Goal: Task Accomplishment & Management: Use online tool/utility

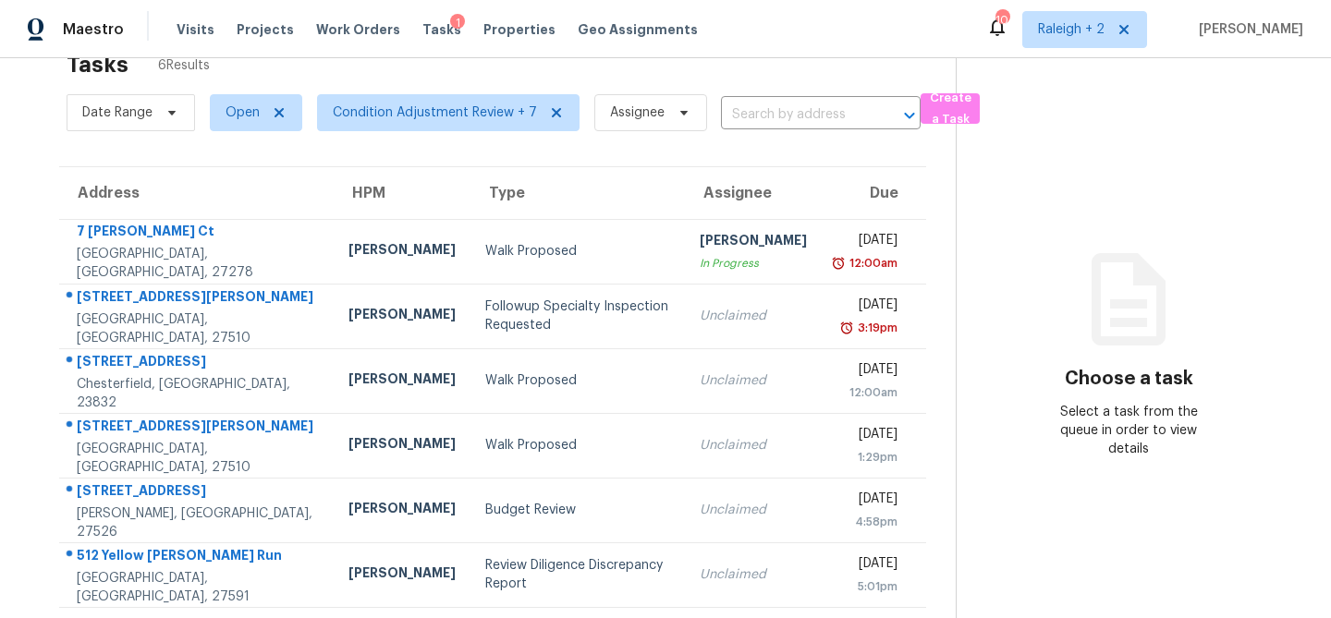
scroll to position [72, 0]
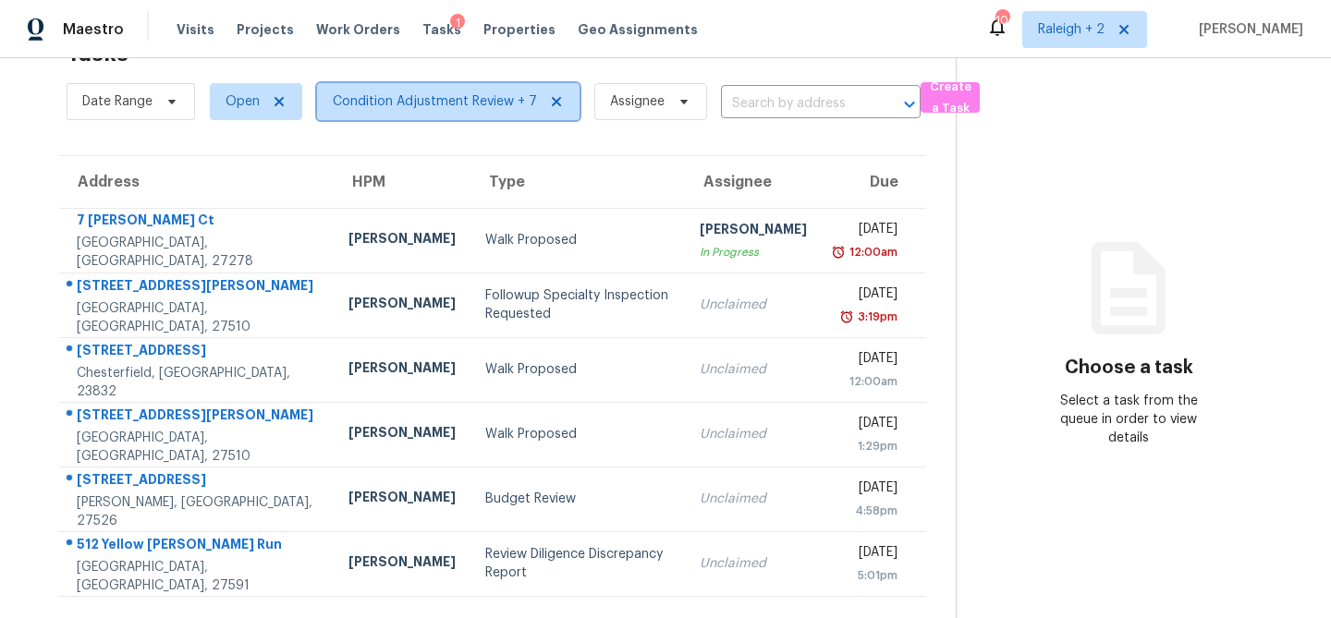
click at [399, 93] on span "Condition Adjustment Review + 7" at bounding box center [435, 101] width 204 height 18
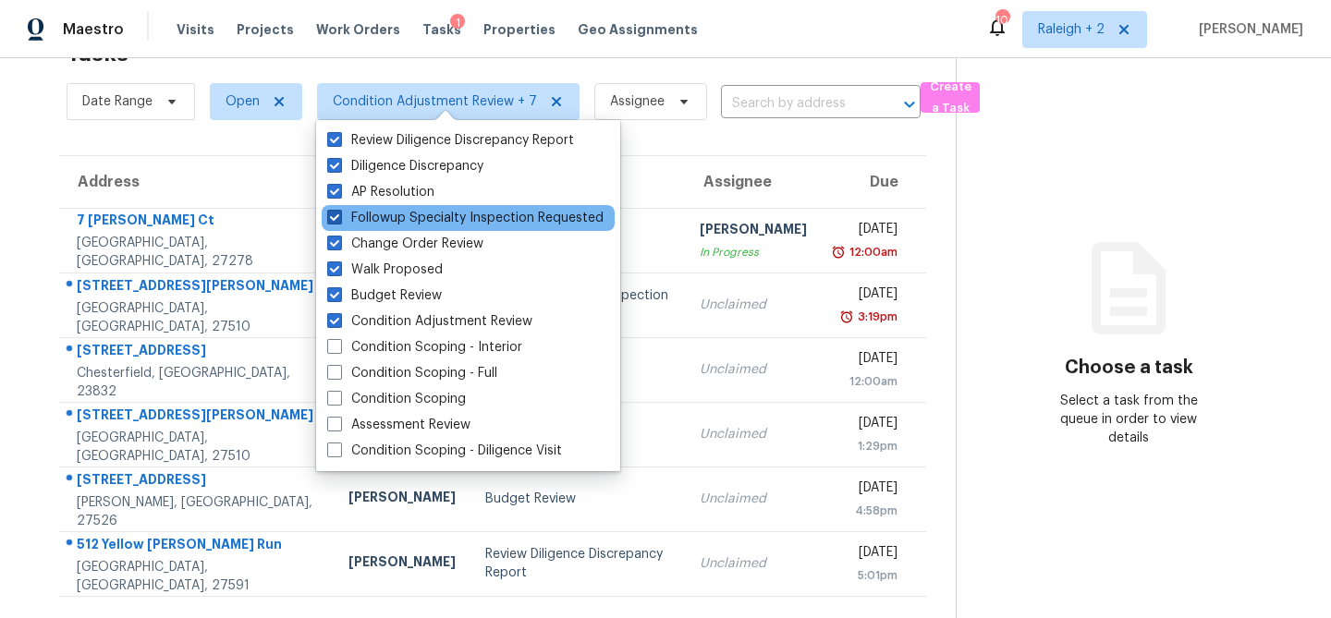
click at [333, 219] on span at bounding box center [334, 217] width 15 height 15
click at [333, 219] on input "Followup Specialty Inspection Requested" at bounding box center [333, 215] width 12 height 12
checkbox input "false"
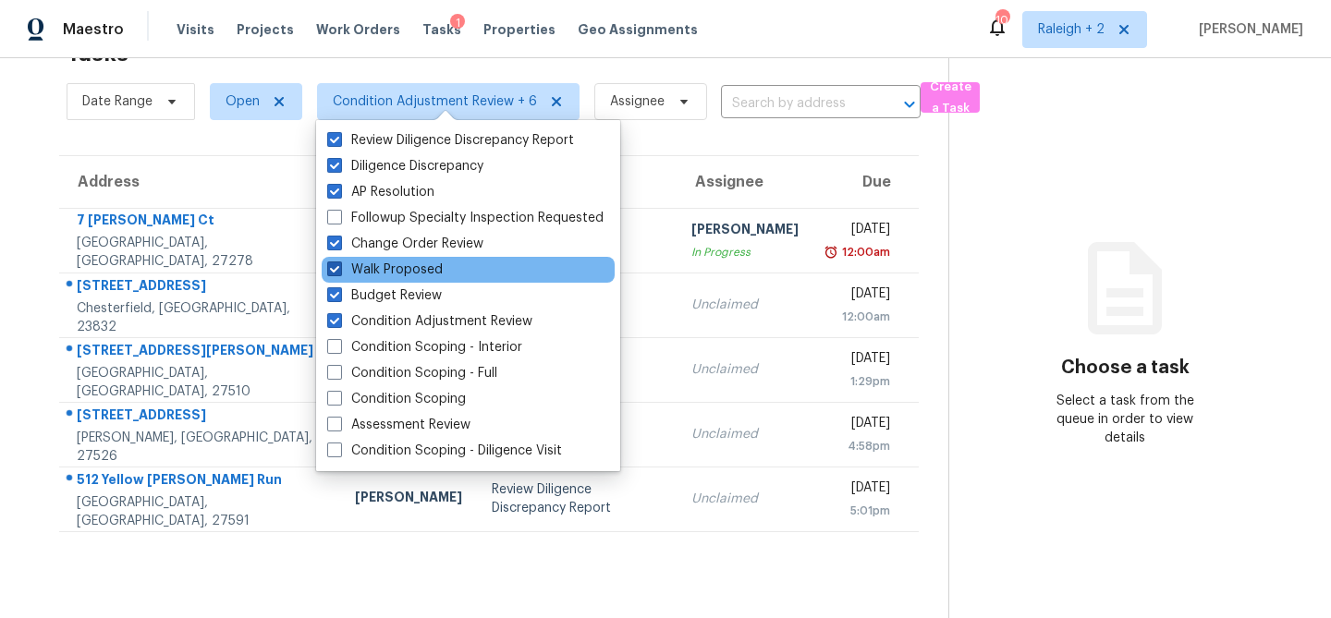
click at [334, 266] on span at bounding box center [334, 269] width 15 height 15
click at [334, 266] on input "Walk Proposed" at bounding box center [333, 267] width 12 height 12
checkbox input "false"
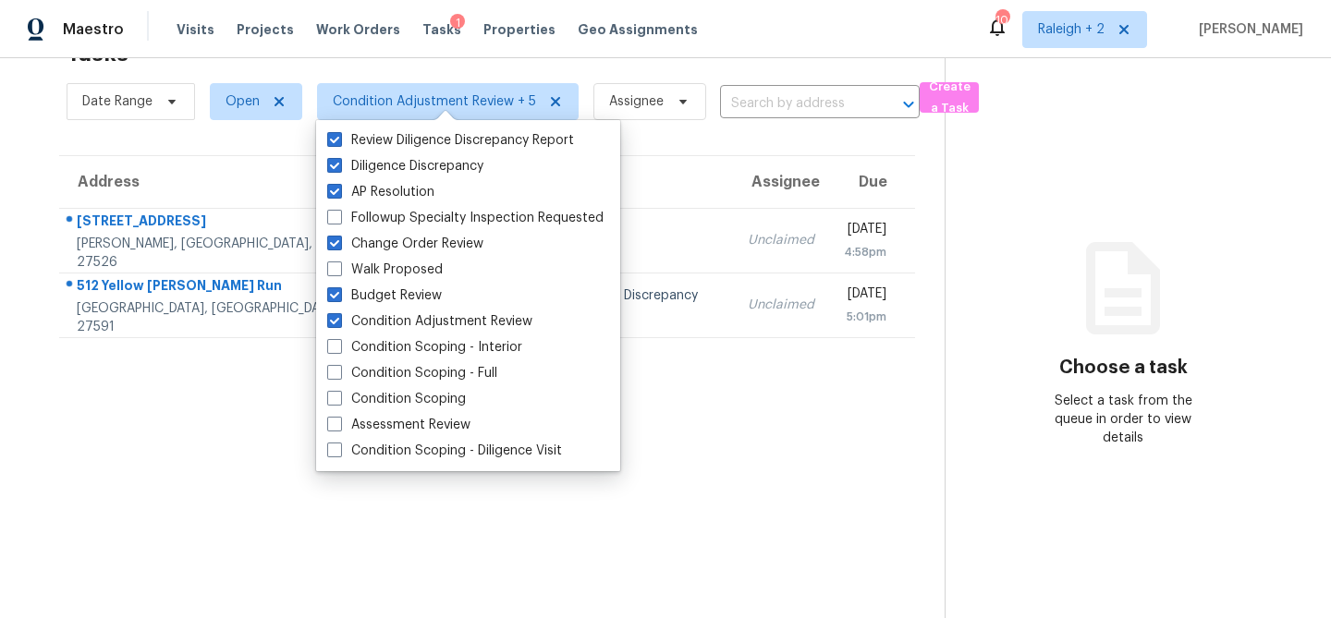
click at [44, 161] on div "Address HPM Type Assignee Due 3000 Adencrest Pl Fuquay Varina, NC, 27526 Wayne …" at bounding box center [487, 246] width 915 height 183
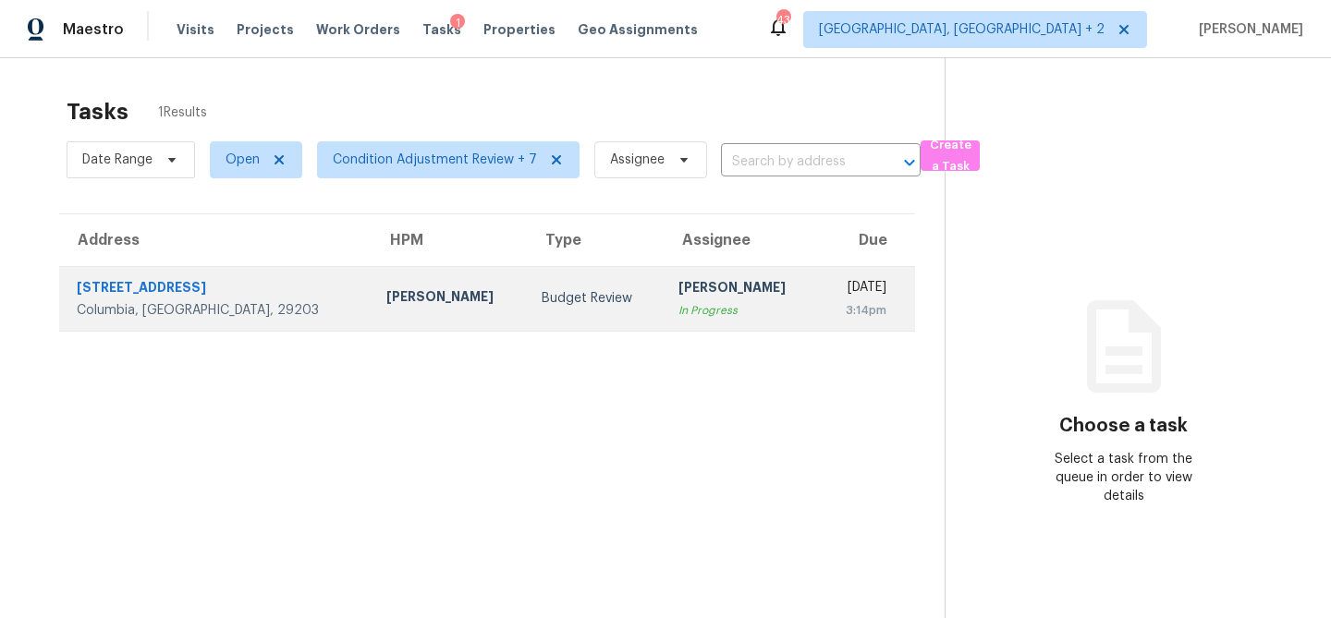
click at [527, 284] on td "Budget Review" at bounding box center [595, 298] width 137 height 65
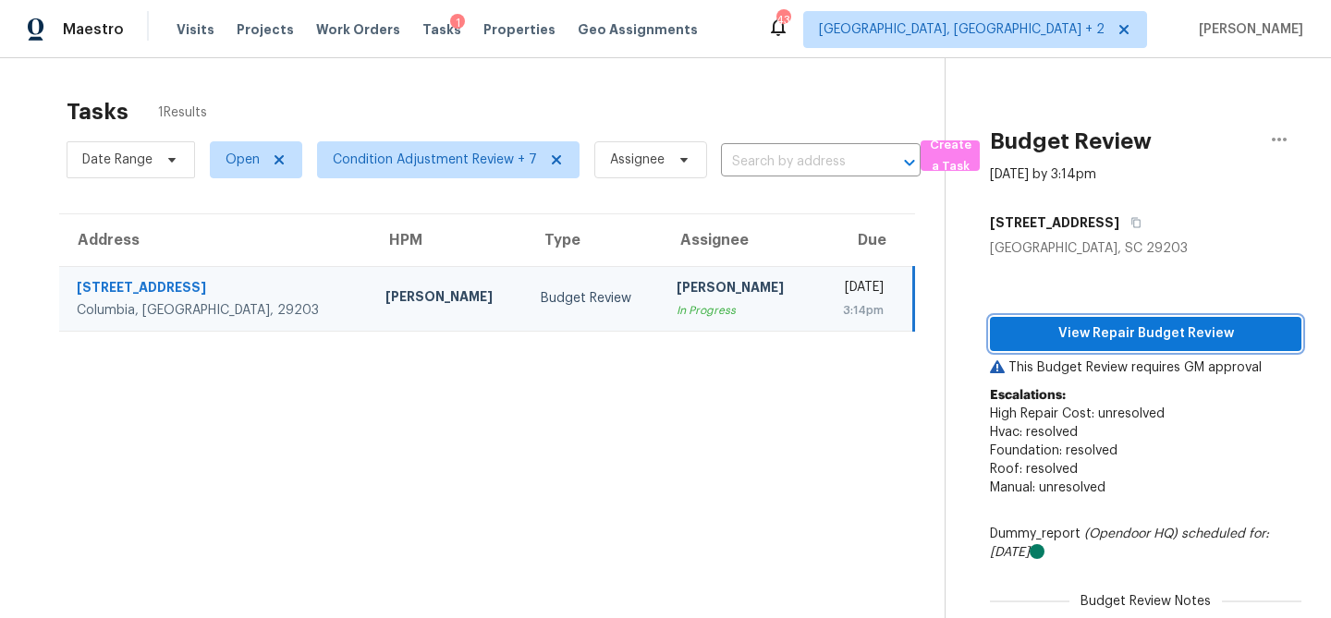
click at [1151, 332] on span "View Repair Budget Review" at bounding box center [1146, 334] width 282 height 23
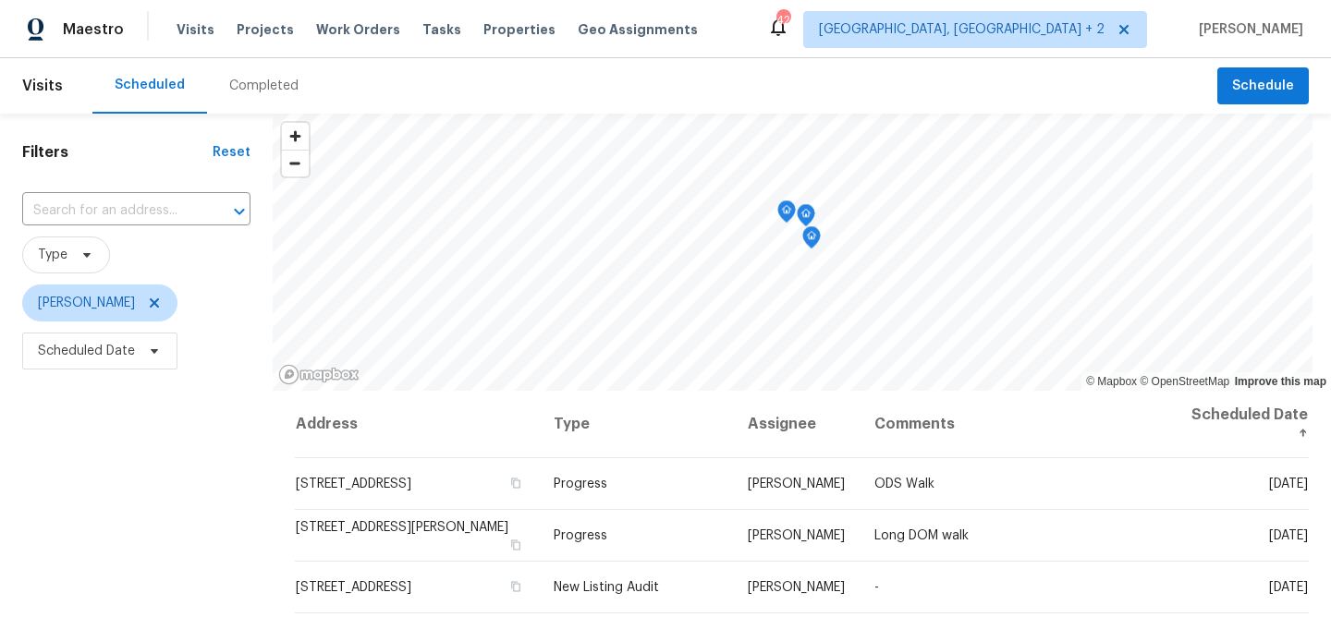
scroll to position [1, 0]
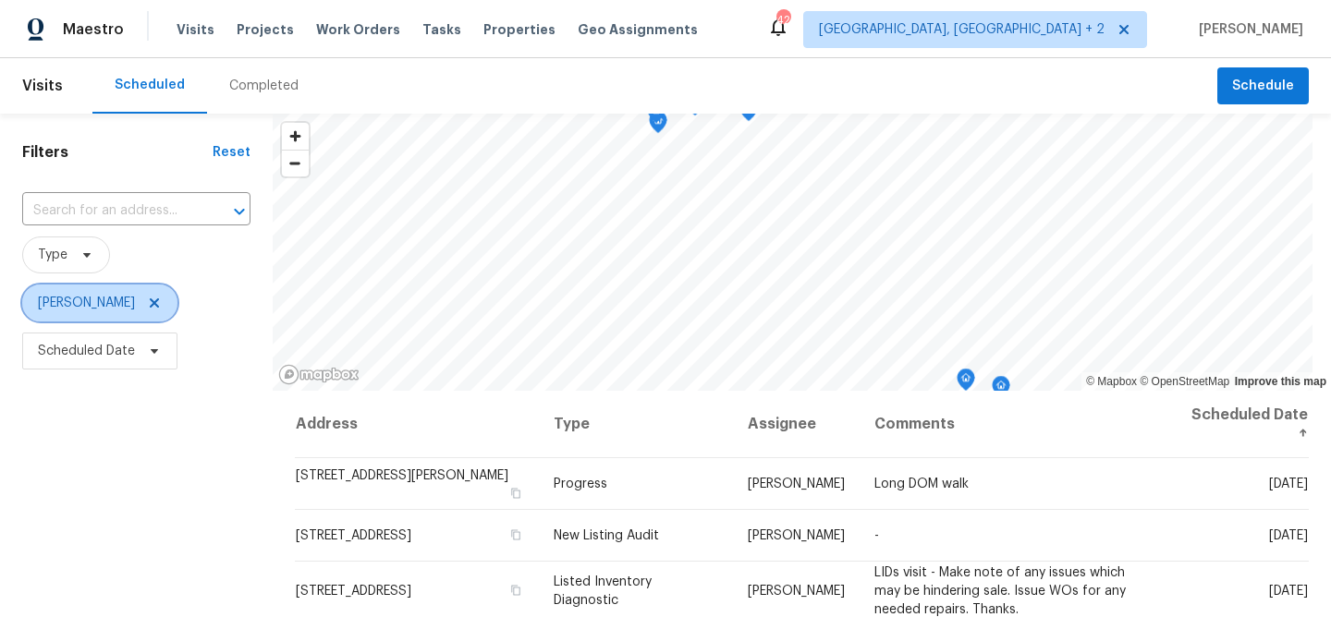
click at [147, 307] on icon at bounding box center [154, 303] width 15 height 15
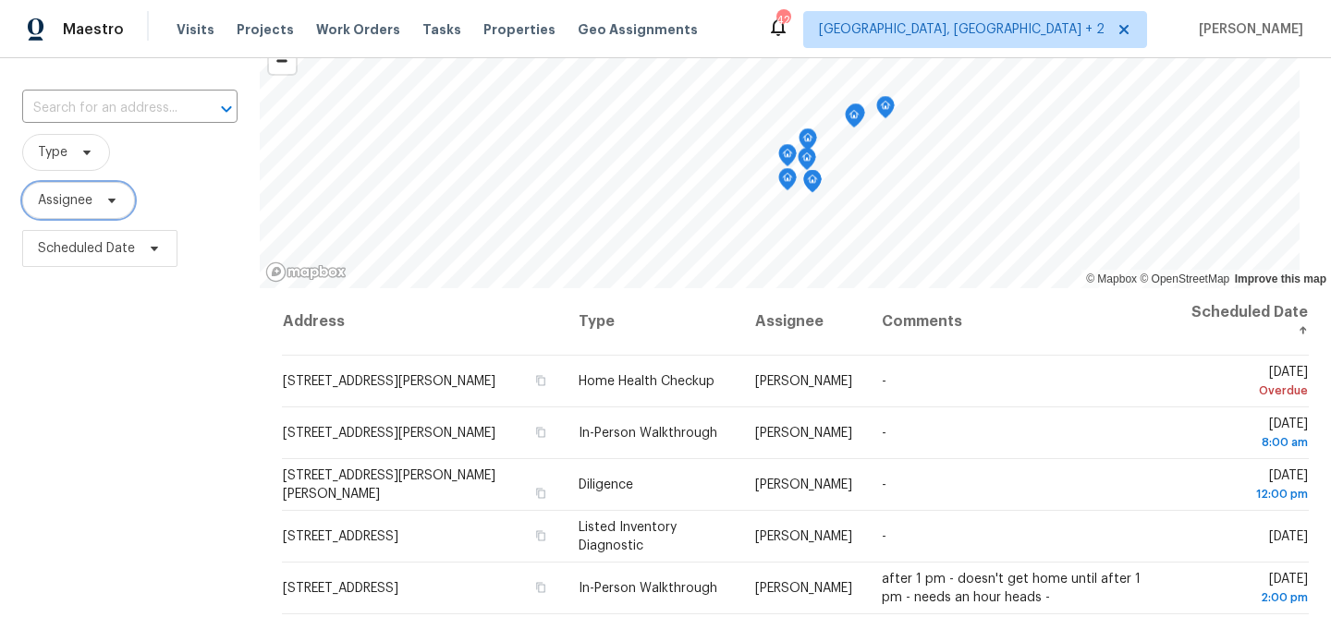
scroll to position [253, 0]
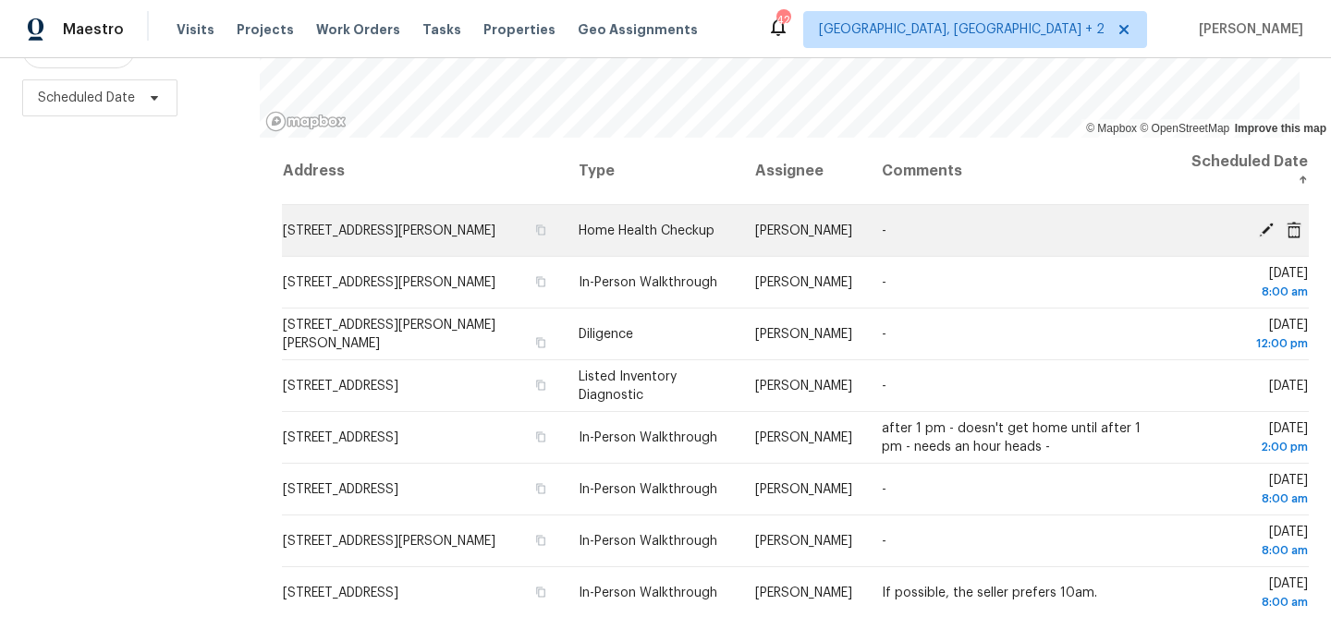
click at [434, 230] on span "323 Springfield Cir, Easley, SC 29642" at bounding box center [389, 231] width 213 height 13
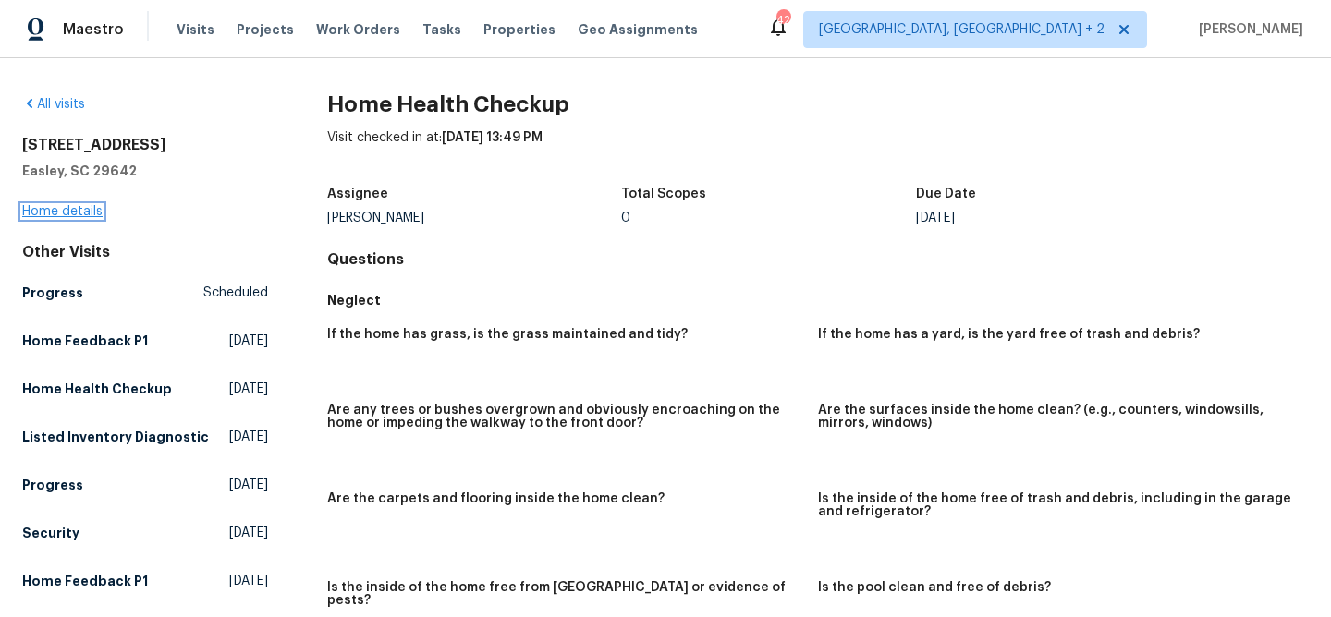
click at [24, 210] on link "Home details" at bounding box center [62, 211] width 80 height 13
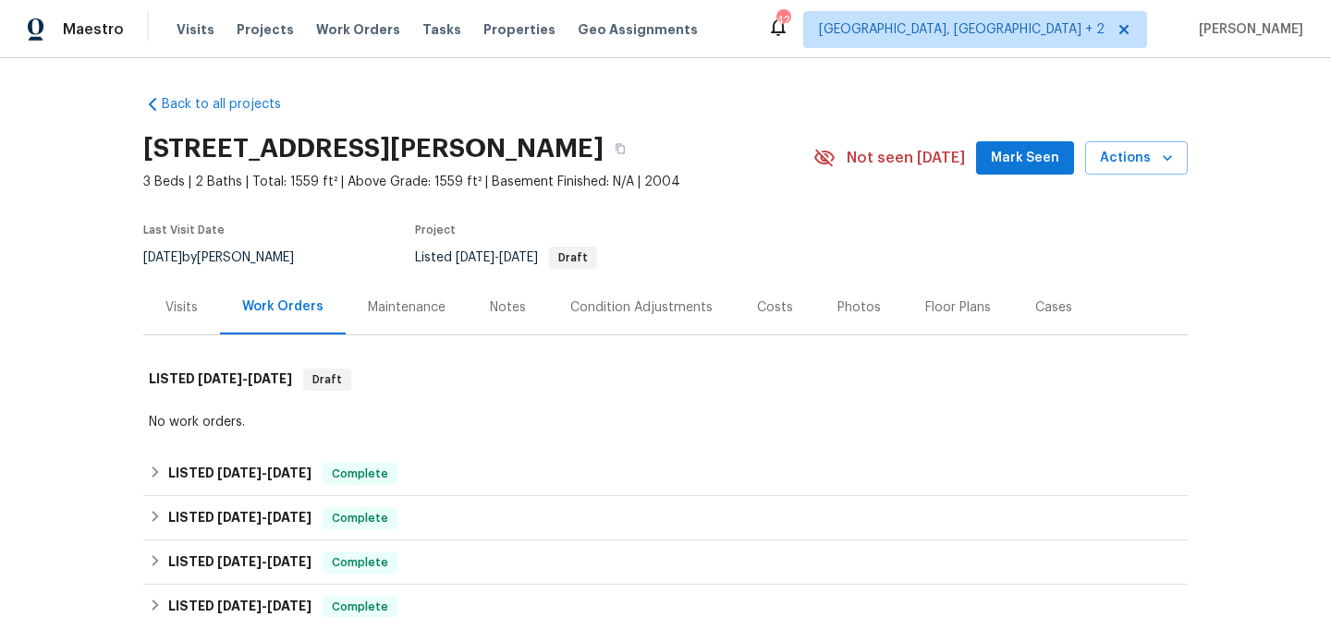
click at [185, 308] on div "Visits" at bounding box center [181, 308] width 32 height 18
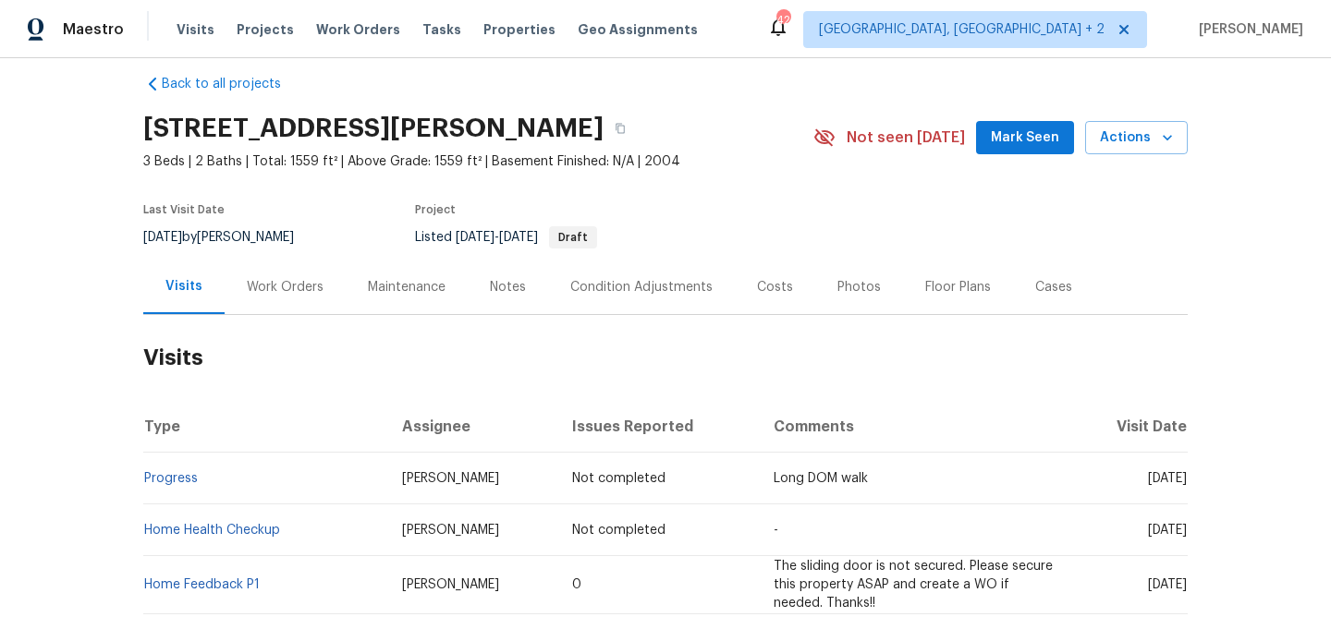
scroll to position [77, 0]
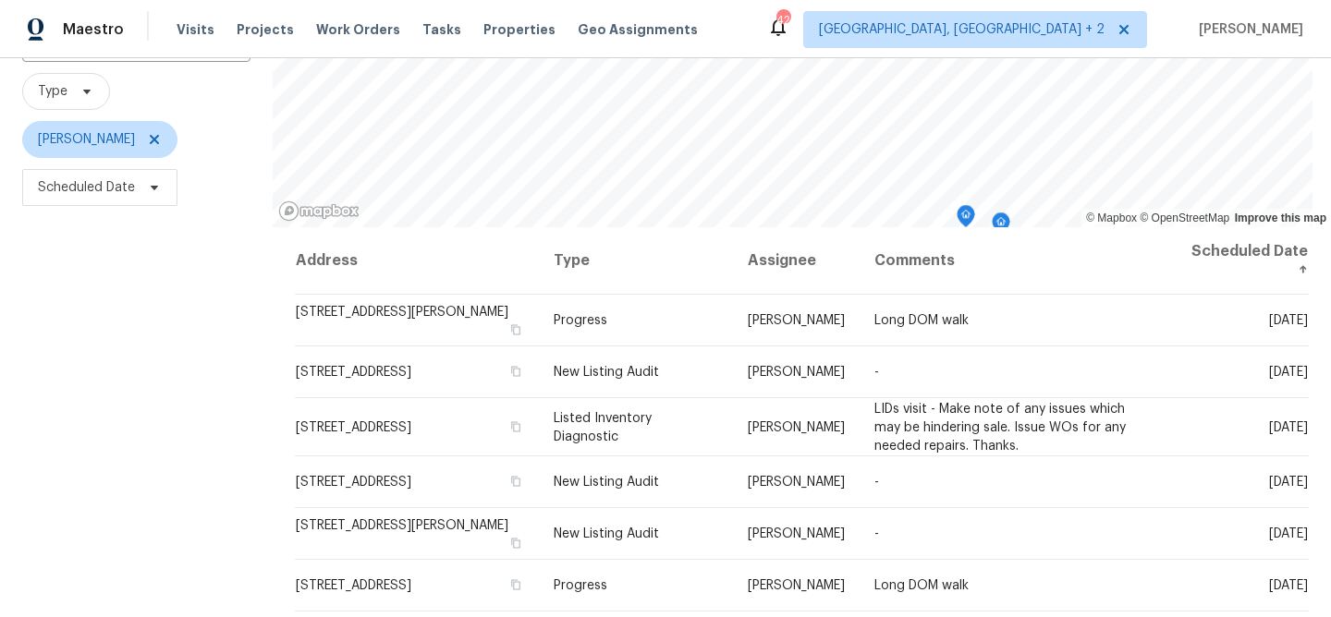
scroll to position [177, 0]
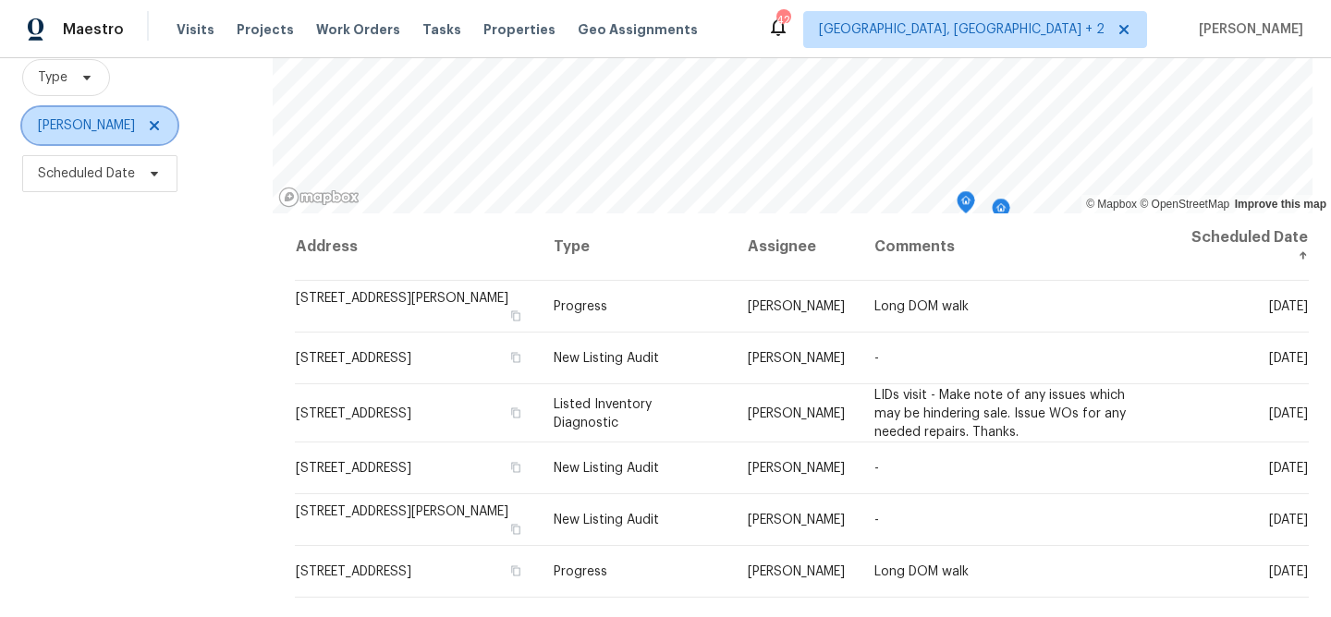
click at [147, 122] on icon at bounding box center [154, 125] width 15 height 15
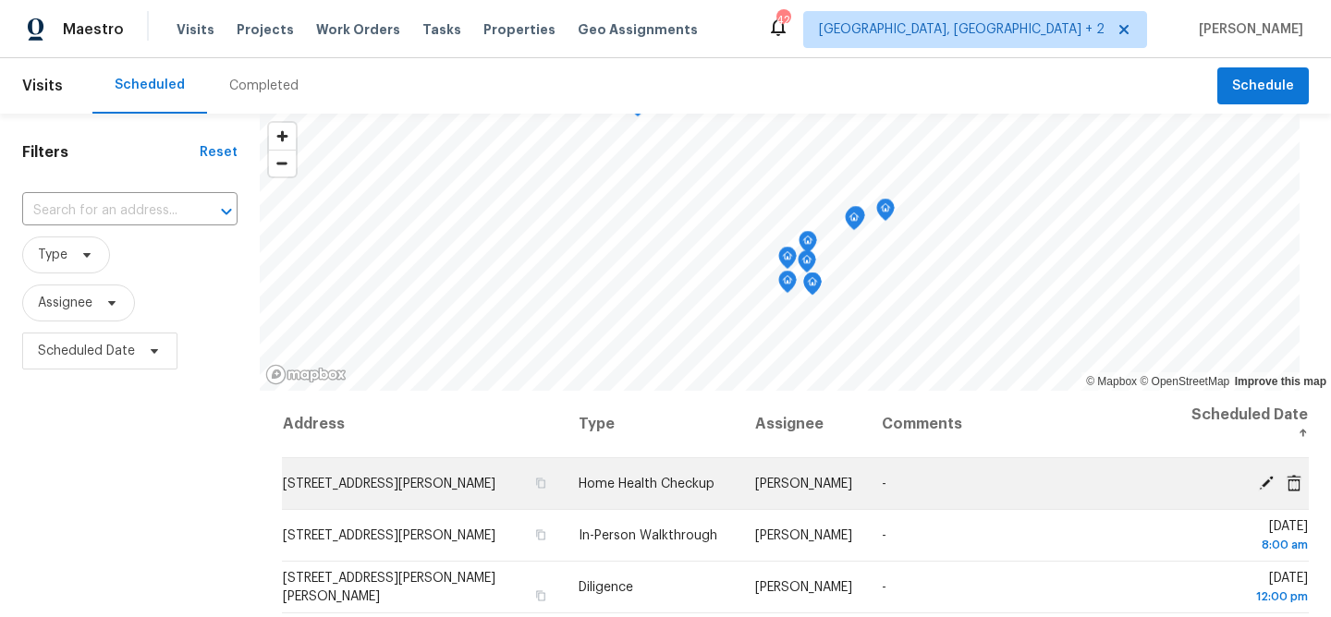
click at [1287, 480] on icon at bounding box center [1294, 482] width 15 height 17
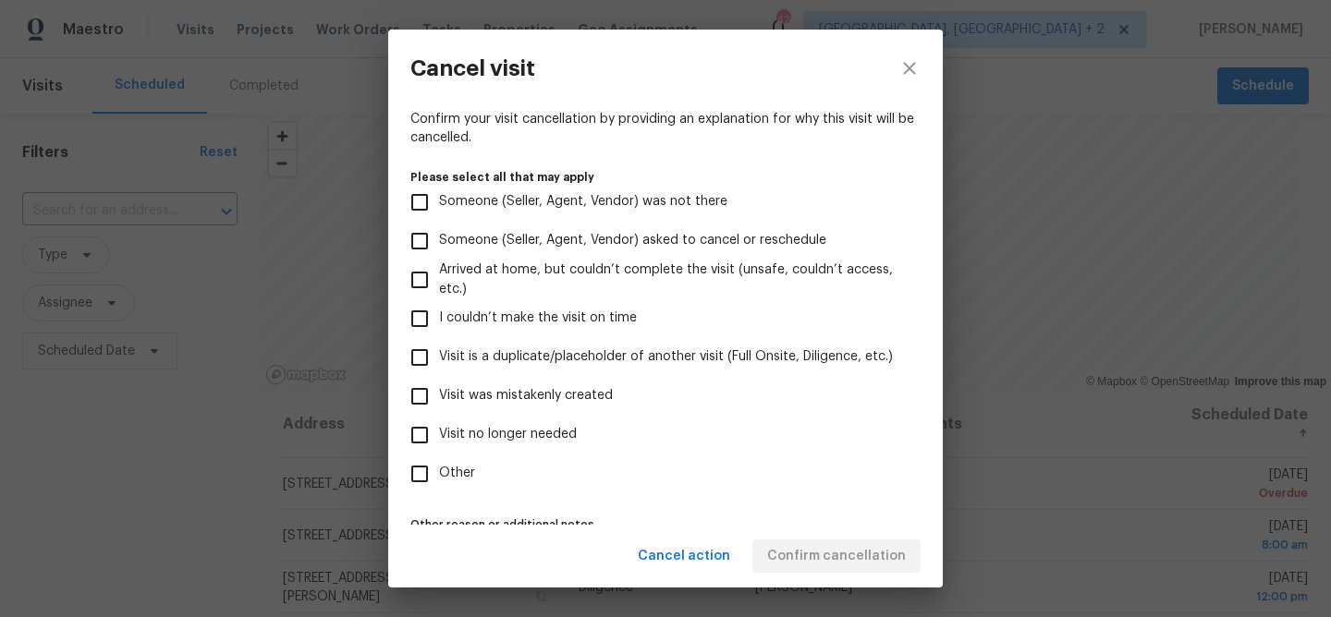
scroll to position [216, 0]
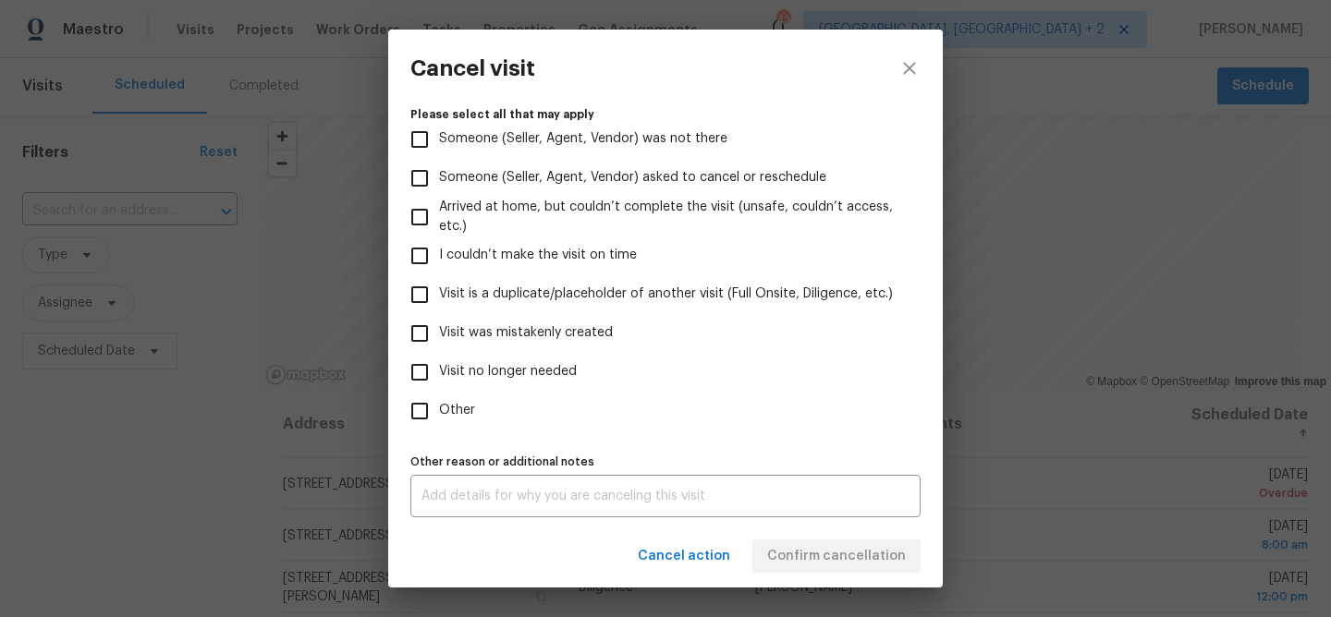
click at [507, 333] on span "Visit was mistakenly created" at bounding box center [526, 332] width 174 height 19
click at [439, 333] on input "Visit was mistakenly created" at bounding box center [419, 333] width 39 height 39
checkbox input "true"
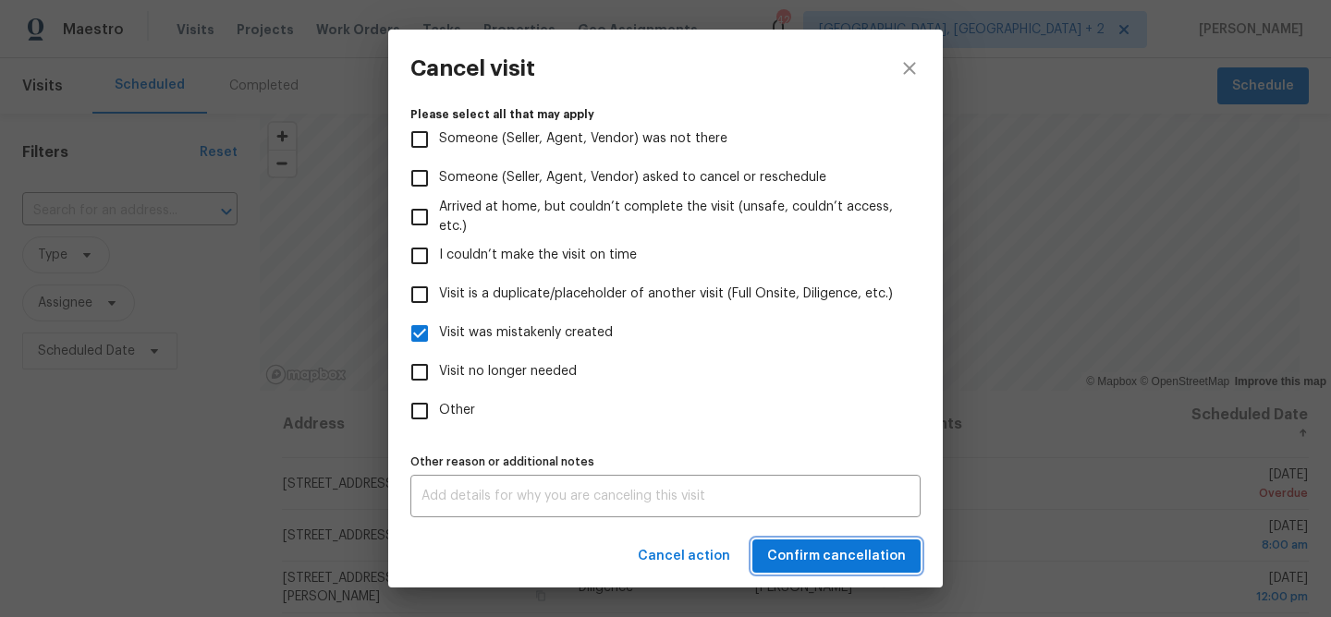
click at [904, 556] on span "Confirm cancellation" at bounding box center [836, 556] width 139 height 23
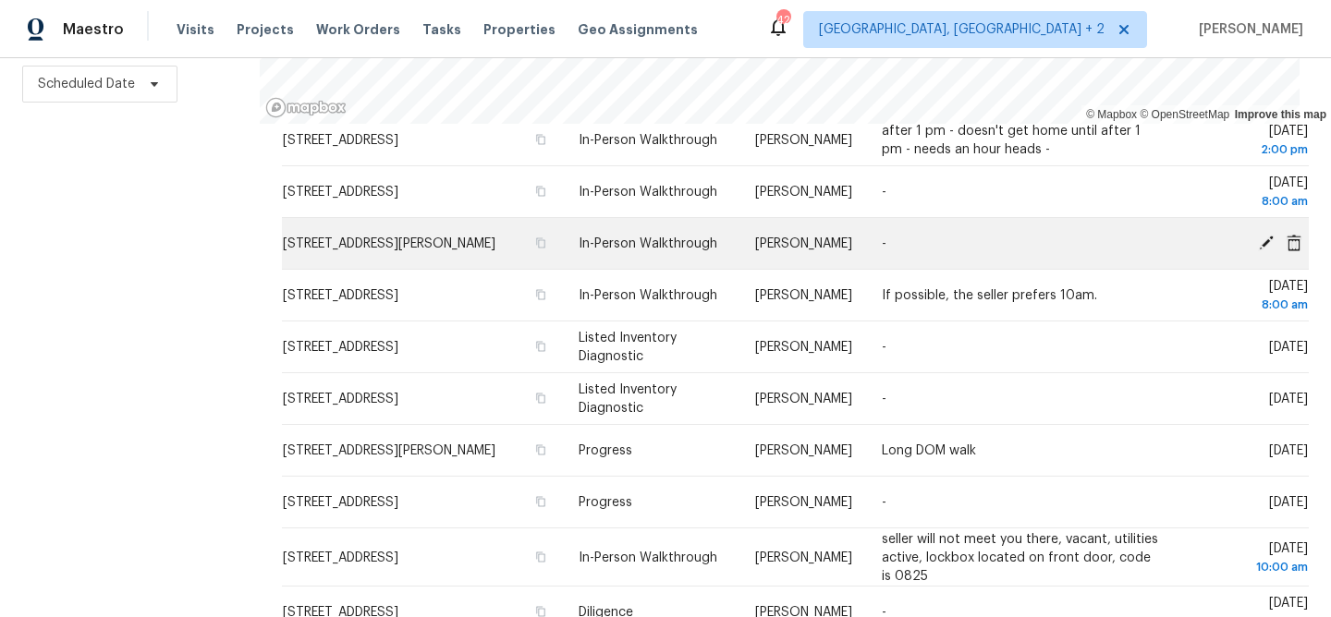
scroll to position [245, 0]
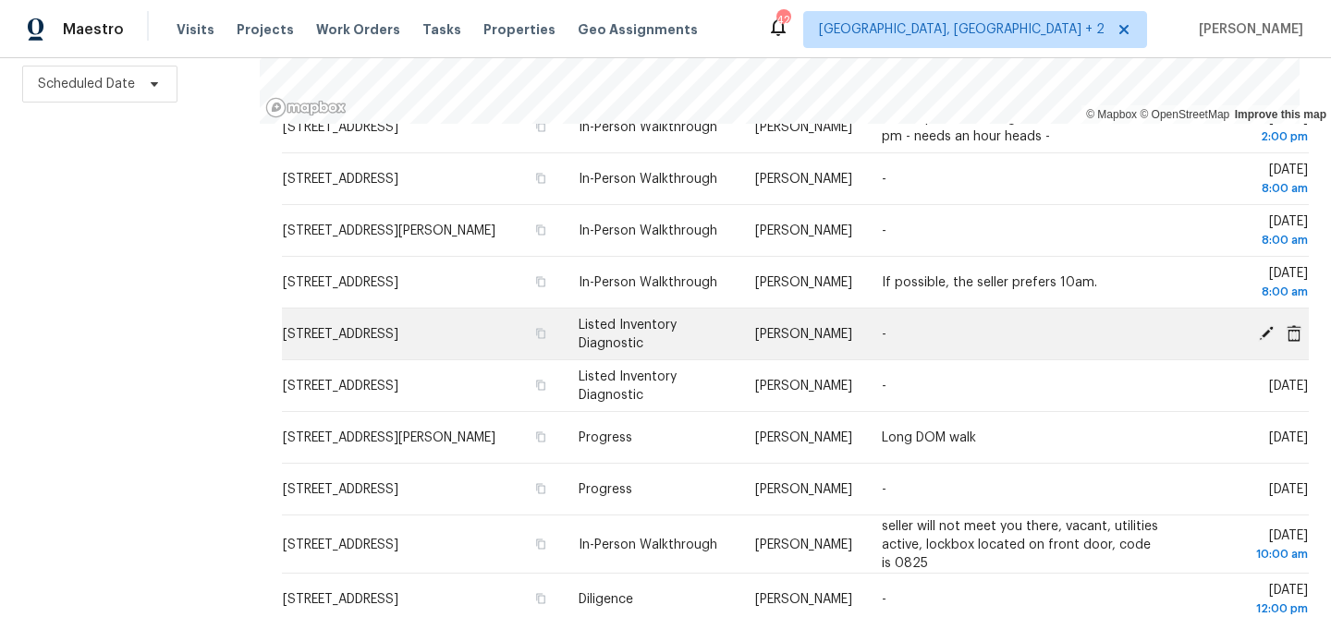
click at [1287, 324] on icon at bounding box center [1294, 332] width 15 height 17
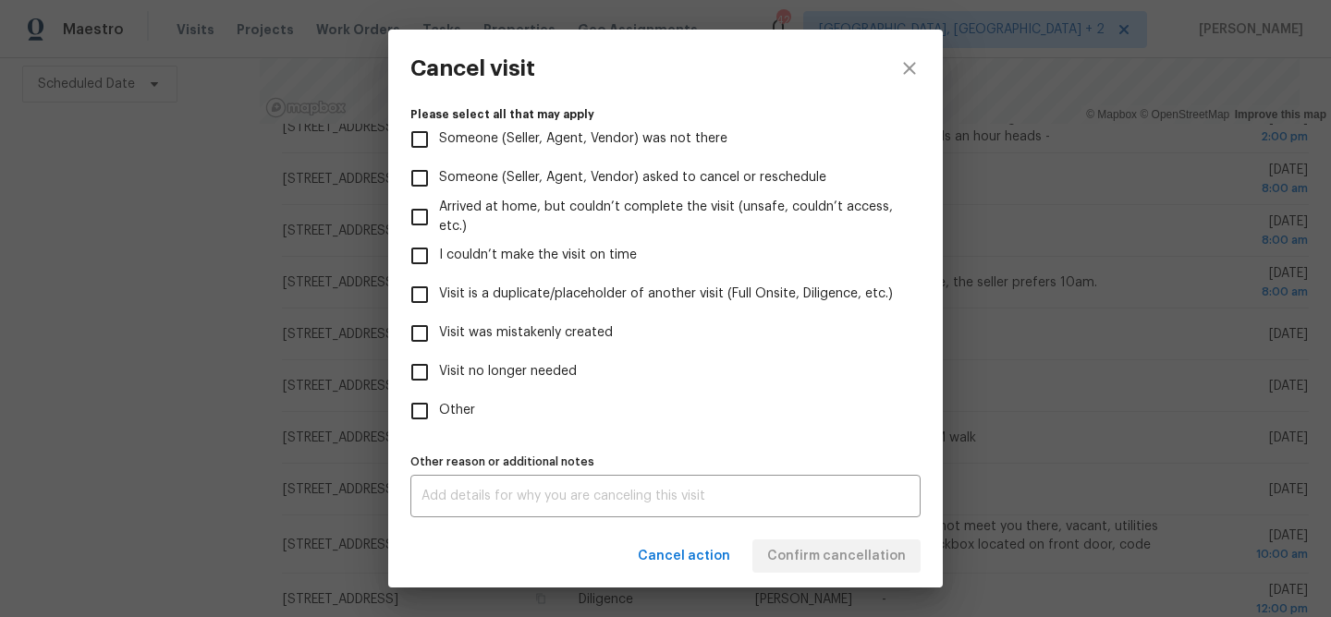
scroll to position [172, 0]
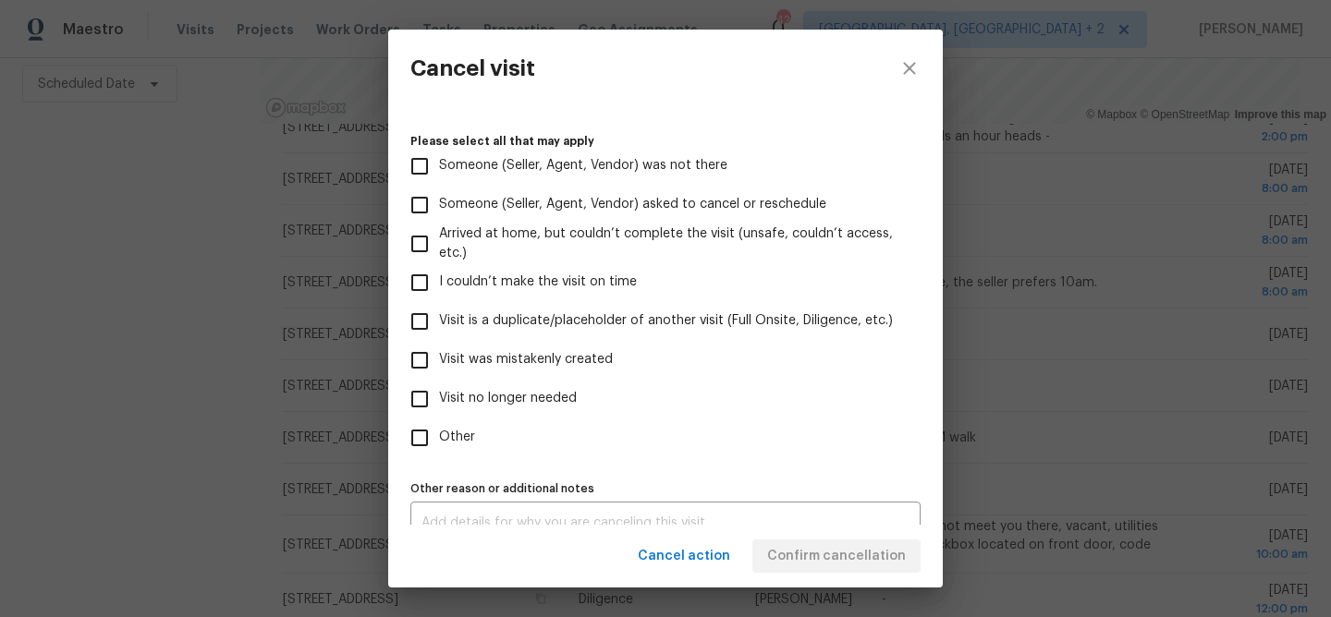
click at [570, 359] on span "Visit was mistakenly created" at bounding box center [526, 359] width 174 height 19
click at [439, 359] on input "Visit was mistakenly created" at bounding box center [419, 360] width 39 height 39
checkbox input "true"
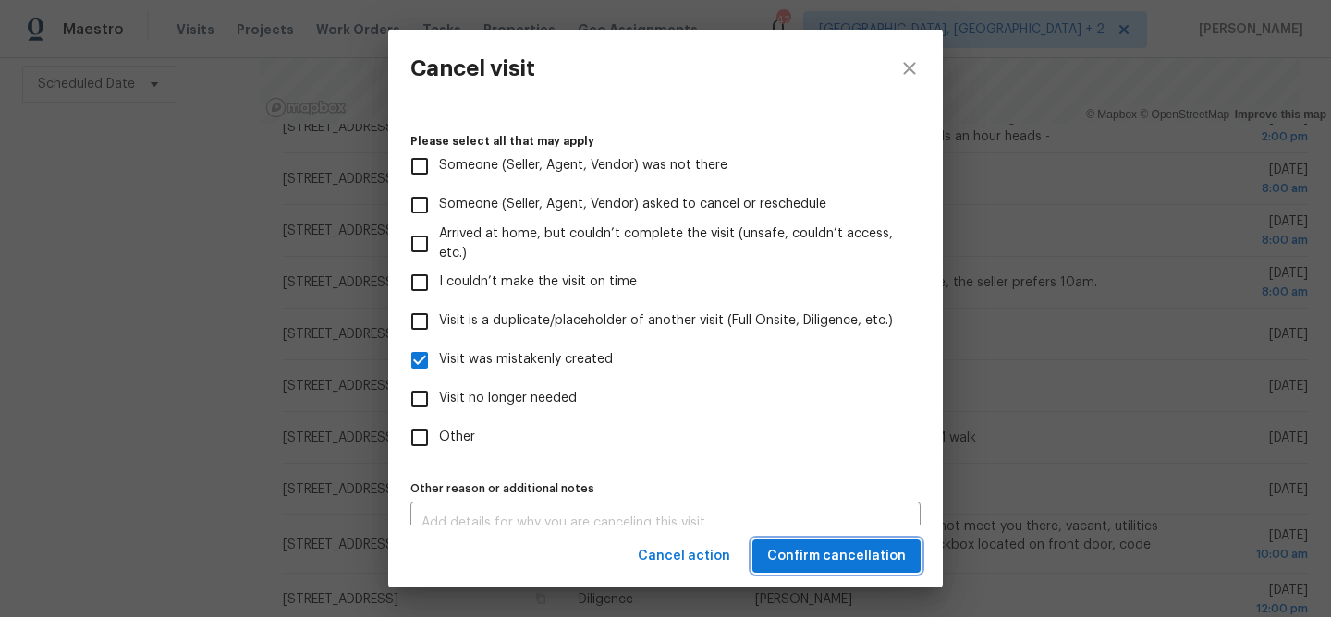
click at [795, 566] on span "Confirm cancellation" at bounding box center [836, 556] width 139 height 23
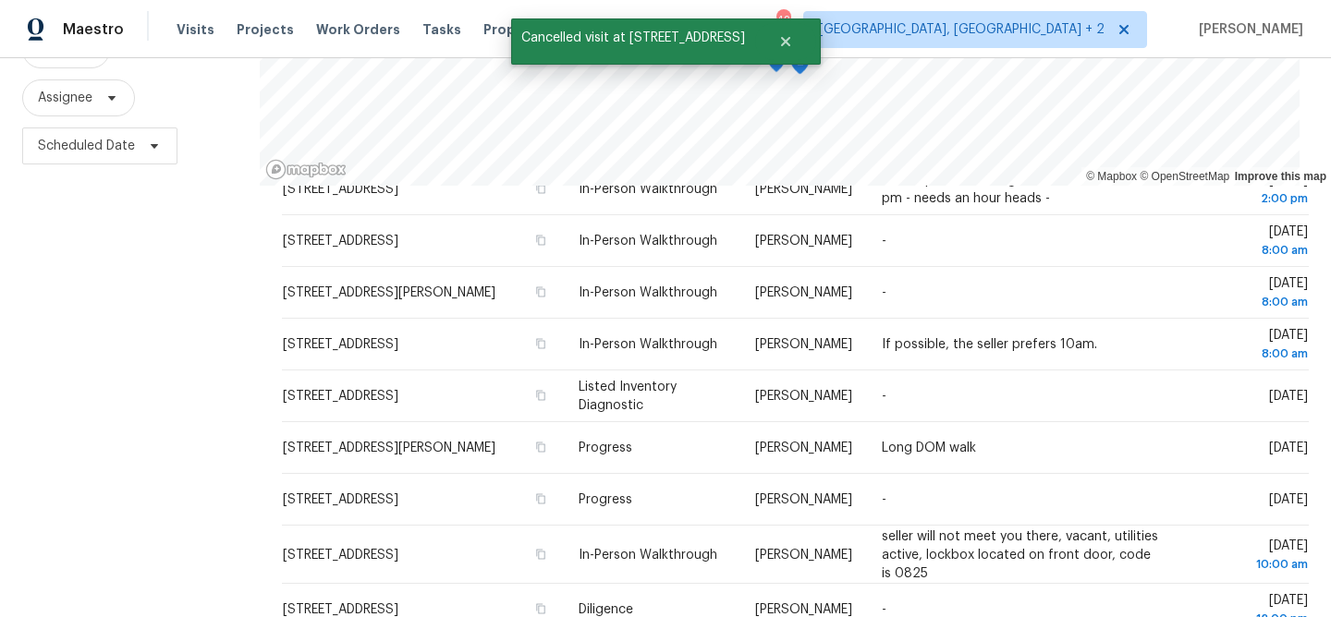
scroll to position [281, 0]
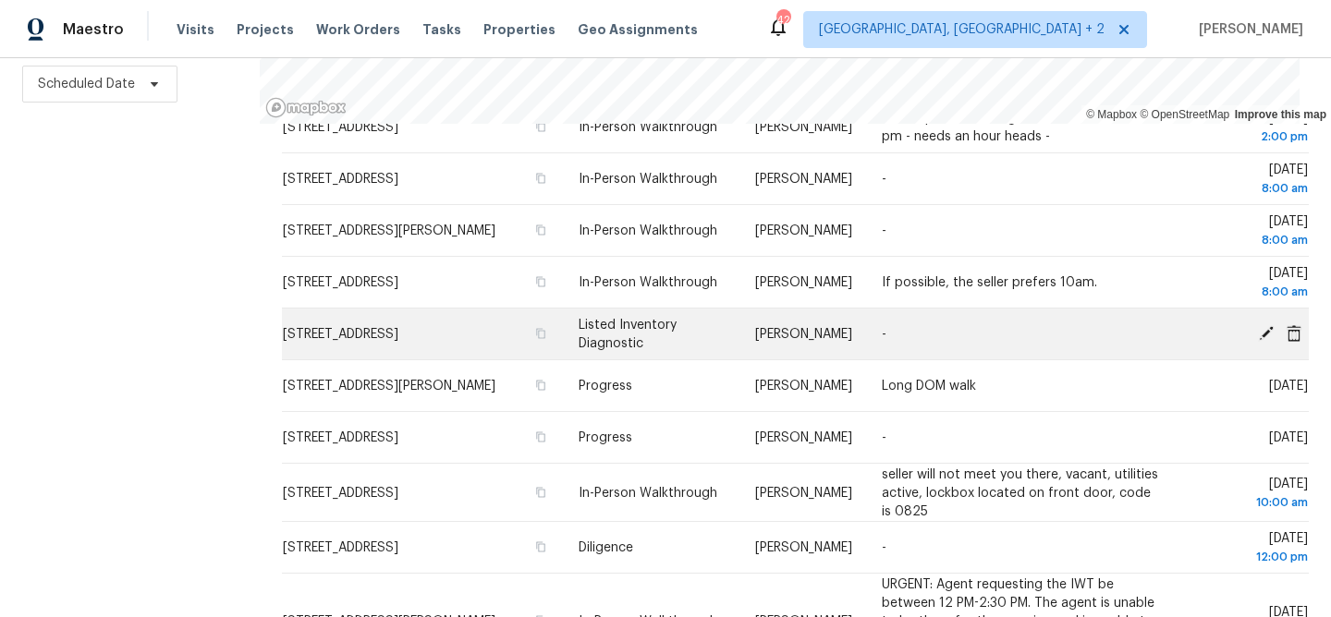
click at [1287, 324] on icon at bounding box center [1294, 332] width 15 height 17
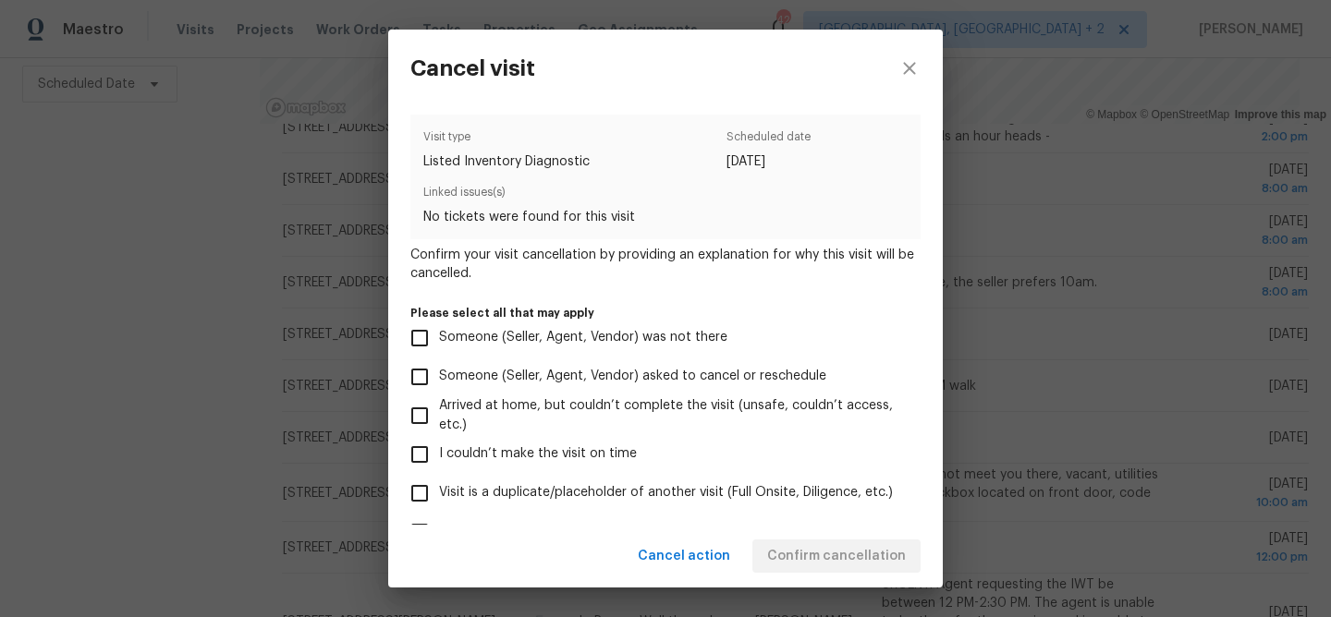
scroll to position [199, 0]
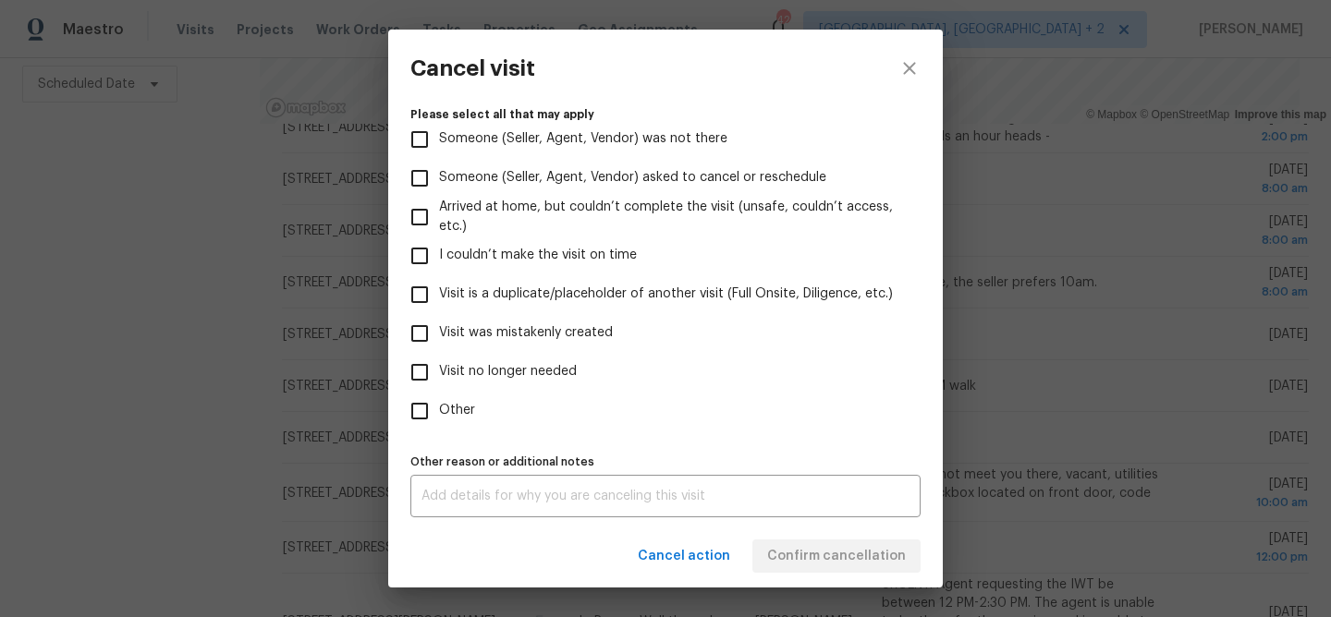
click at [569, 343] on label "Visit was mistakenly created" at bounding box center [653, 333] width 506 height 39
click at [439, 343] on input "Visit was mistakenly created" at bounding box center [419, 333] width 39 height 39
checkbox input "true"
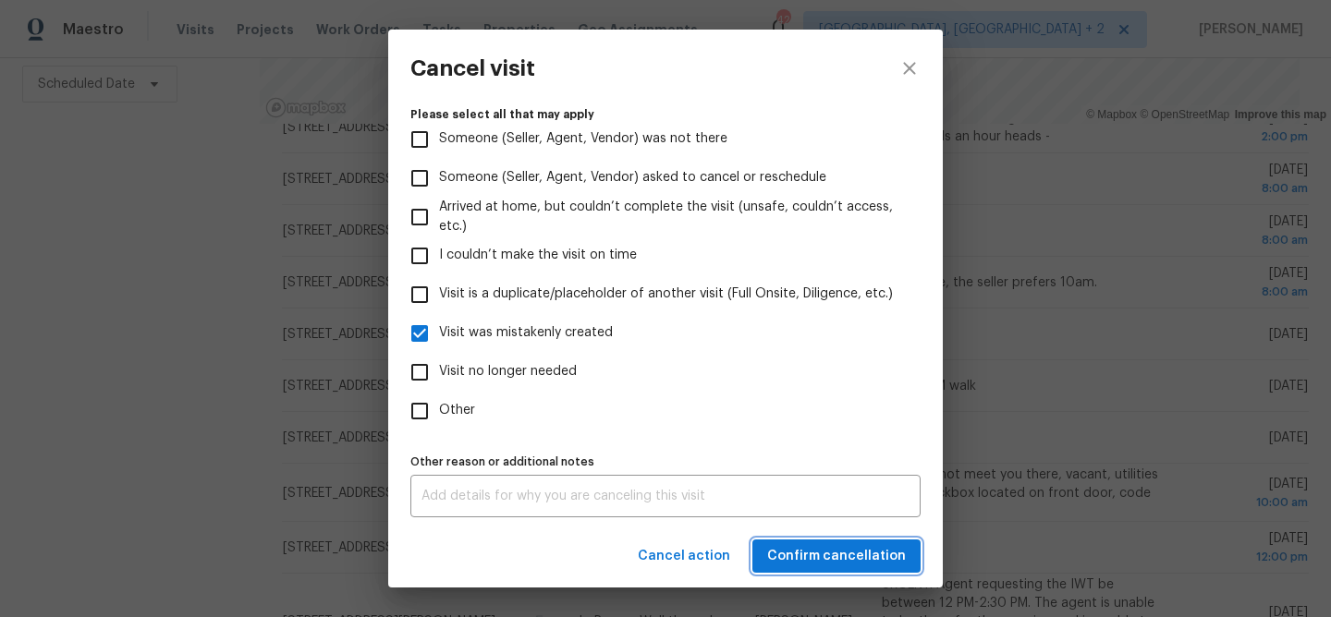
click at [787, 559] on span "Confirm cancellation" at bounding box center [836, 556] width 139 height 23
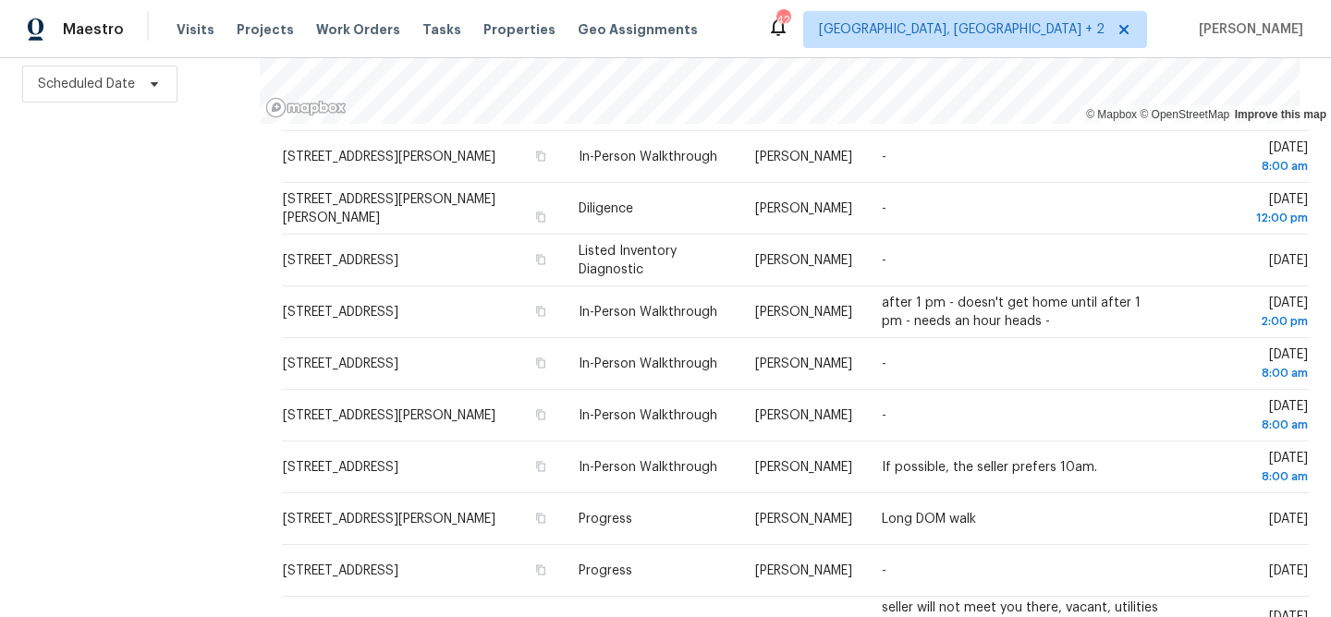
scroll to position [0, 0]
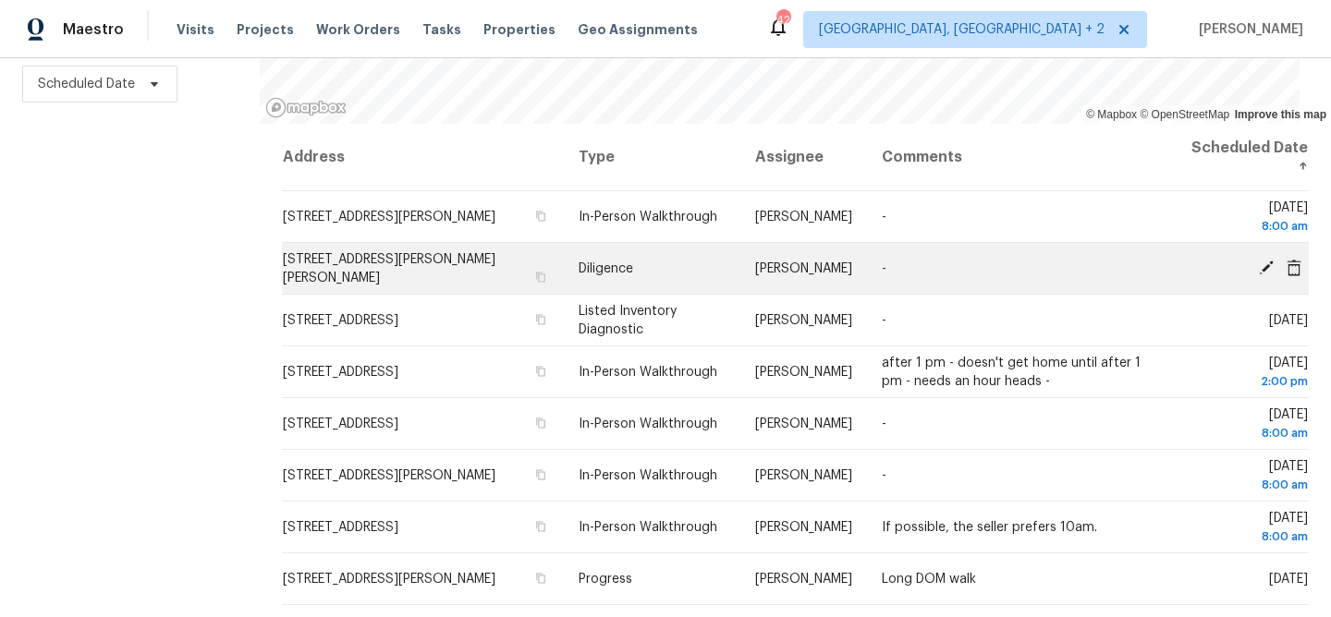
click at [378, 243] on td "173 Pearson St, Moore, SC 29369" at bounding box center [423, 269] width 282 height 52
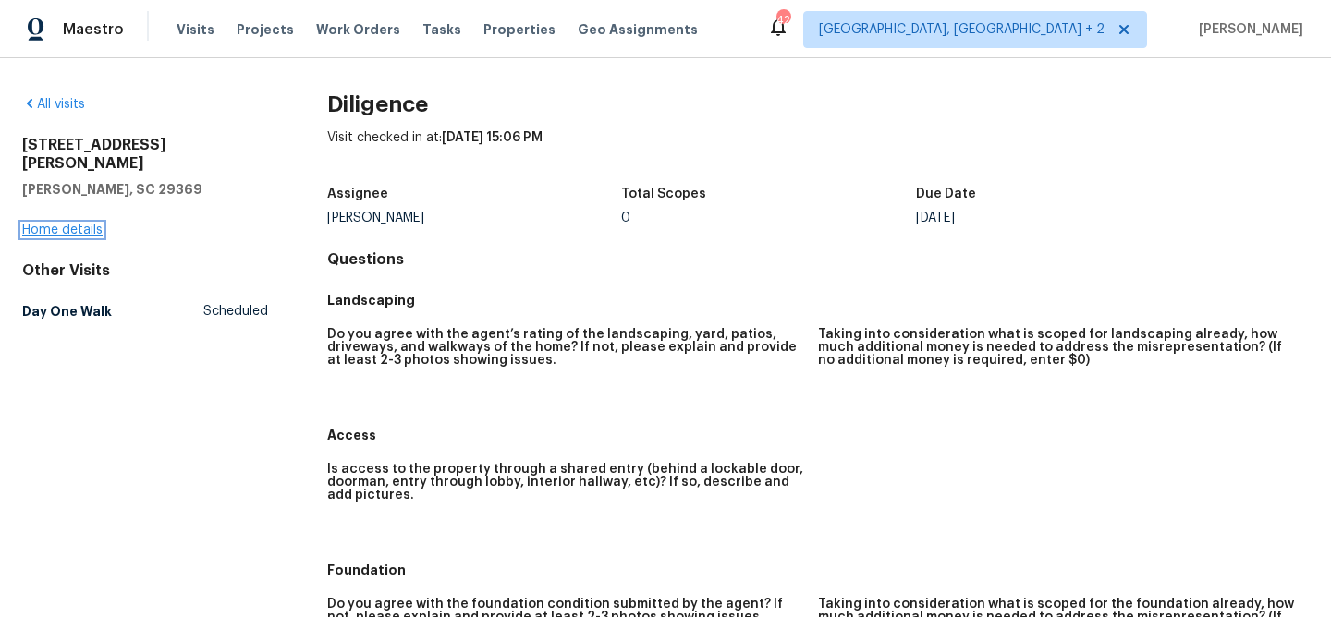
click at [55, 224] on link "Home details" at bounding box center [62, 230] width 80 height 13
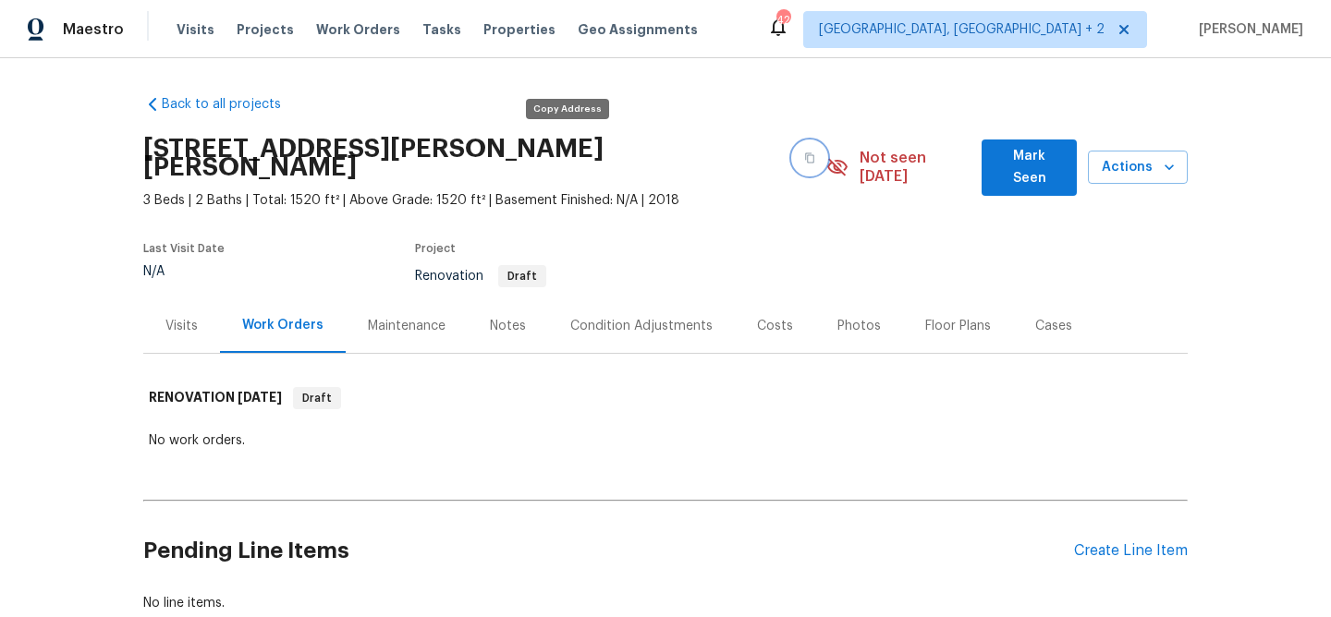
click at [804, 153] on icon "button" at bounding box center [809, 158] width 11 height 11
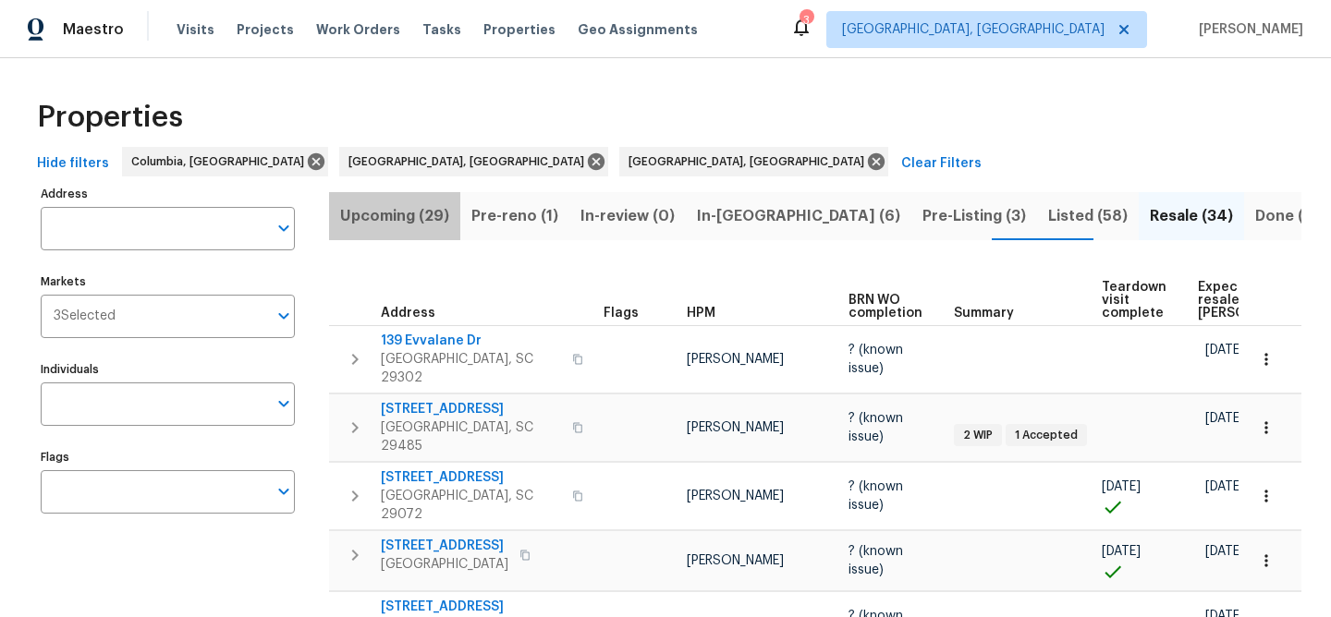
click at [440, 228] on span "Upcoming (29)" at bounding box center [394, 216] width 109 height 26
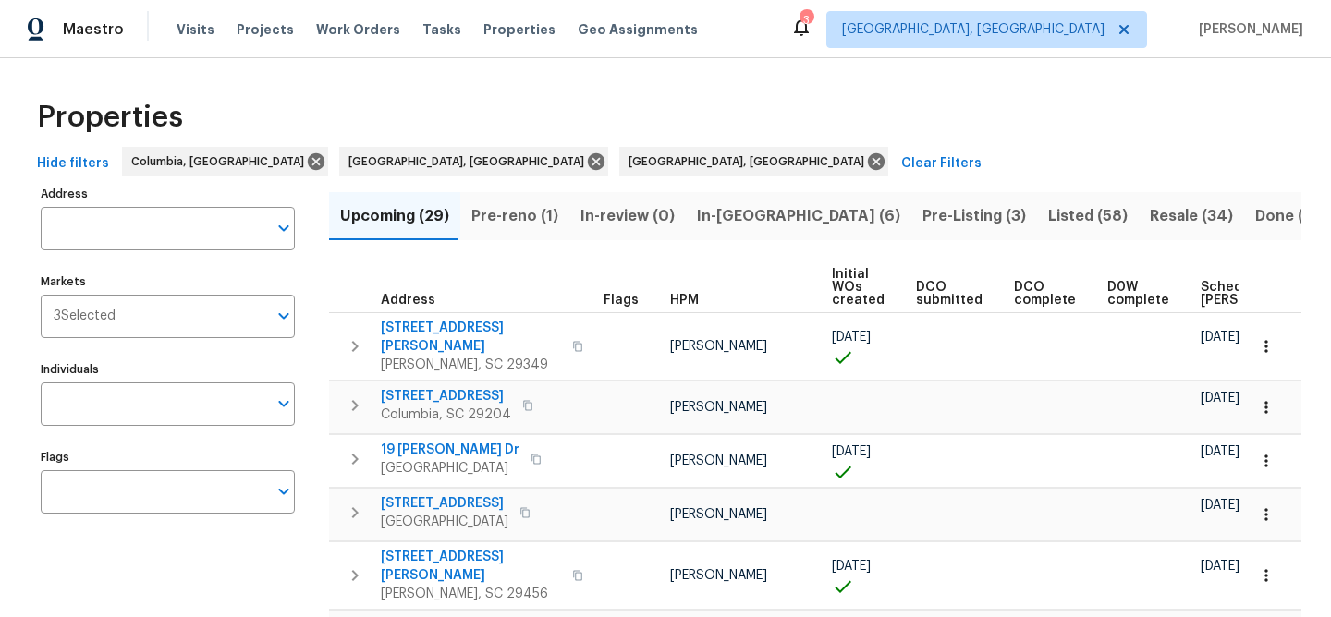
click at [671, 295] on span "HPM" at bounding box center [684, 300] width 29 height 13
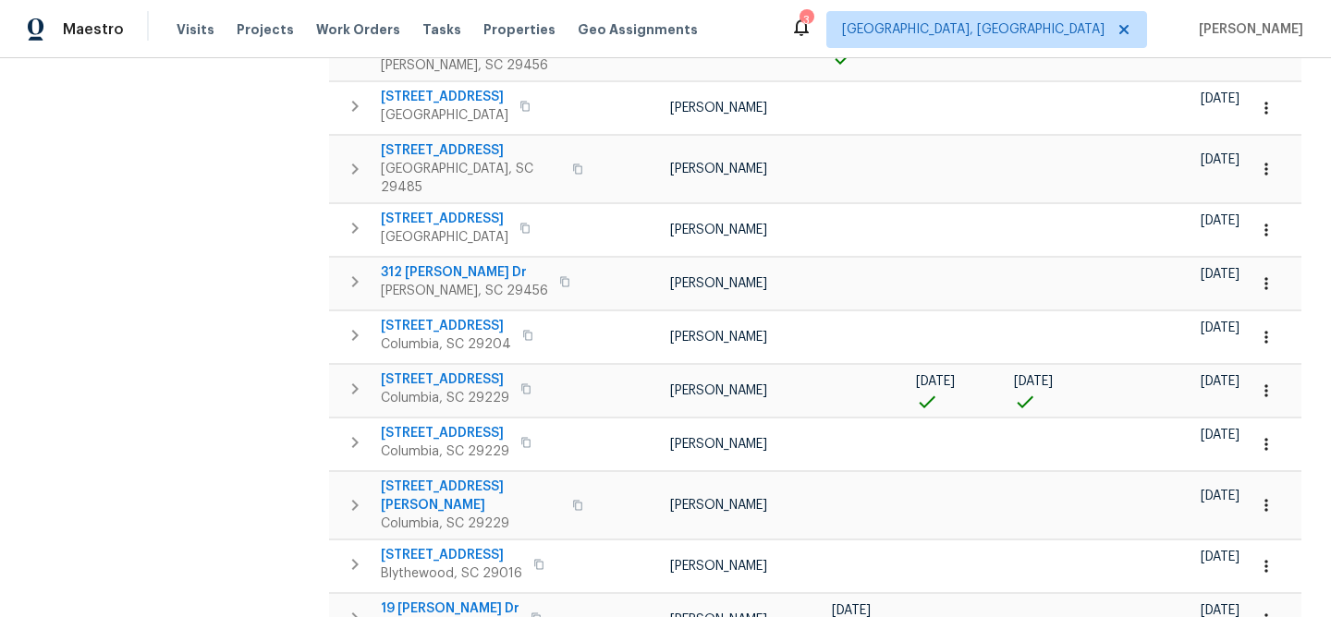
scroll to position [1137, 0]
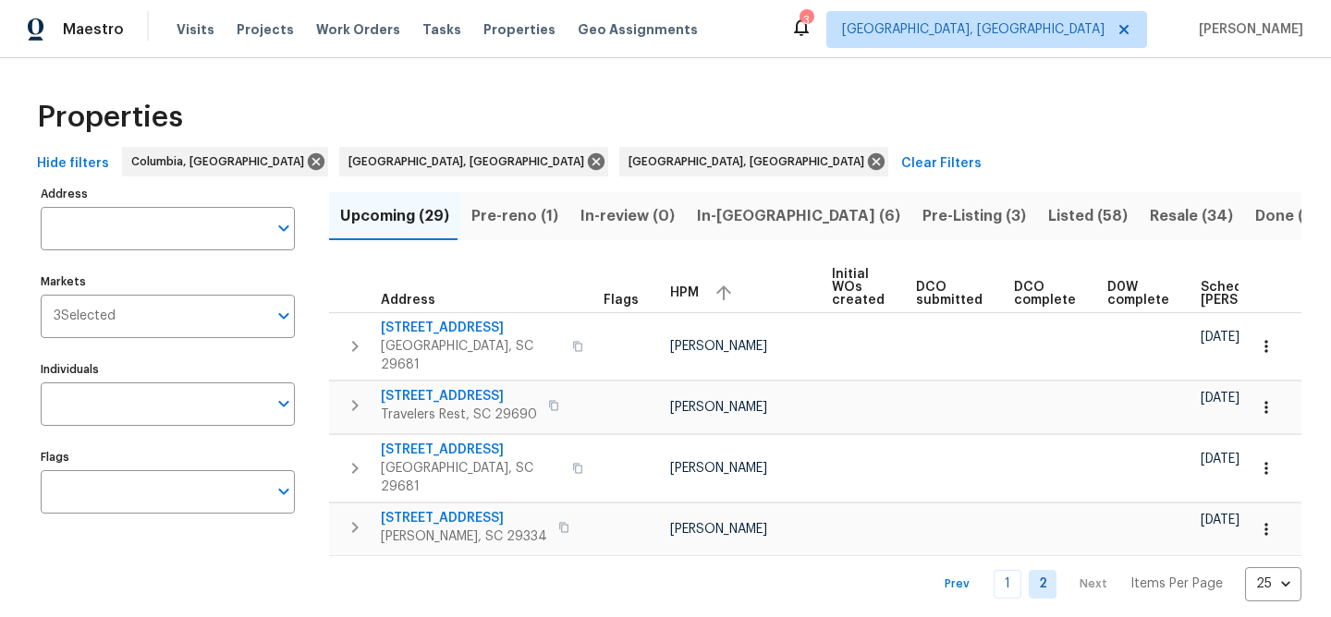
click at [524, 221] on span "Pre-reno (1)" at bounding box center [514, 216] width 87 height 26
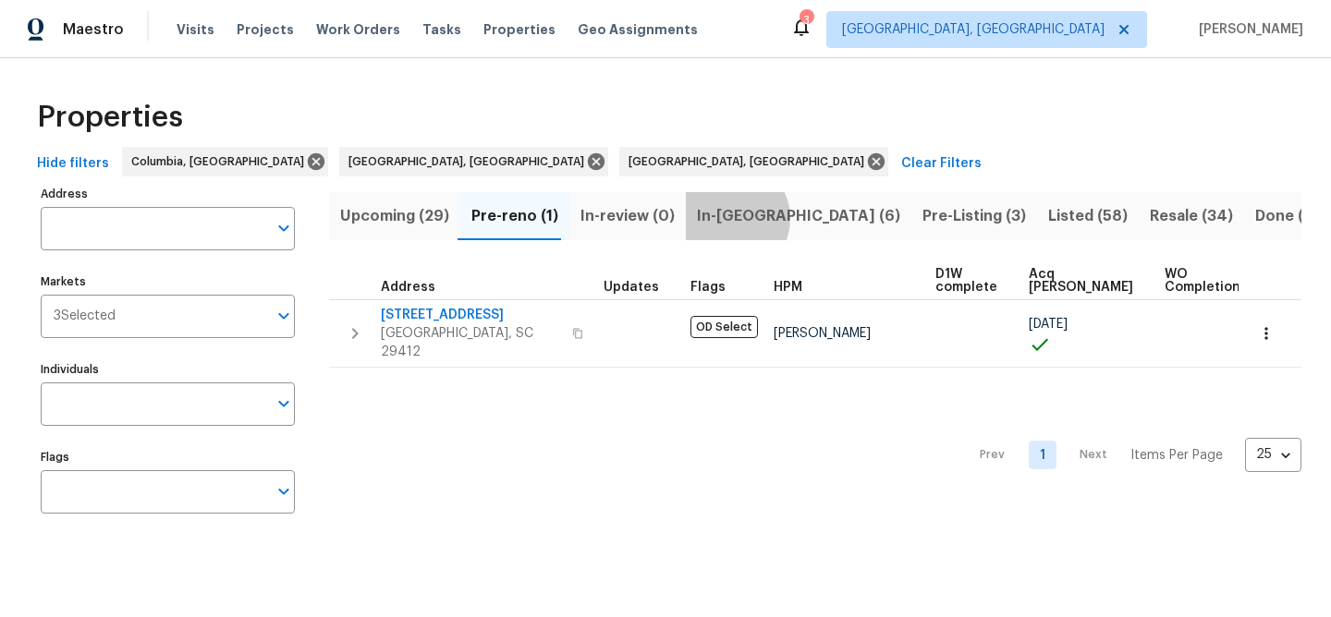
click at [719, 218] on span "In-reno (6)" at bounding box center [798, 216] width 203 height 26
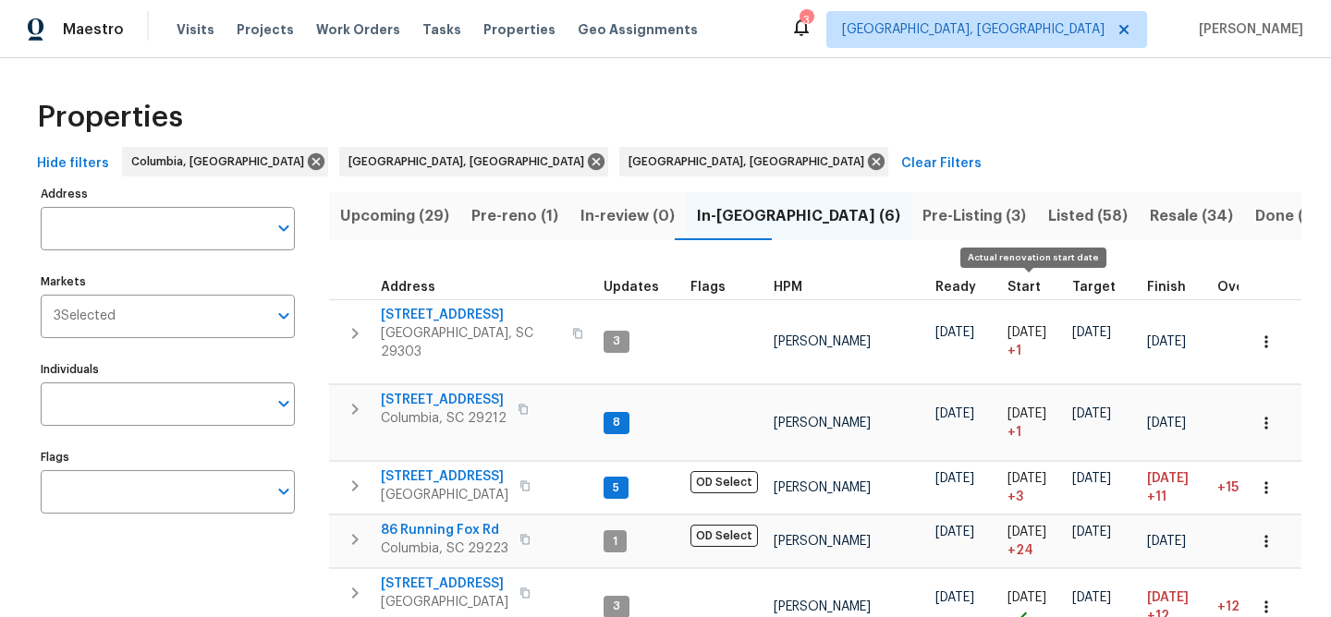
click at [1013, 281] on span "Start" at bounding box center [1023, 287] width 33 height 13
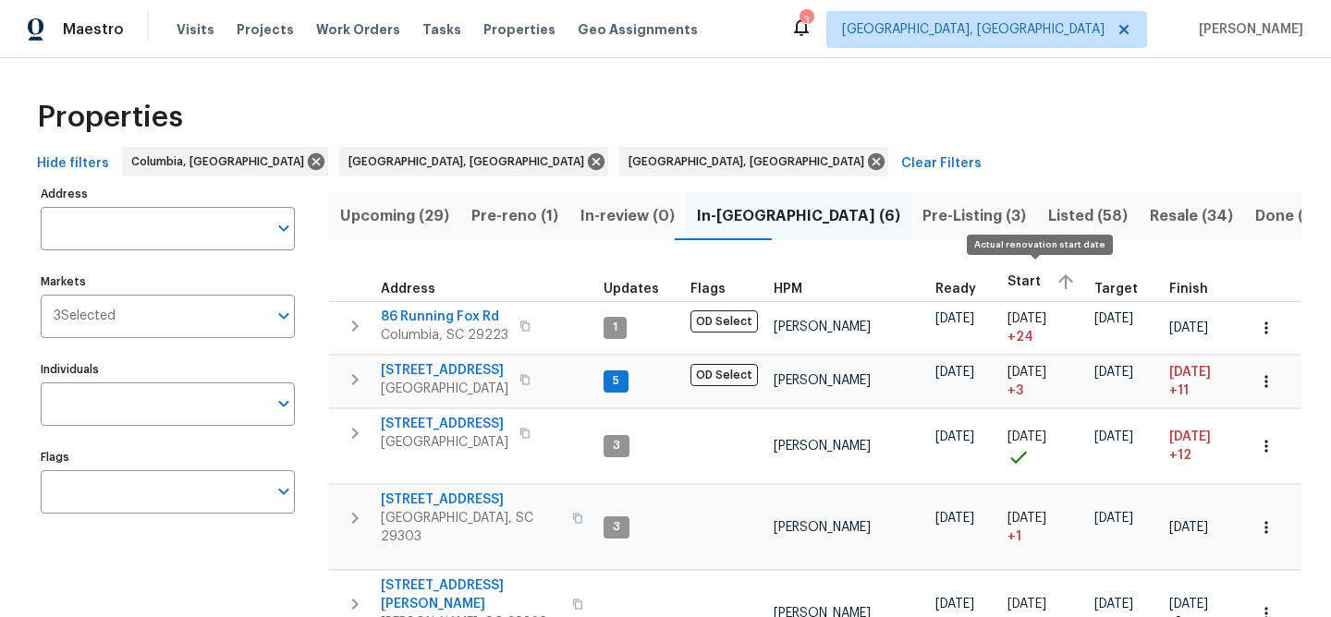
scroll to position [200, 0]
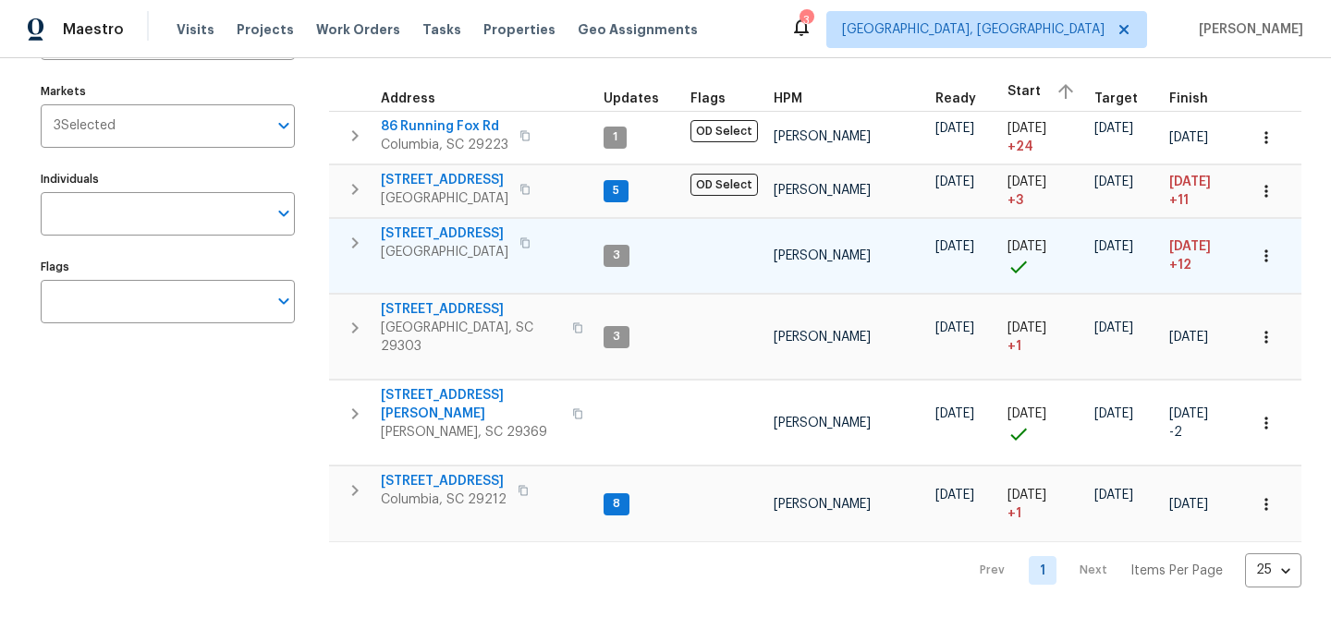
click at [466, 225] on span "10 Ashwood Ave" at bounding box center [445, 234] width 128 height 18
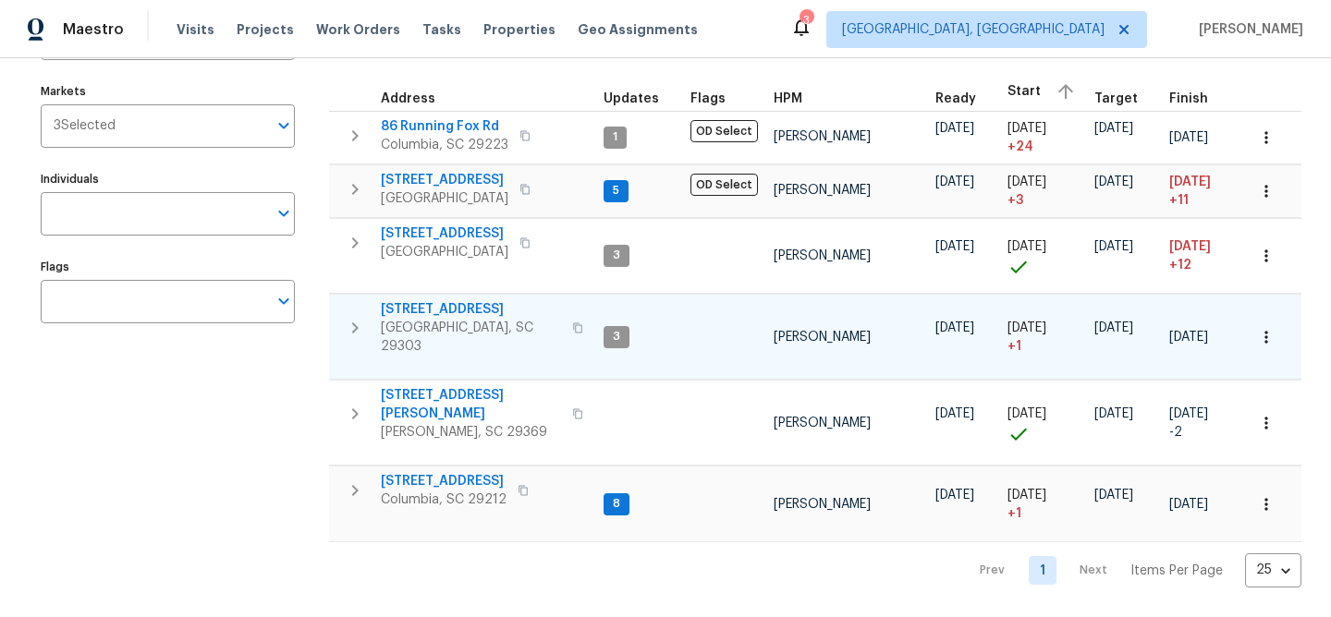
click at [446, 300] on span "44 Willowood Dr" at bounding box center [471, 309] width 180 height 18
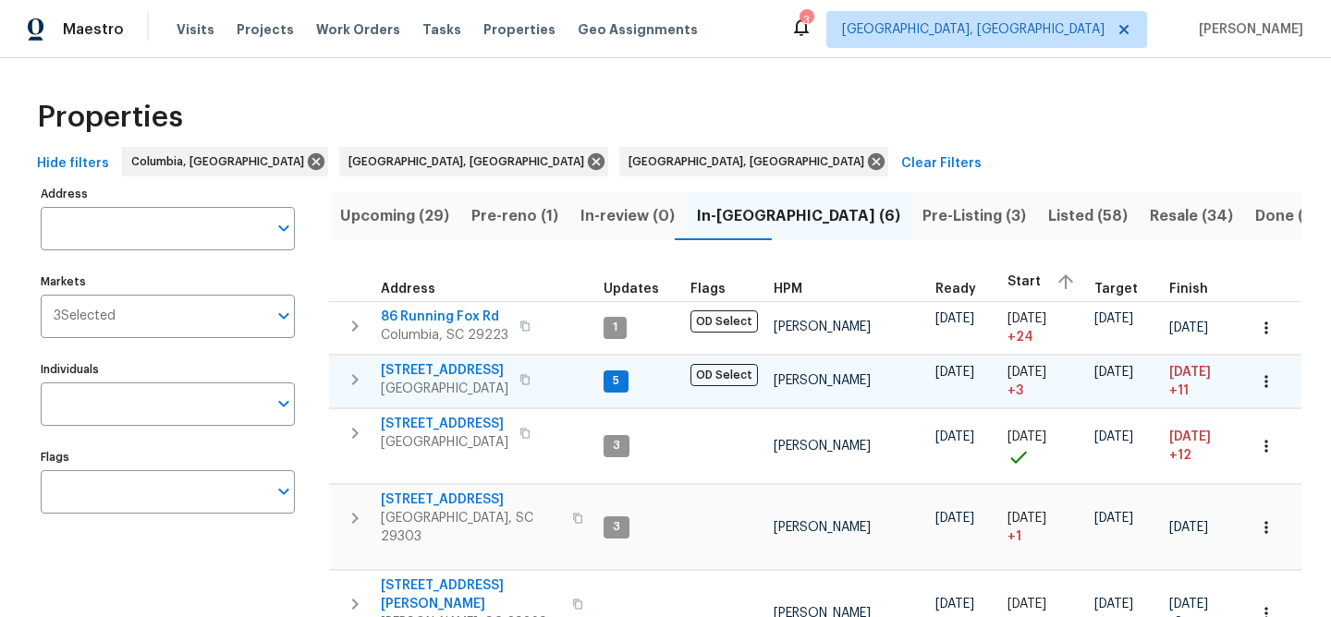
scroll to position [1, 0]
click at [922, 212] on span "Pre-Listing (3)" at bounding box center [974, 215] width 104 height 26
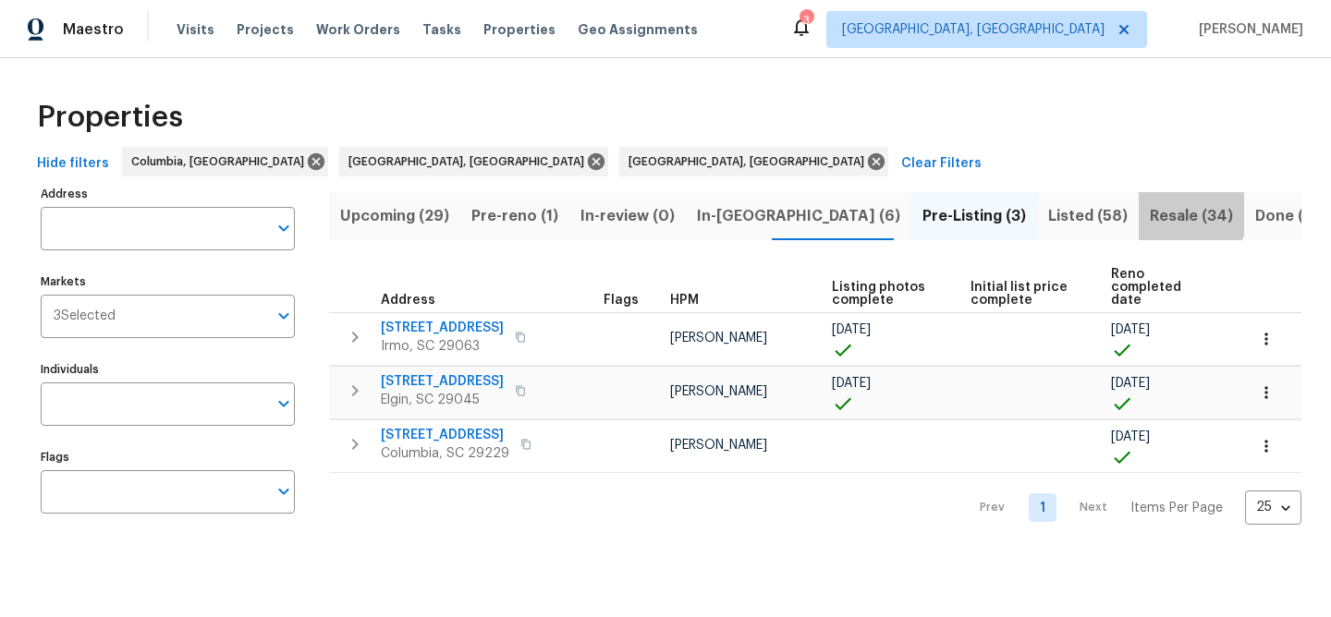
click at [1150, 210] on span "Resale (34)" at bounding box center [1191, 216] width 83 height 26
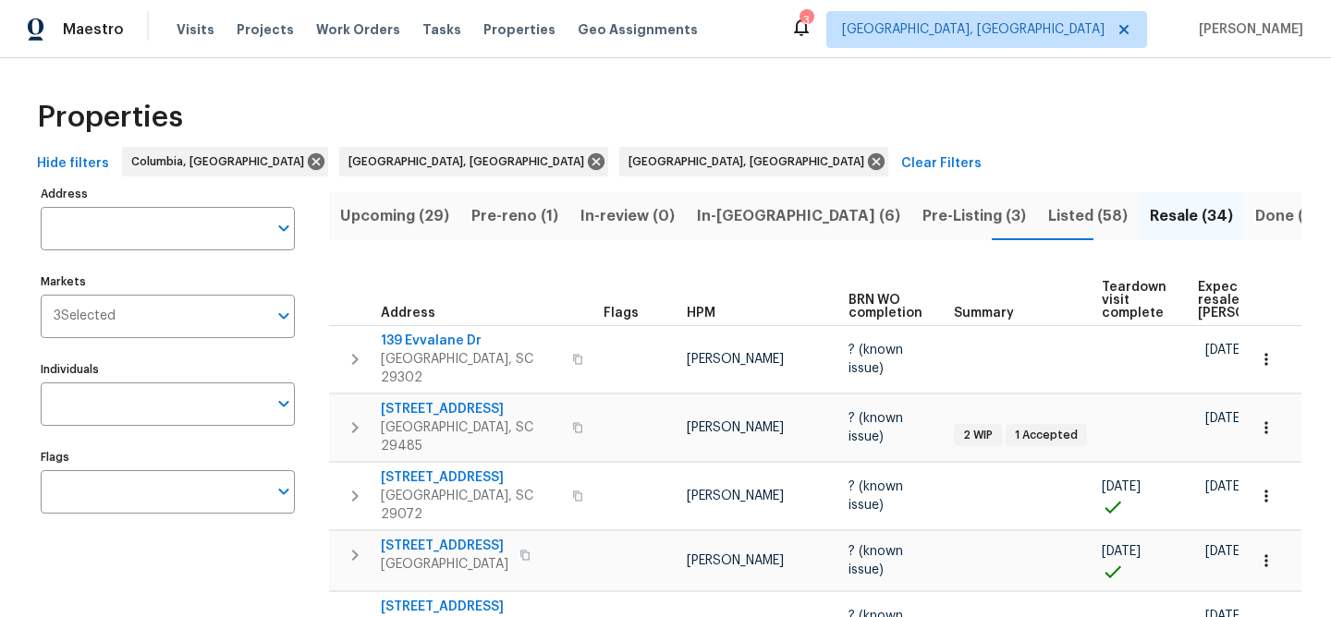
click at [1198, 294] on span "Expected resale COE" at bounding box center [1250, 300] width 104 height 39
click at [1212, 288] on span "Expected resale COE" at bounding box center [1250, 300] width 104 height 39
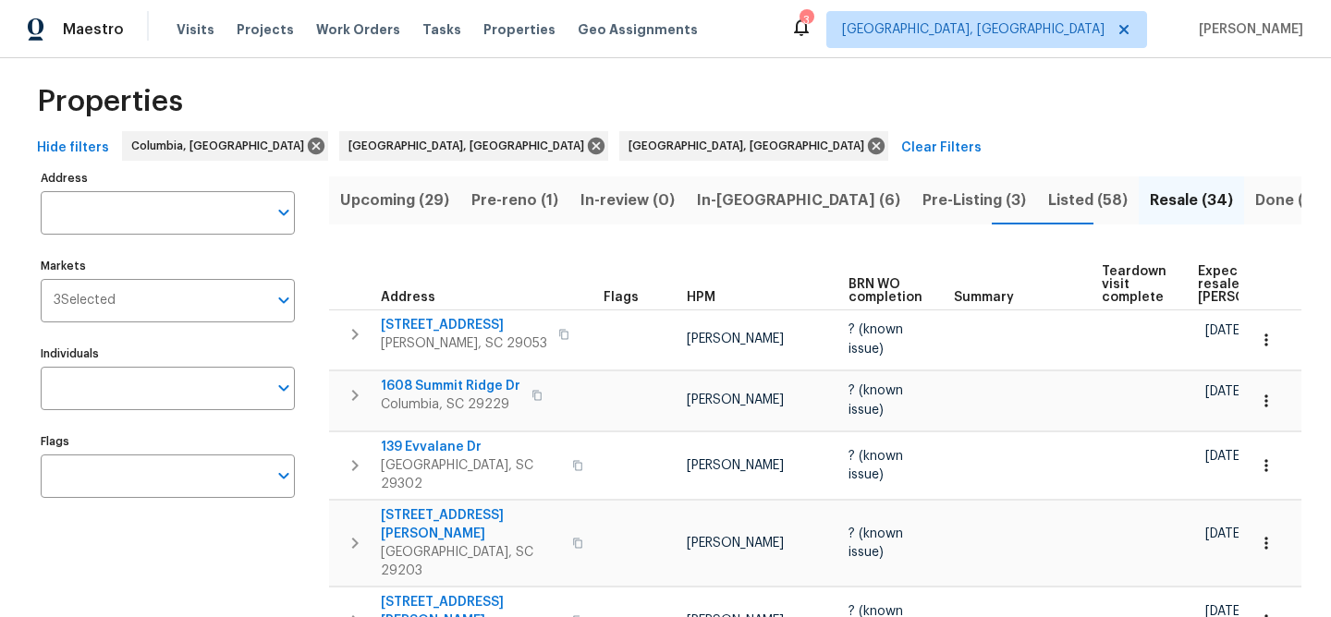
scroll to position [68, 0]
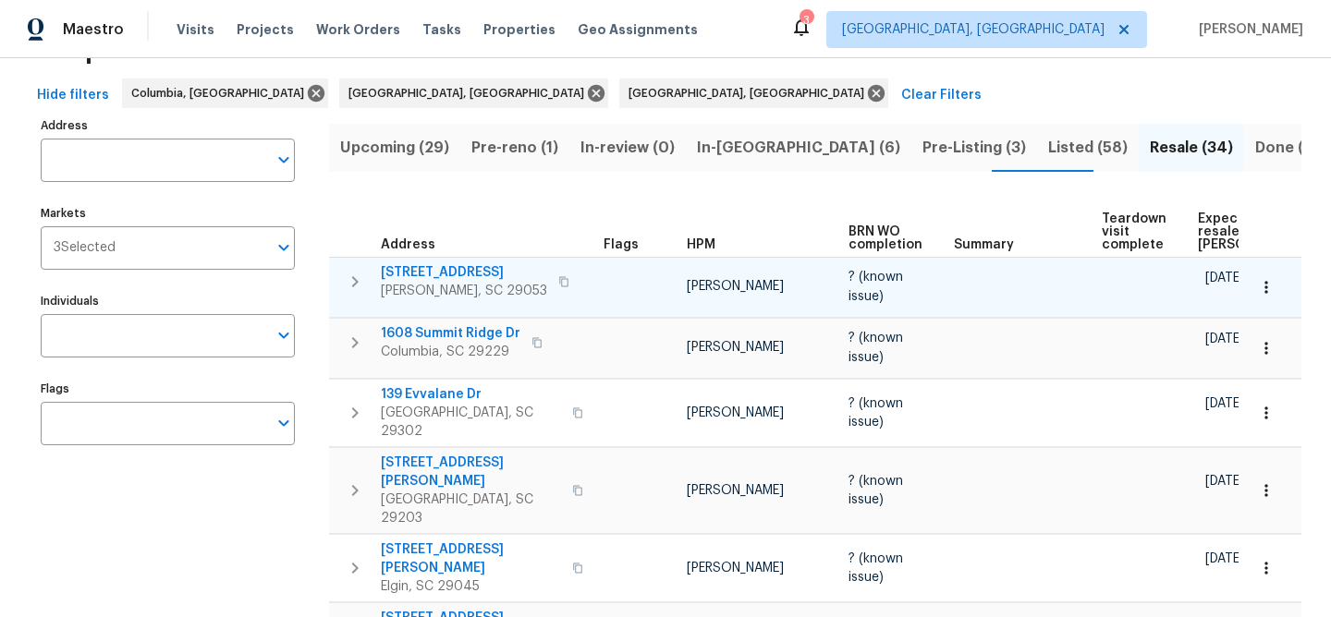
click at [405, 270] on span "171 Ridge Pointe Dr" at bounding box center [464, 272] width 166 height 18
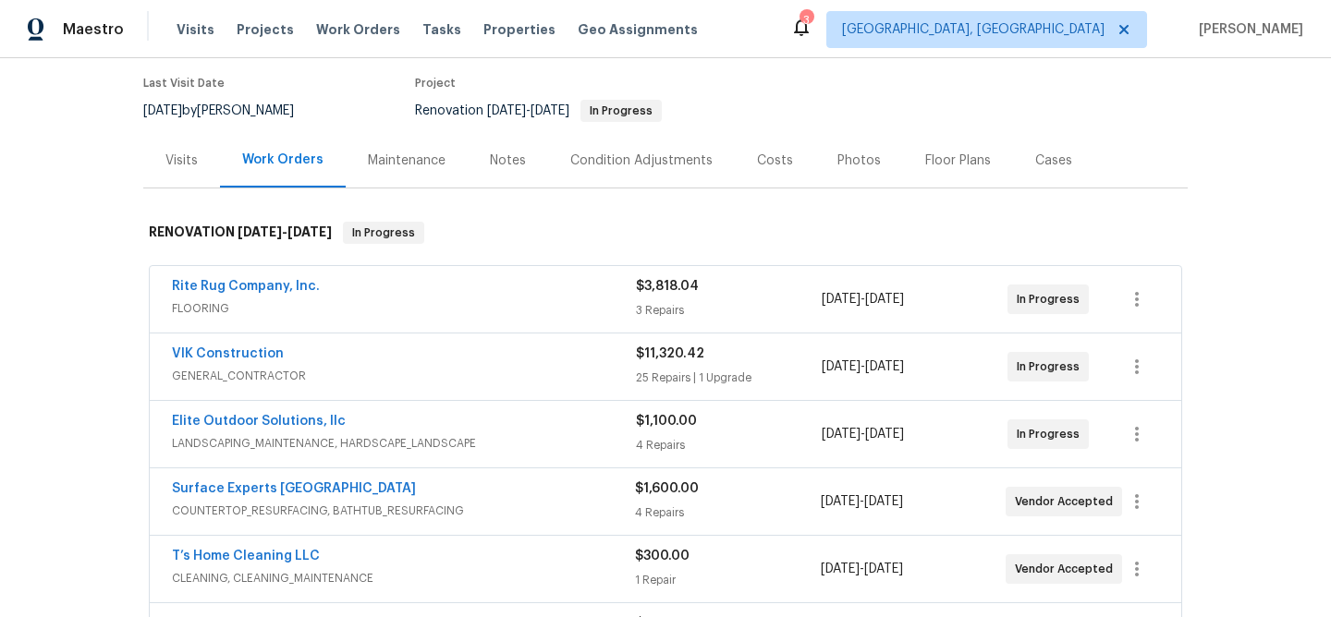
scroll to position [205, 0]
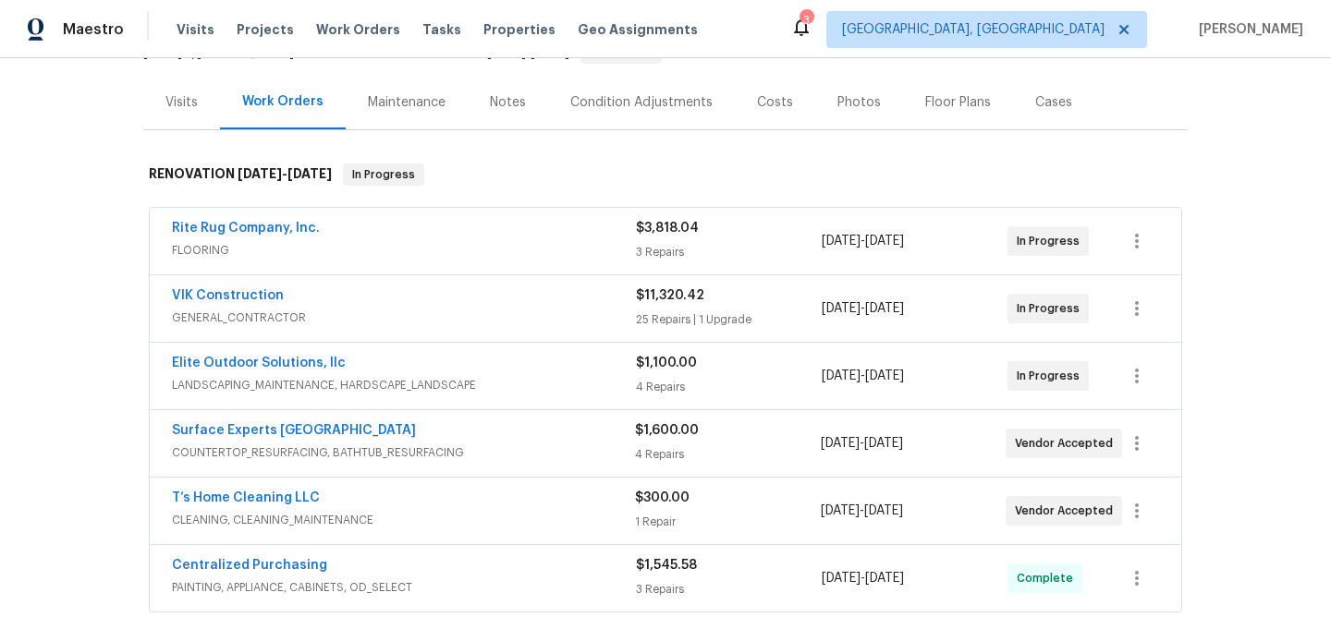
click at [516, 116] on div "Notes" at bounding box center [508, 102] width 80 height 55
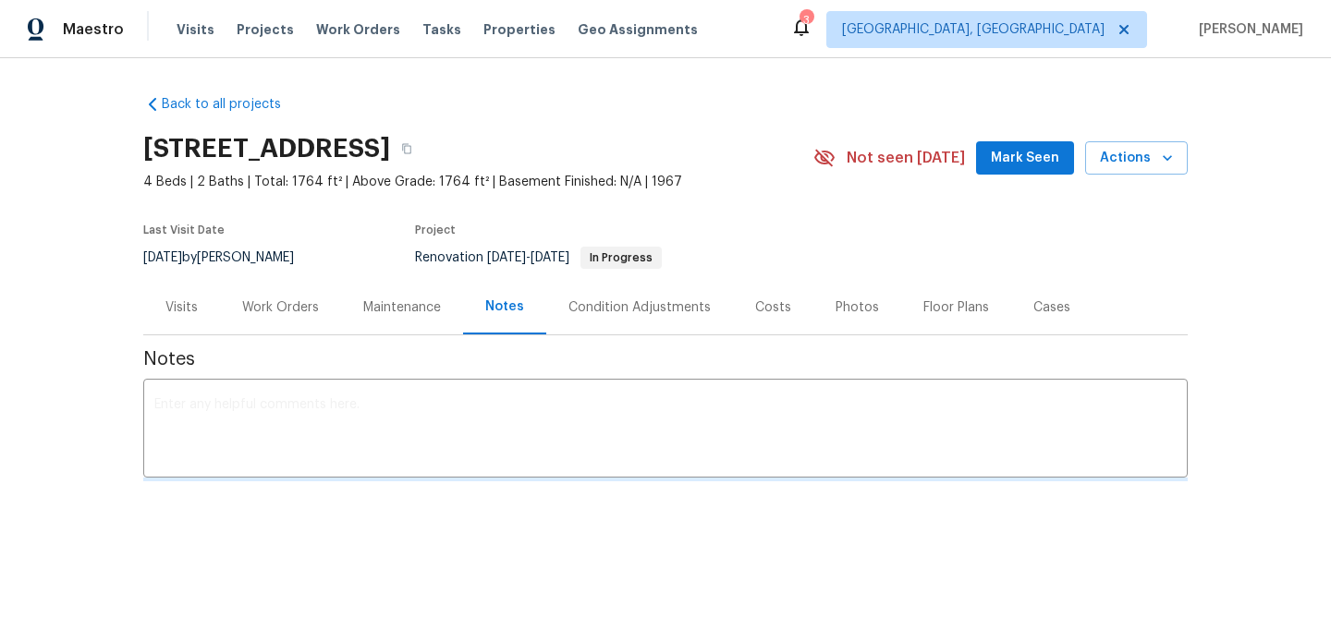
scroll to position [205, 0]
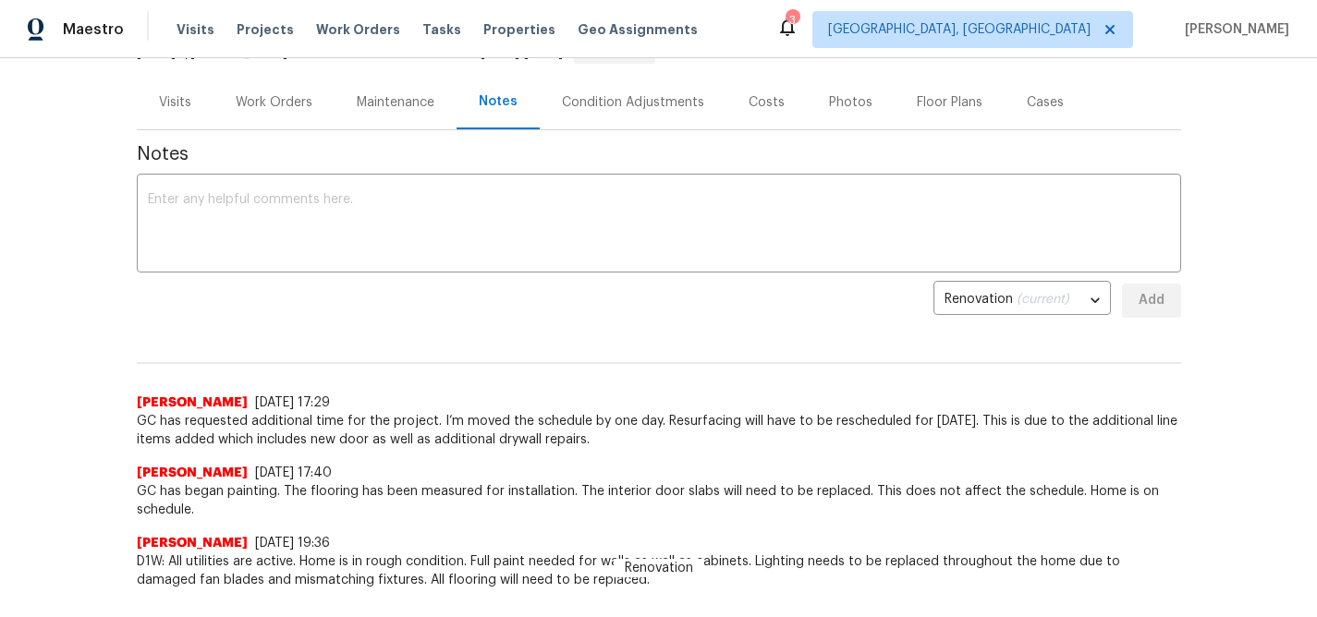
click at [251, 112] on div "Work Orders" at bounding box center [274, 102] width 121 height 55
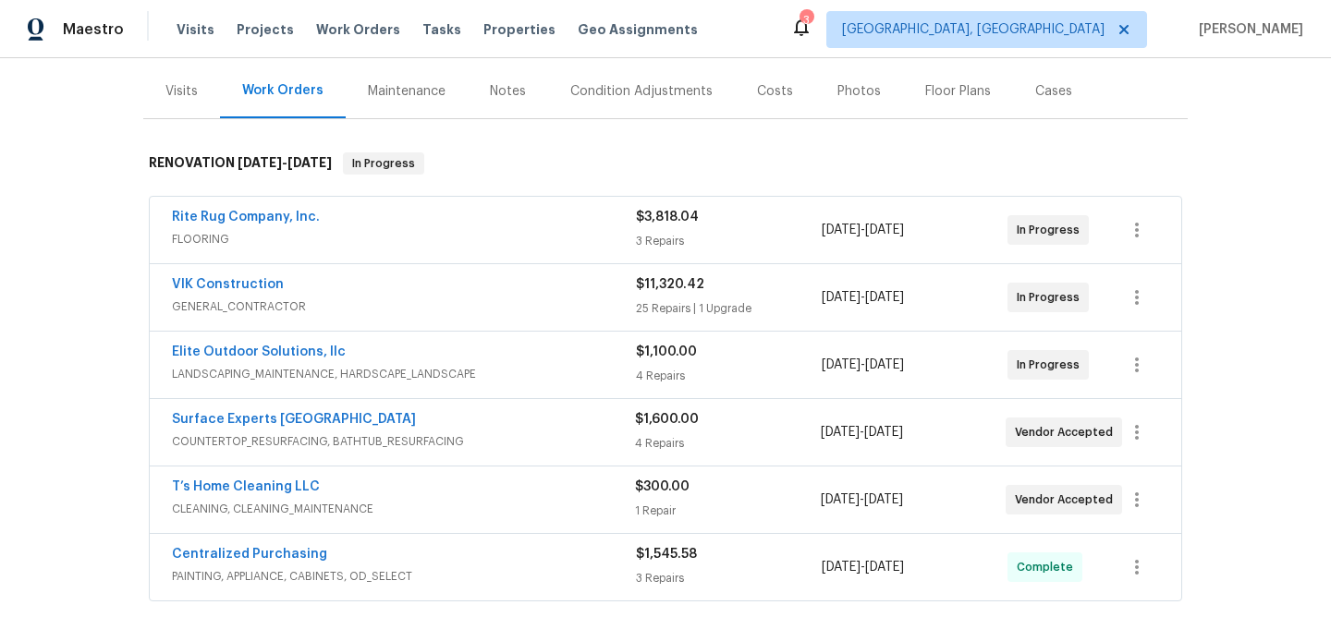
scroll to position [291, 0]
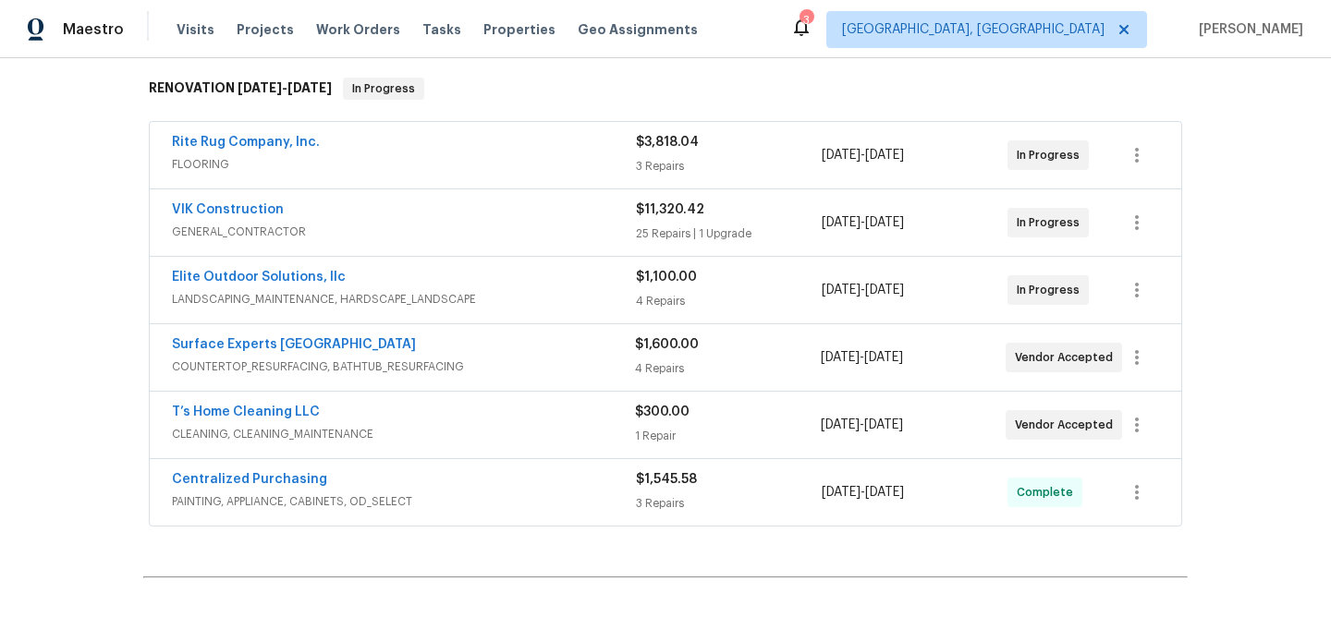
click at [546, 351] on div "Surface Experts [GEOGRAPHIC_DATA]" at bounding box center [403, 347] width 463 height 22
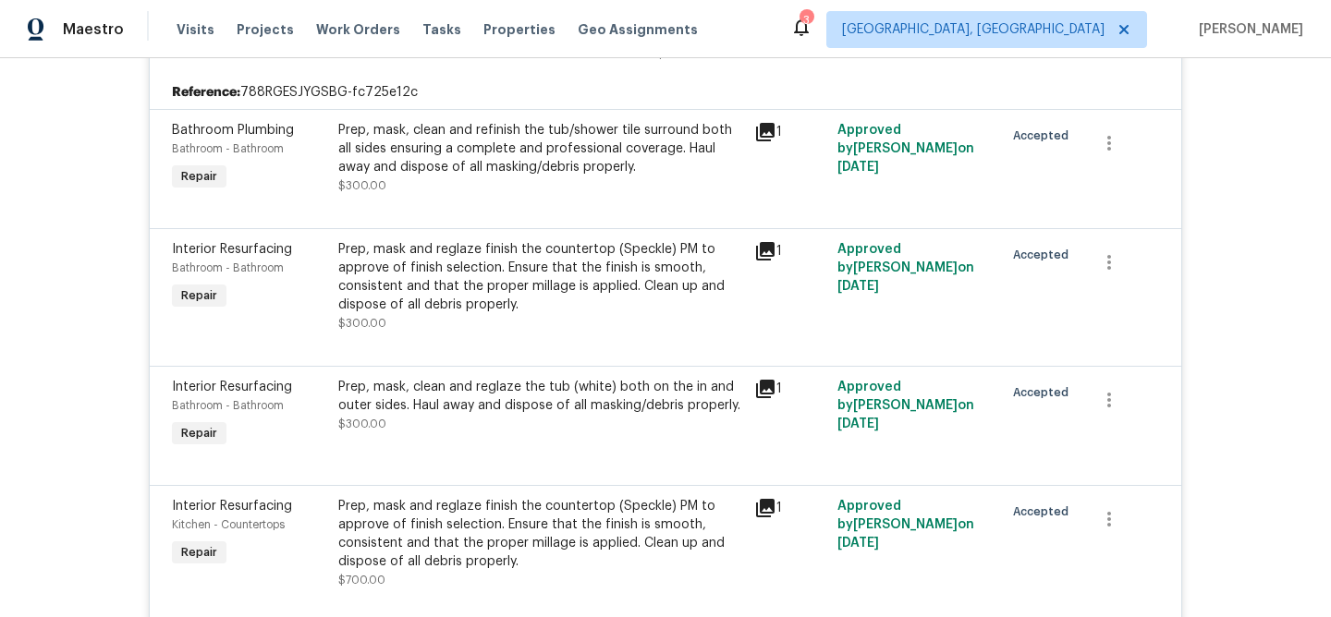
scroll to position [696, 0]
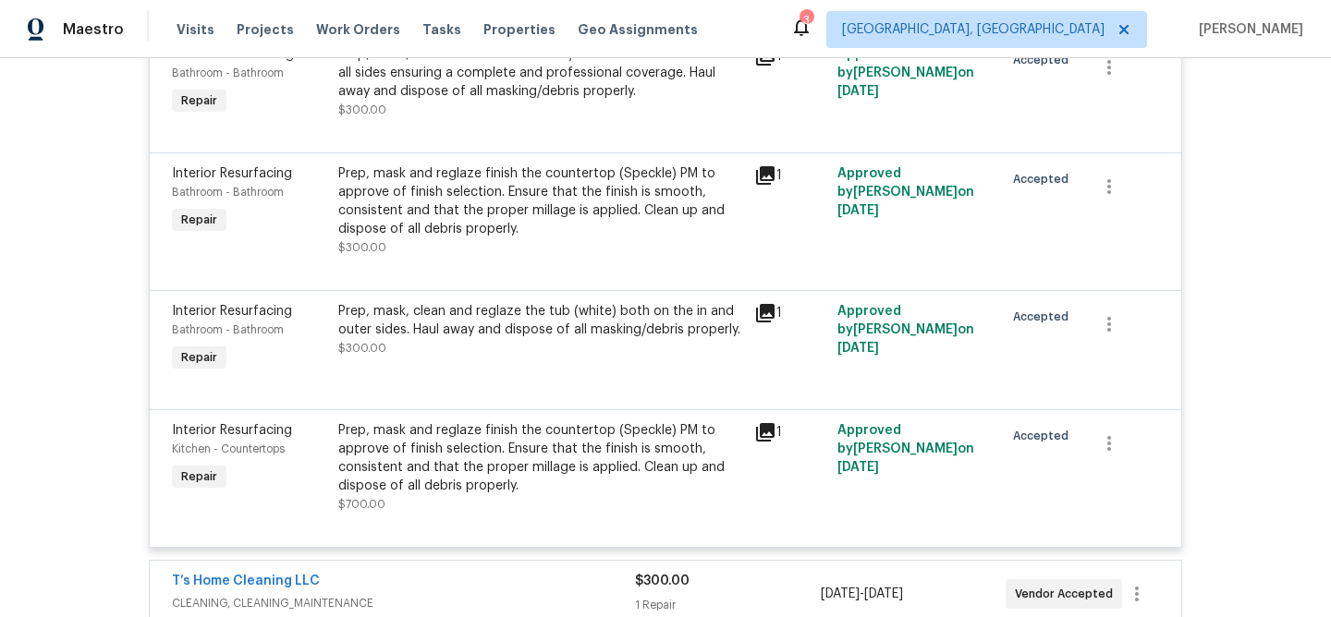
click at [756, 430] on icon at bounding box center [765, 432] width 18 height 18
click at [1191, 379] on div "Back to all projects 10 Ashwood Ave, Greenville, SC 29607 4 Beds | 2 Baths | To…" at bounding box center [665, 337] width 1331 height 559
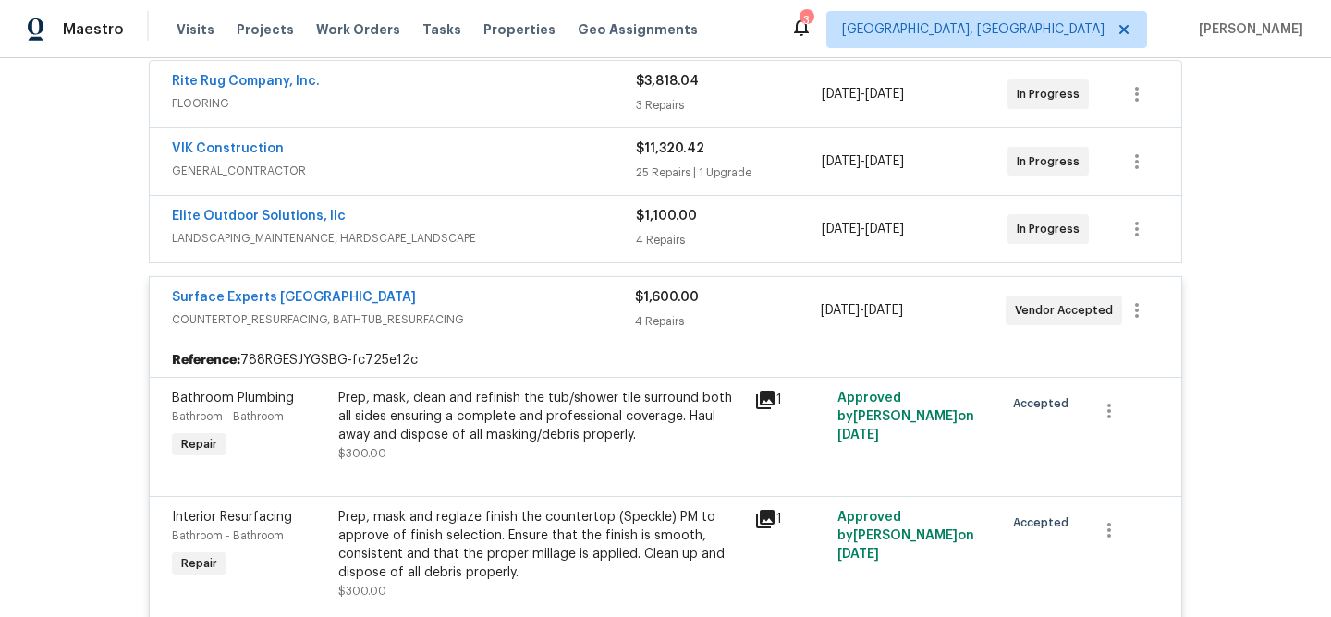
scroll to position [256, 0]
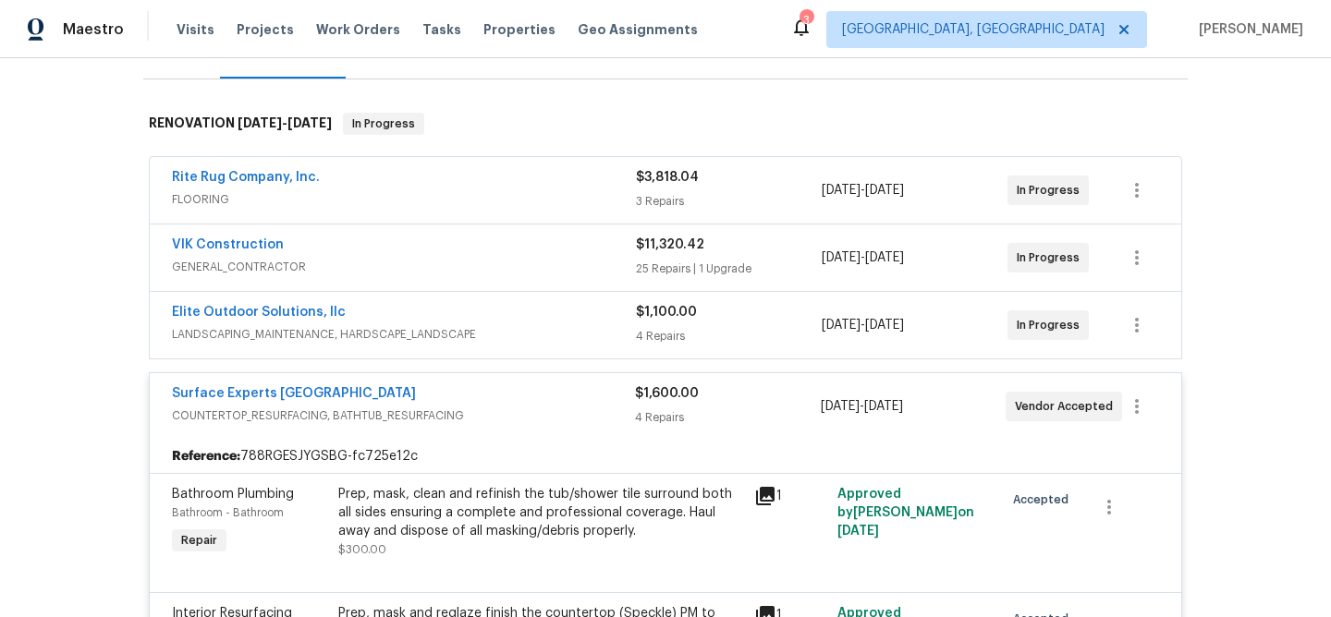
click at [564, 393] on div "Surface Experts [GEOGRAPHIC_DATA]" at bounding box center [403, 396] width 463 height 22
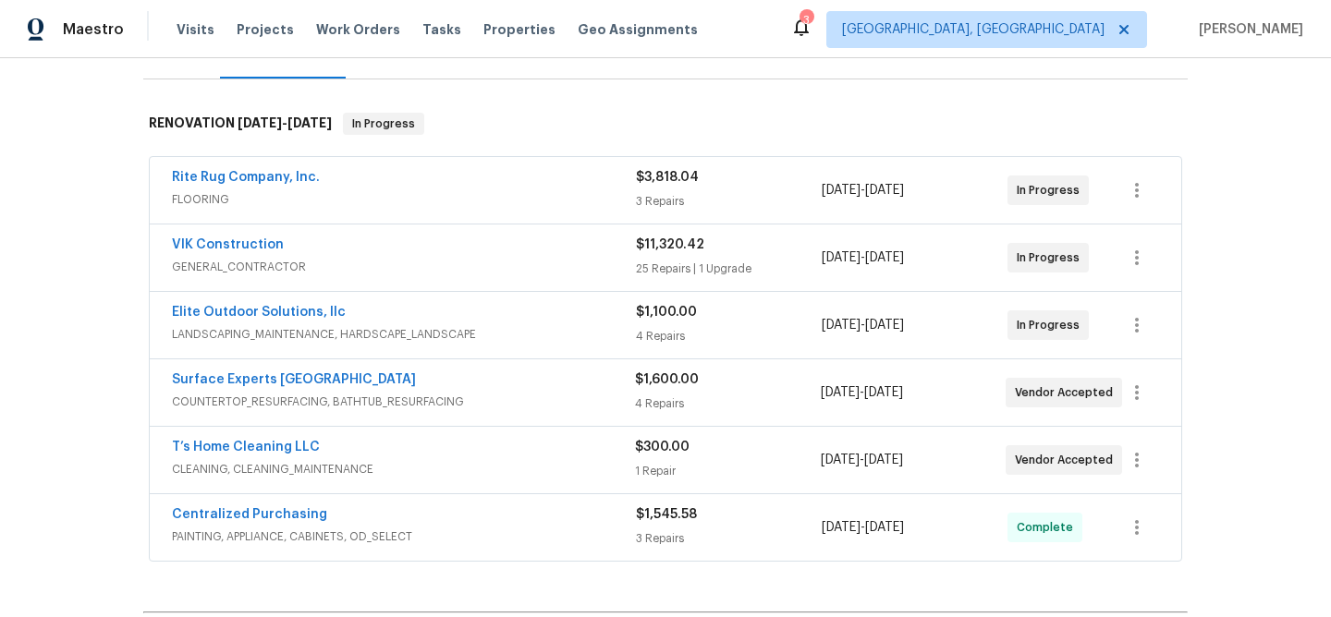
click at [539, 269] on span "GENERAL_CONTRACTOR" at bounding box center [404, 267] width 464 height 18
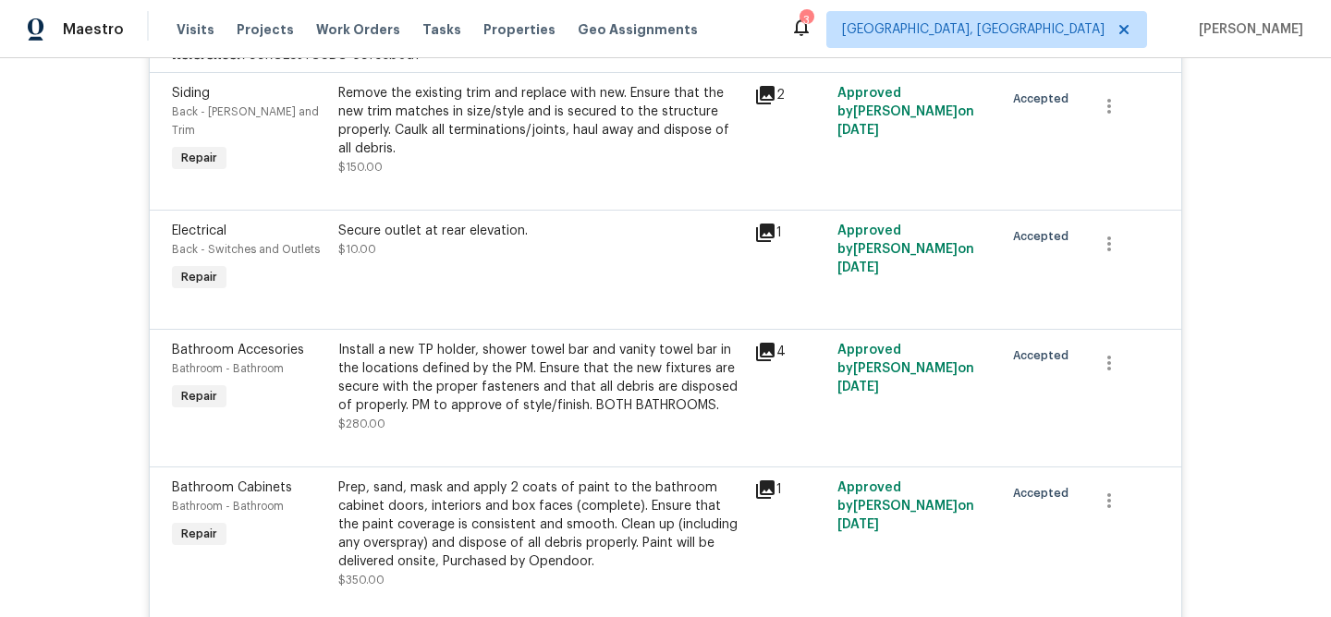
scroll to position [409, 0]
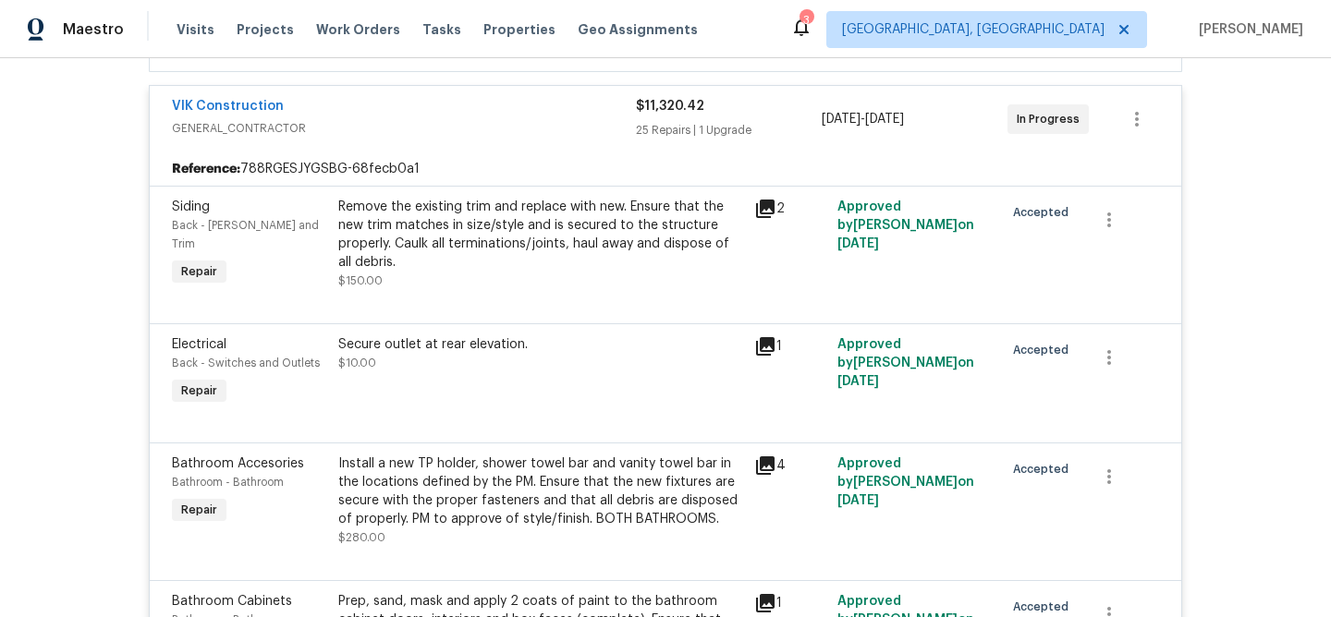
click at [511, 103] on div "VIK Construction" at bounding box center [404, 108] width 464 height 22
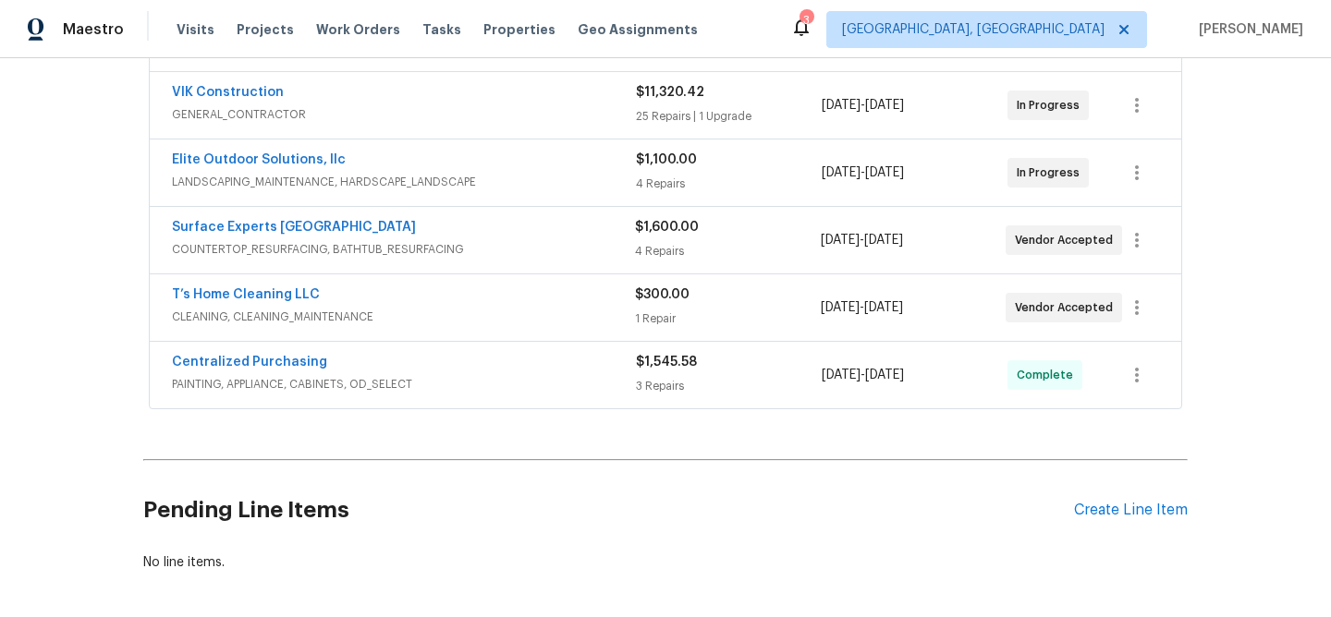
click at [511, 103] on div "VIK Construction" at bounding box center [404, 94] width 464 height 22
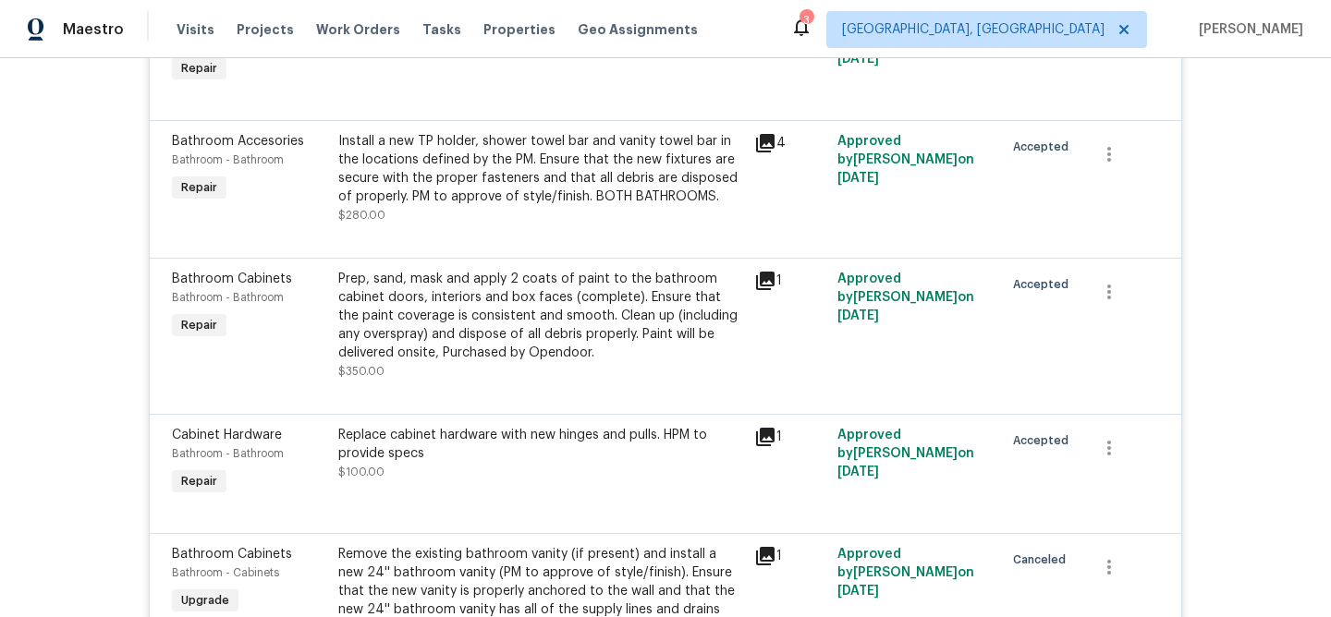
scroll to position [0, 0]
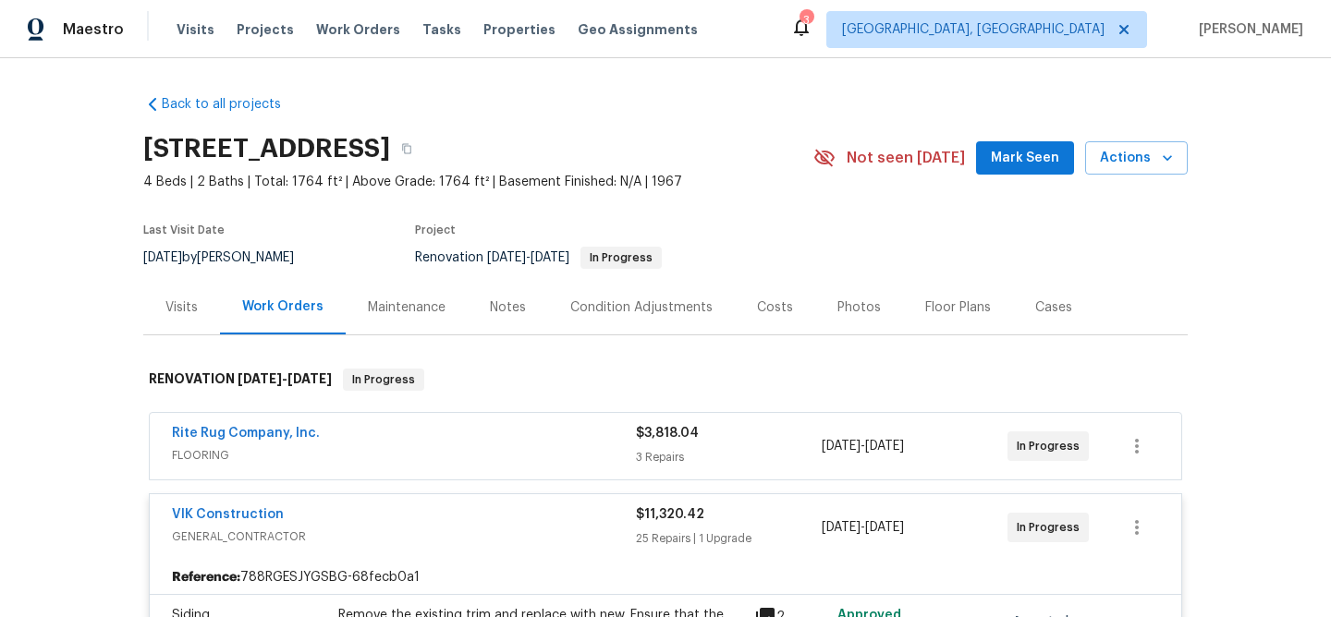
click at [507, 529] on span "GENERAL_CONTRACTOR" at bounding box center [404, 537] width 464 height 18
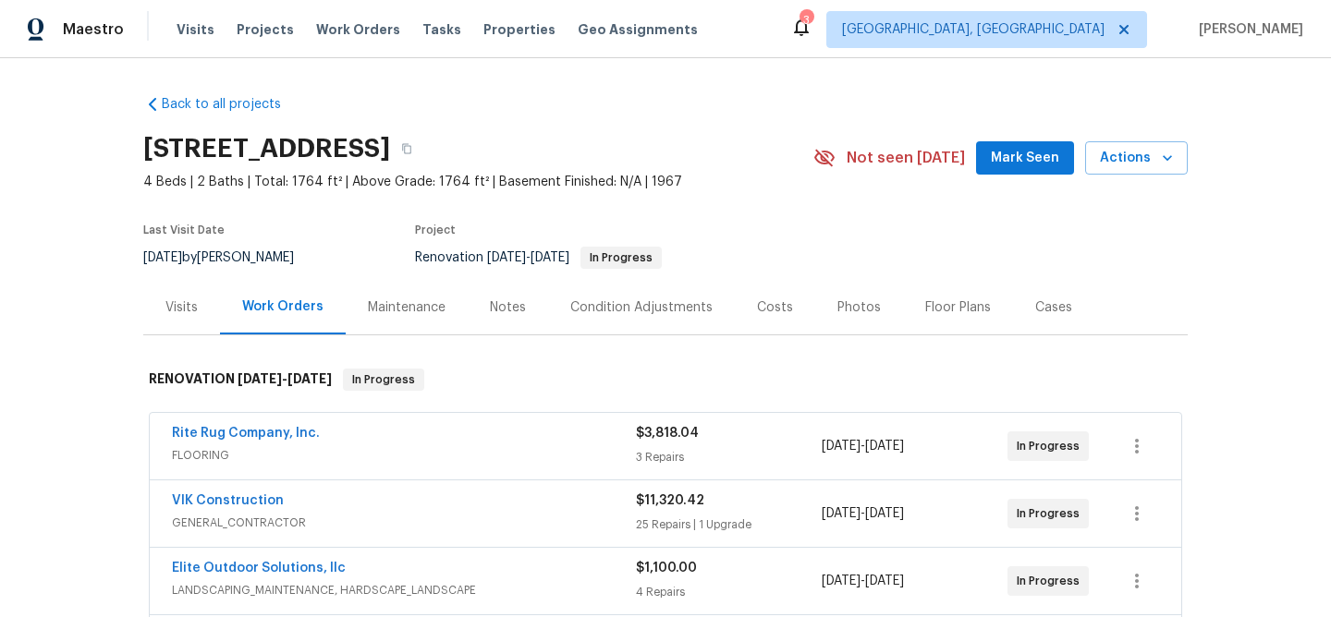
click at [757, 303] on div "Costs" at bounding box center [775, 308] width 36 height 18
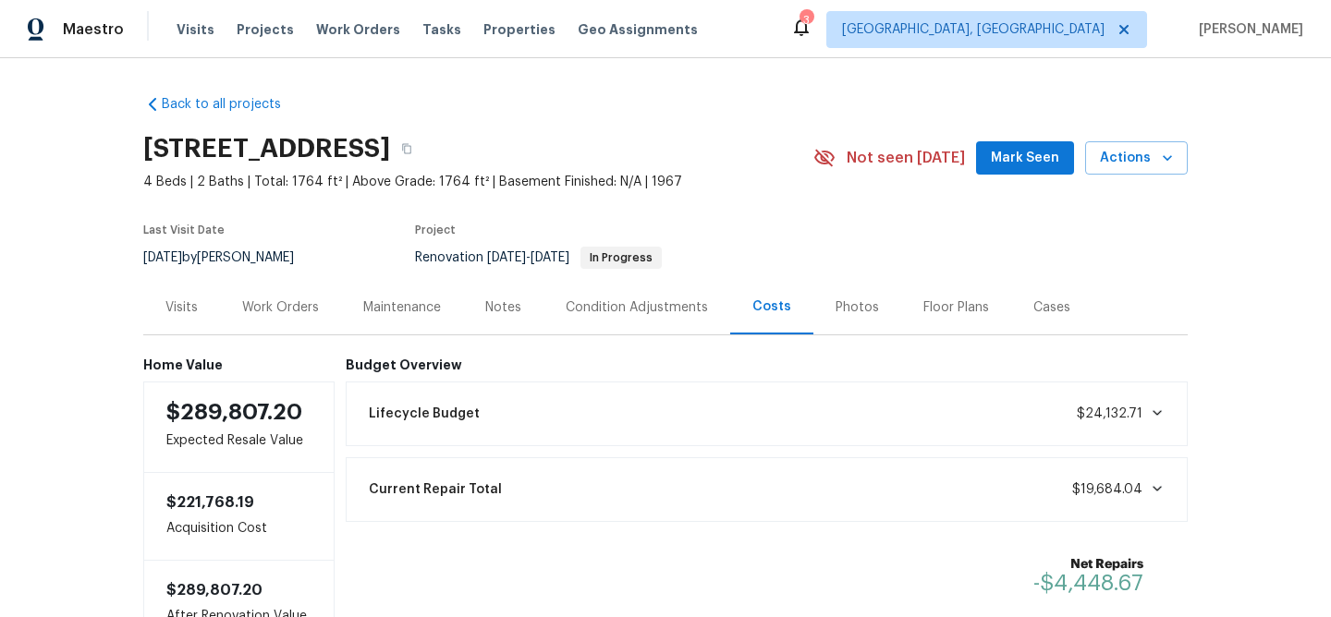
scroll to position [157, 0]
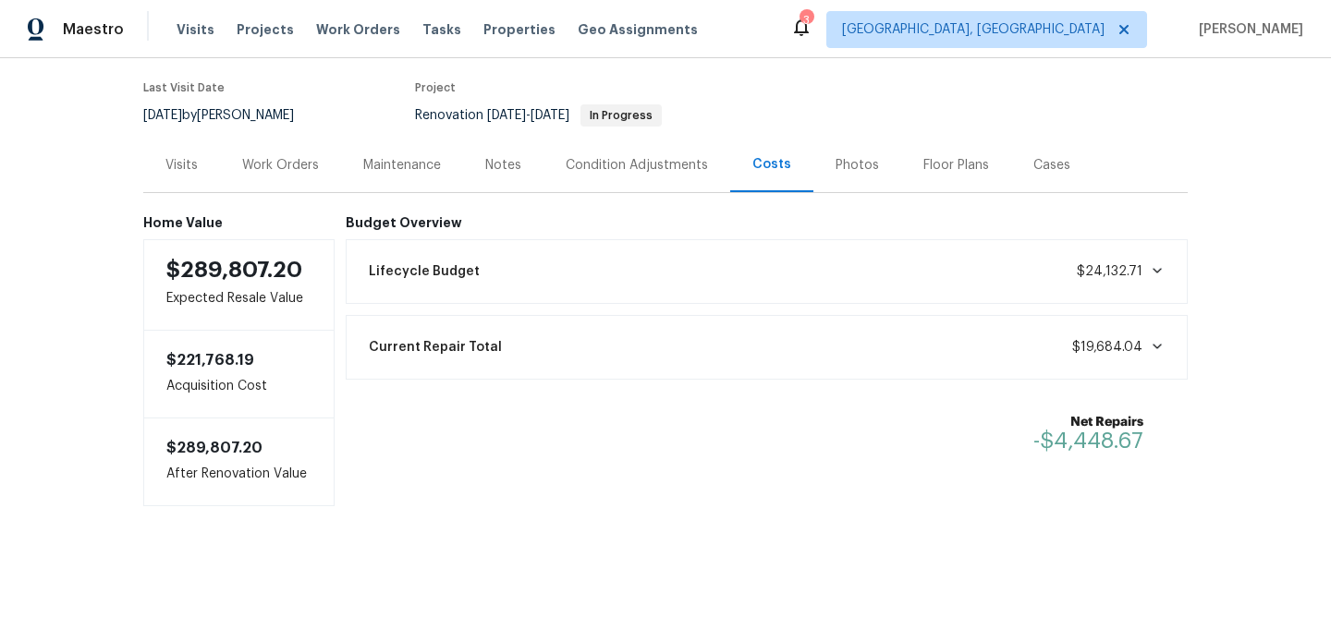
click at [250, 140] on div "Work Orders" at bounding box center [280, 165] width 121 height 55
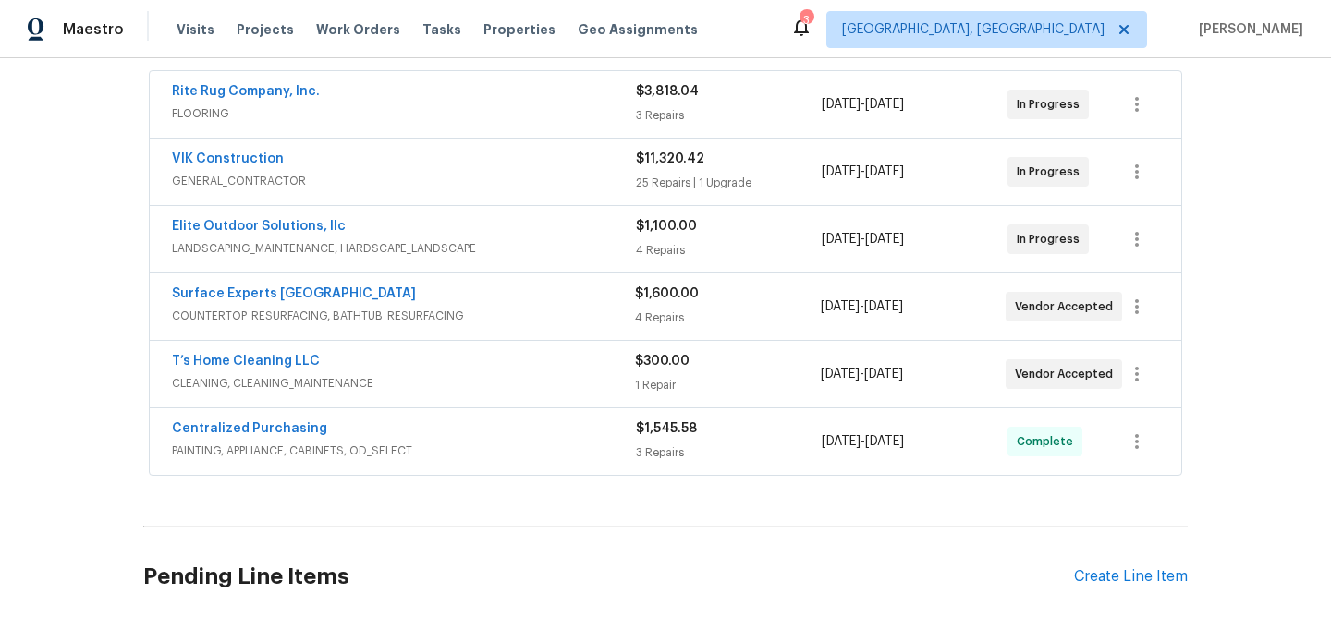
scroll to position [246, 0]
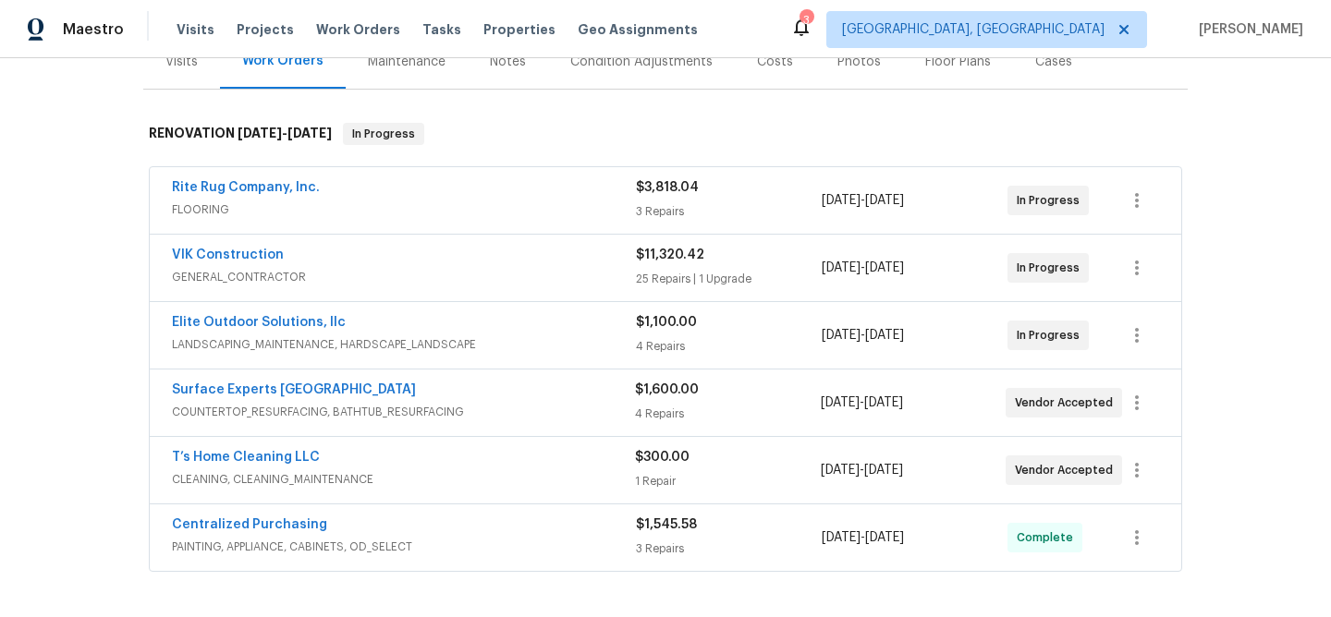
click at [603, 197] on div "Rite Rug Company, Inc." at bounding box center [404, 189] width 464 height 22
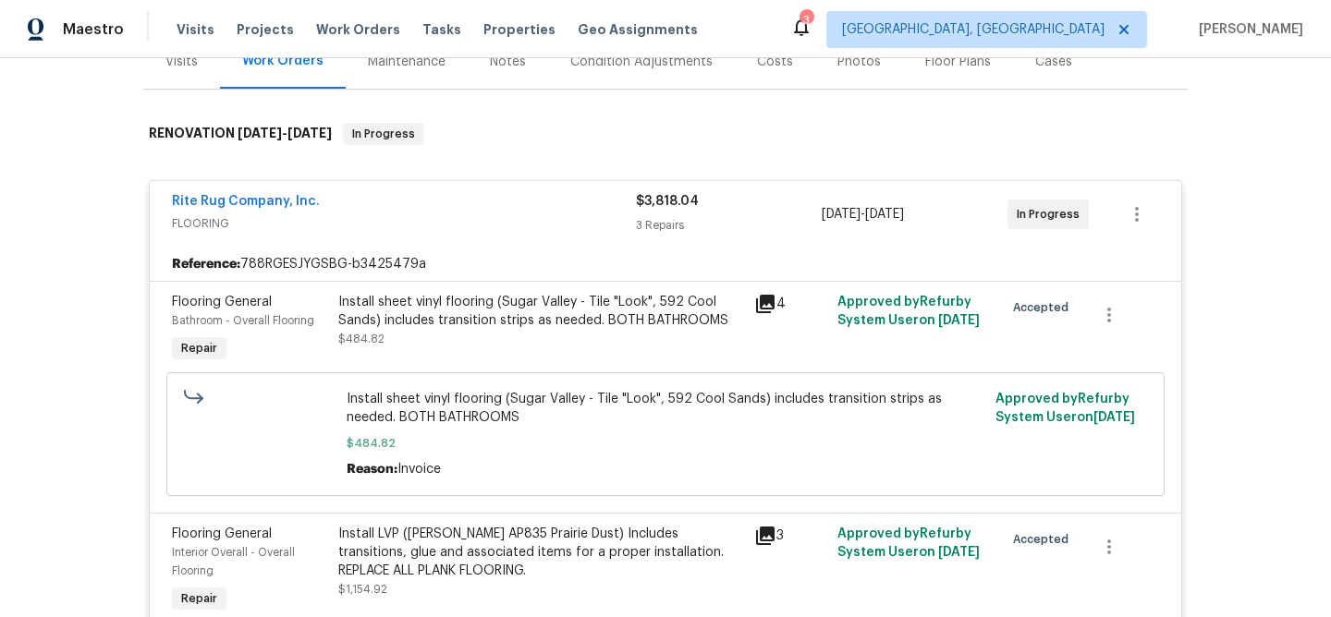
click at [603, 197] on div "Rite Rug Company, Inc." at bounding box center [404, 203] width 464 height 22
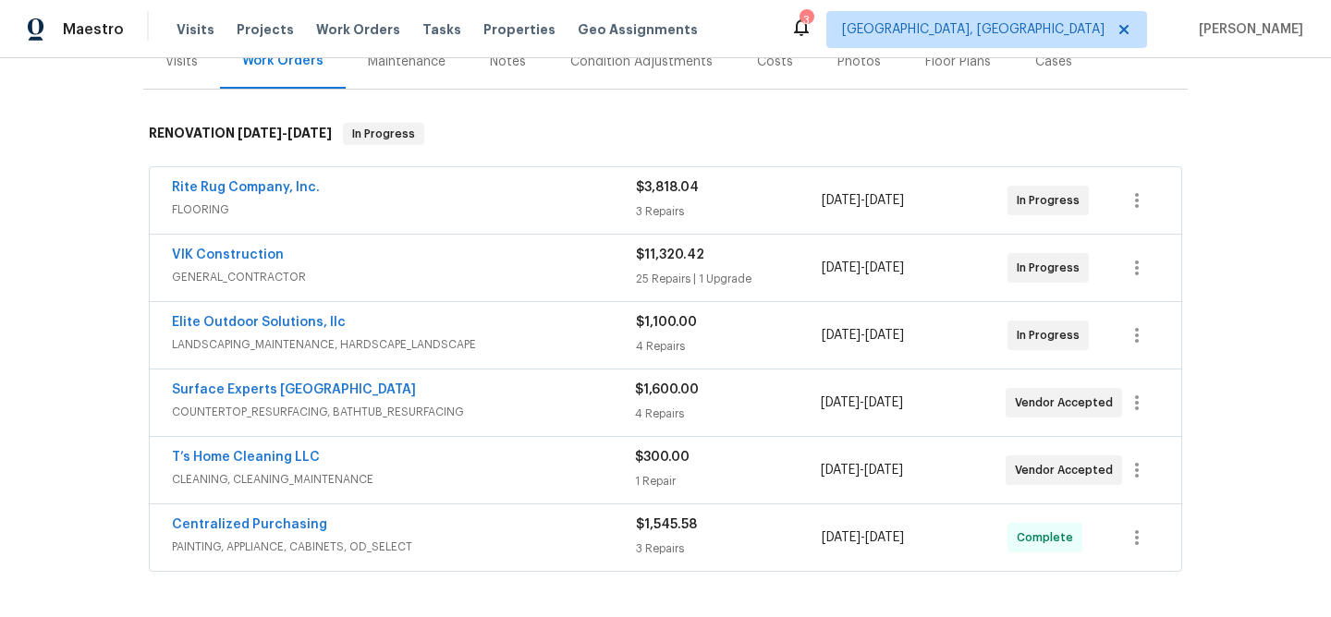
click at [781, 71] on div "Costs" at bounding box center [775, 61] width 80 height 55
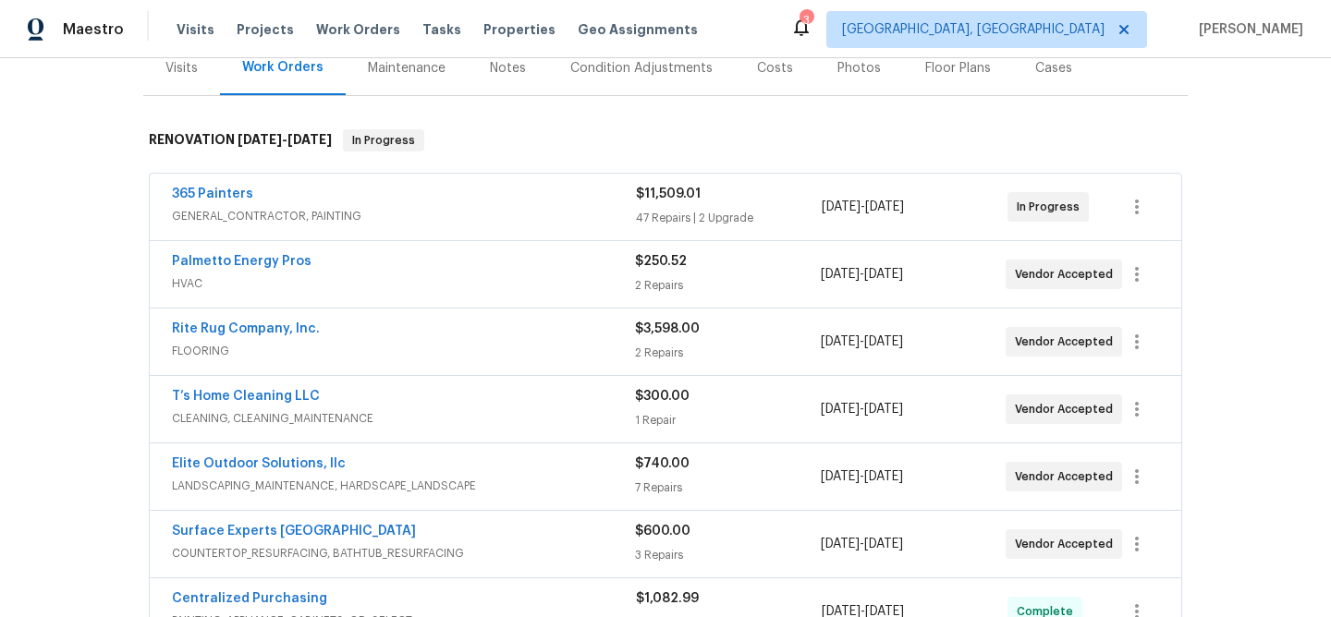
scroll to position [289, 0]
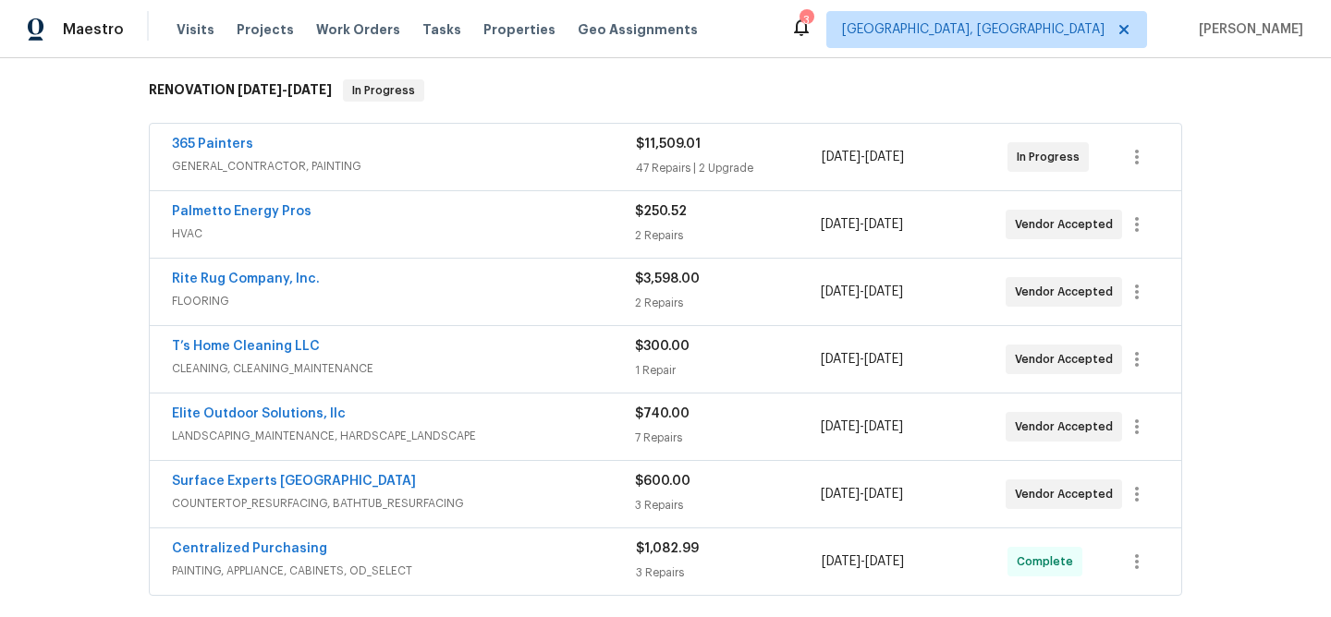
click at [495, 223] on div "Palmetto Energy Pros" at bounding box center [403, 213] width 463 height 22
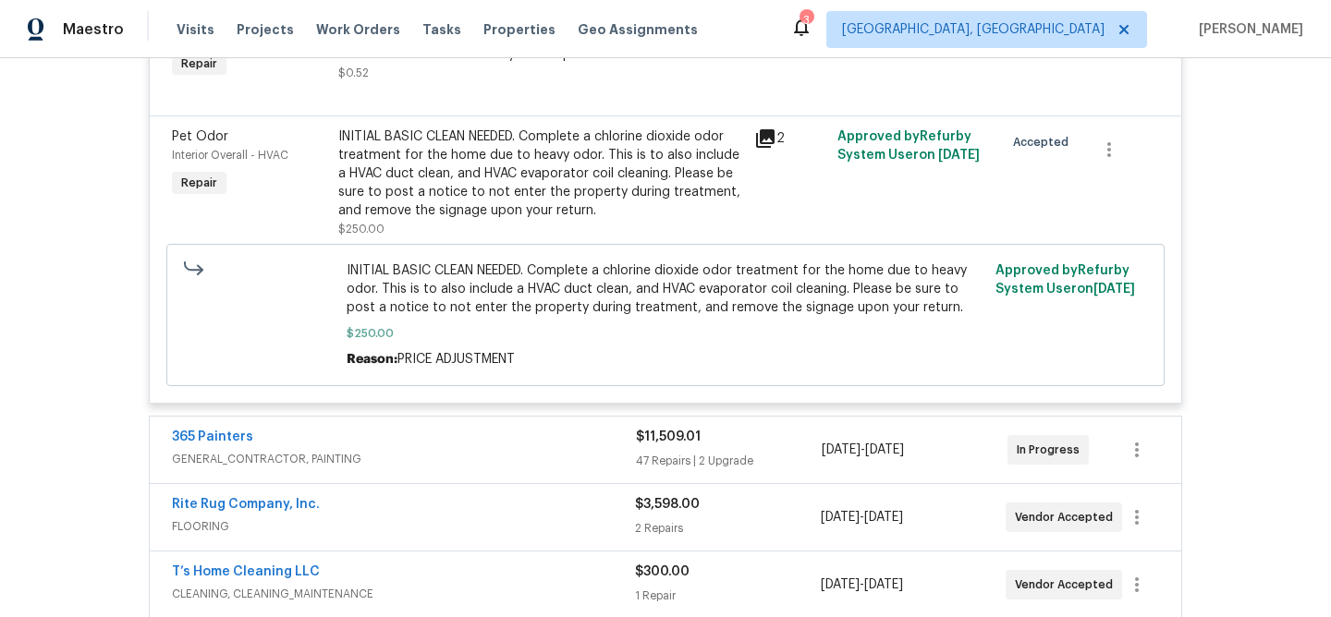
scroll to position [306, 0]
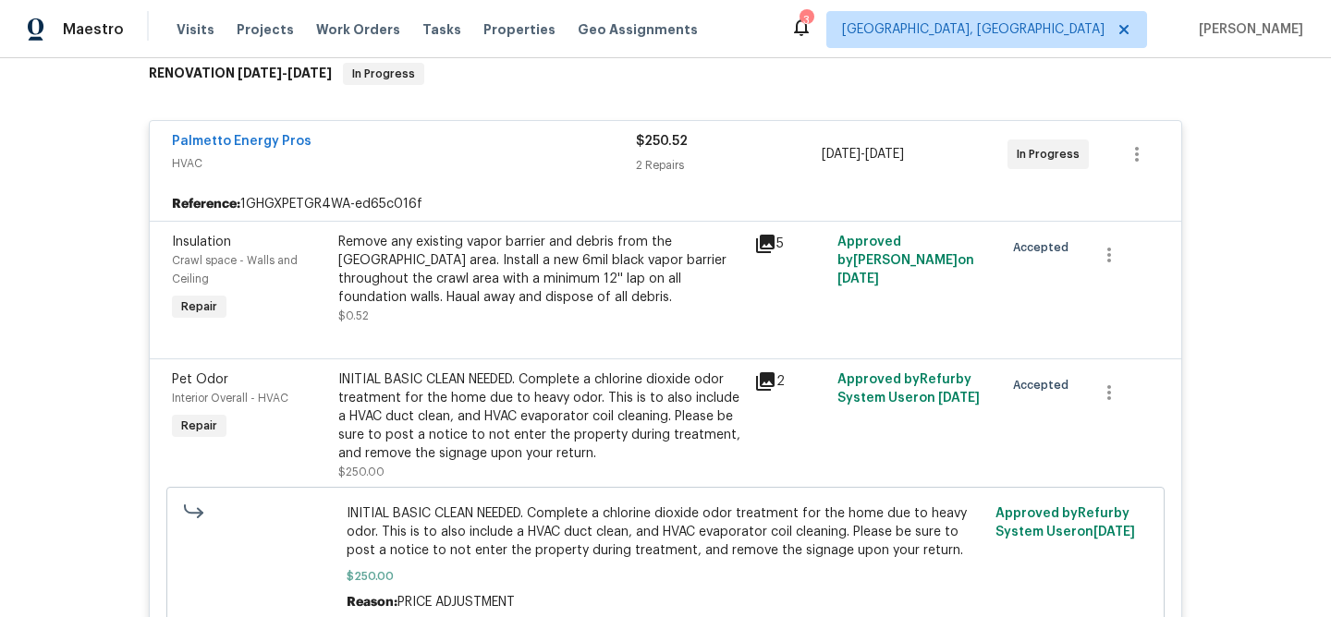
click at [532, 159] on span "HVAC" at bounding box center [404, 163] width 464 height 18
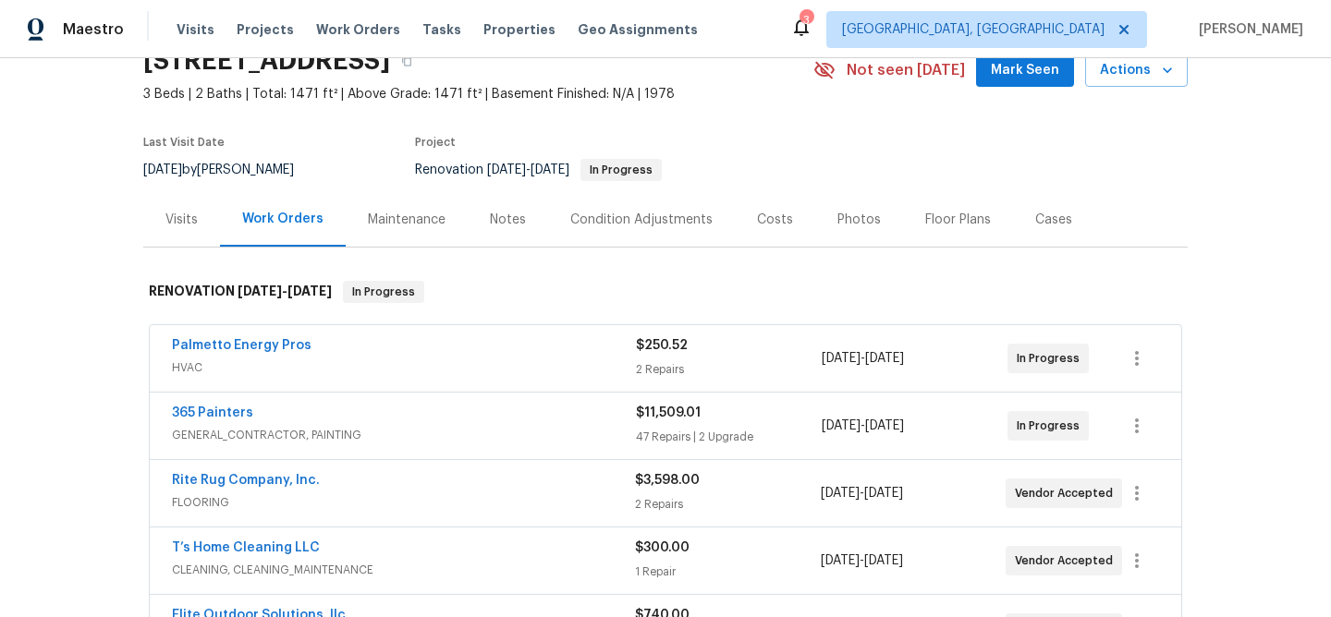
scroll to position [67, 0]
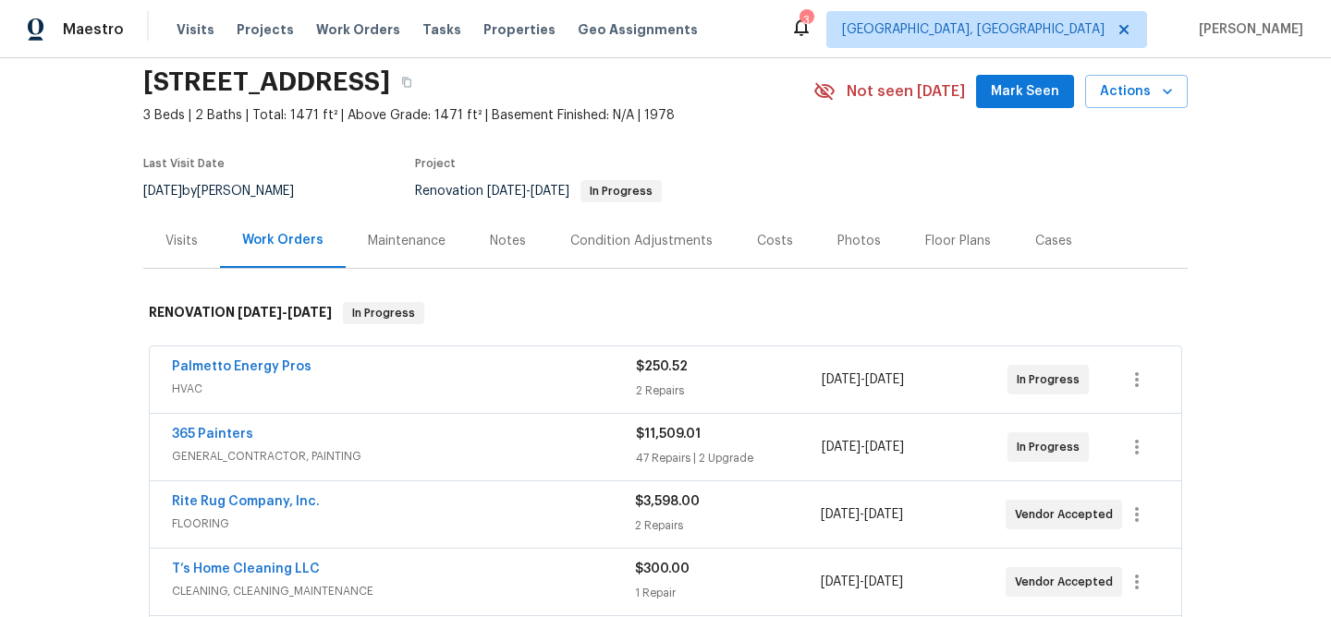
click at [512, 250] on div "Notes" at bounding box center [508, 241] width 80 height 55
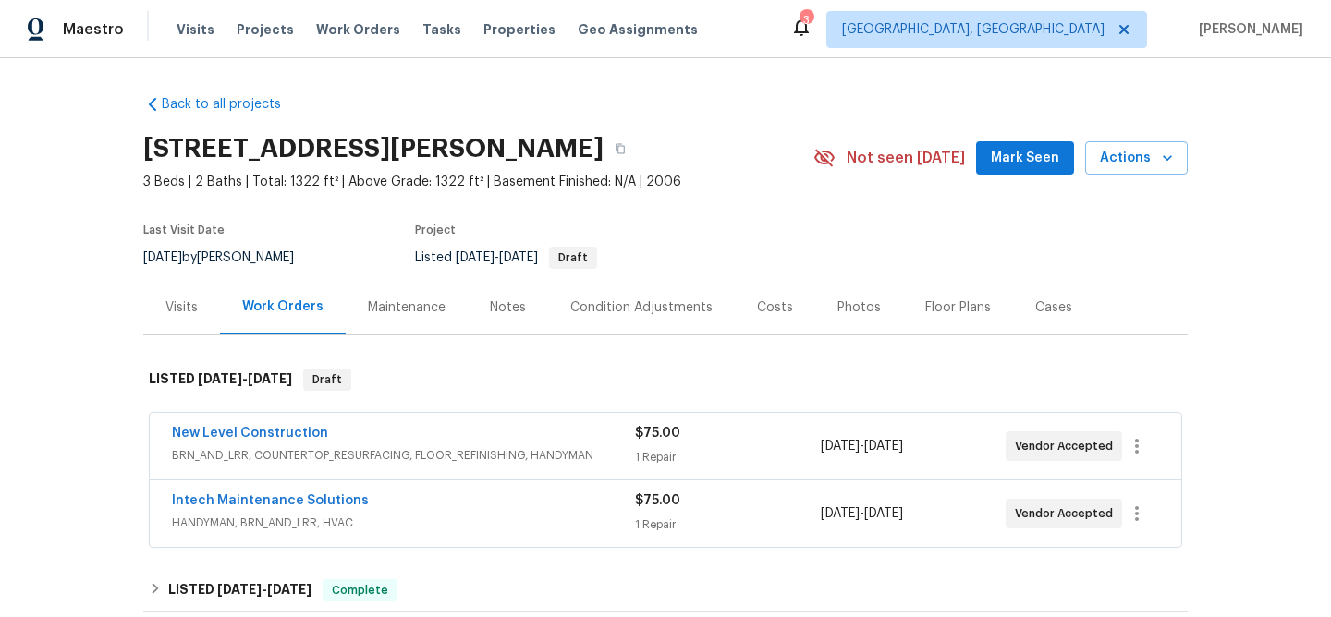
scroll to position [126, 0]
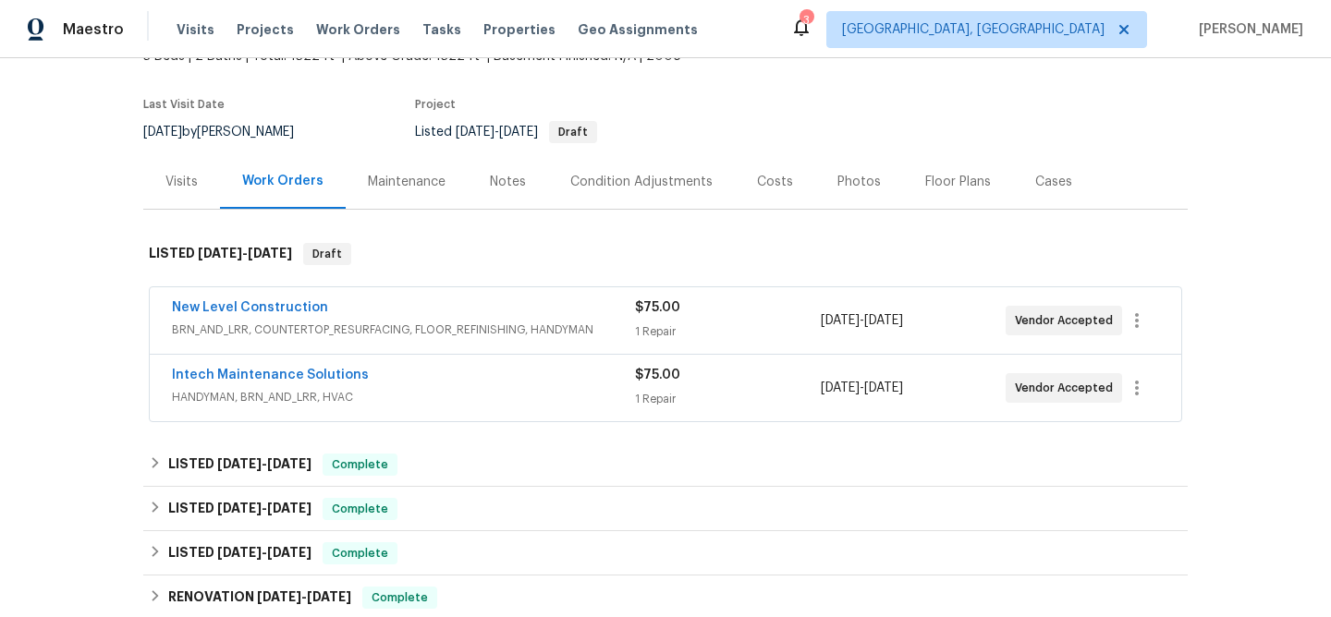
click at [165, 174] on div "Visits" at bounding box center [181, 182] width 32 height 18
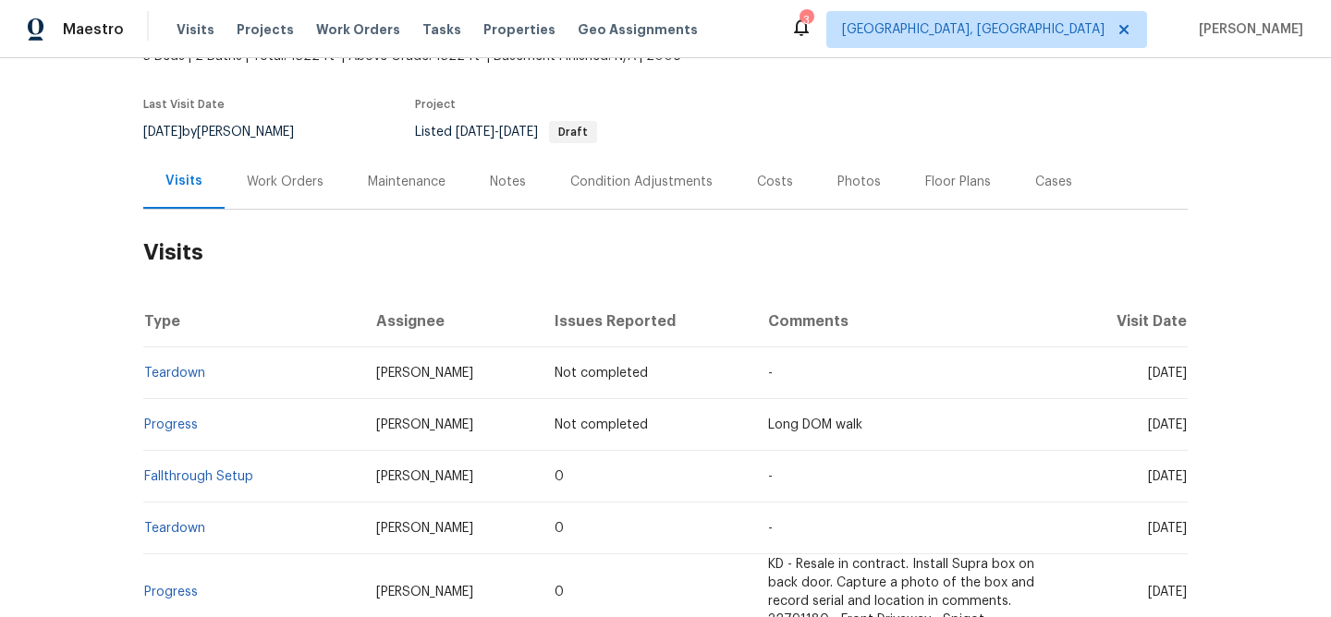
click at [282, 178] on div "Work Orders" at bounding box center [285, 182] width 77 height 18
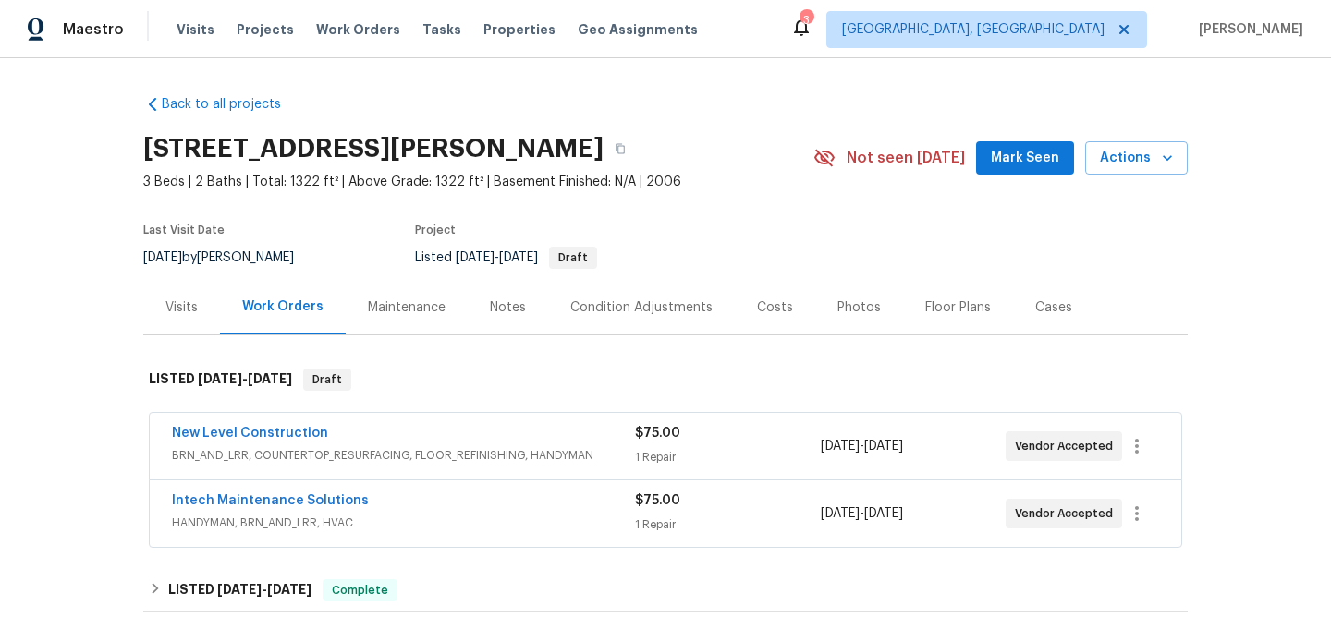
click at [871, 323] on div "Photos" at bounding box center [859, 307] width 88 height 55
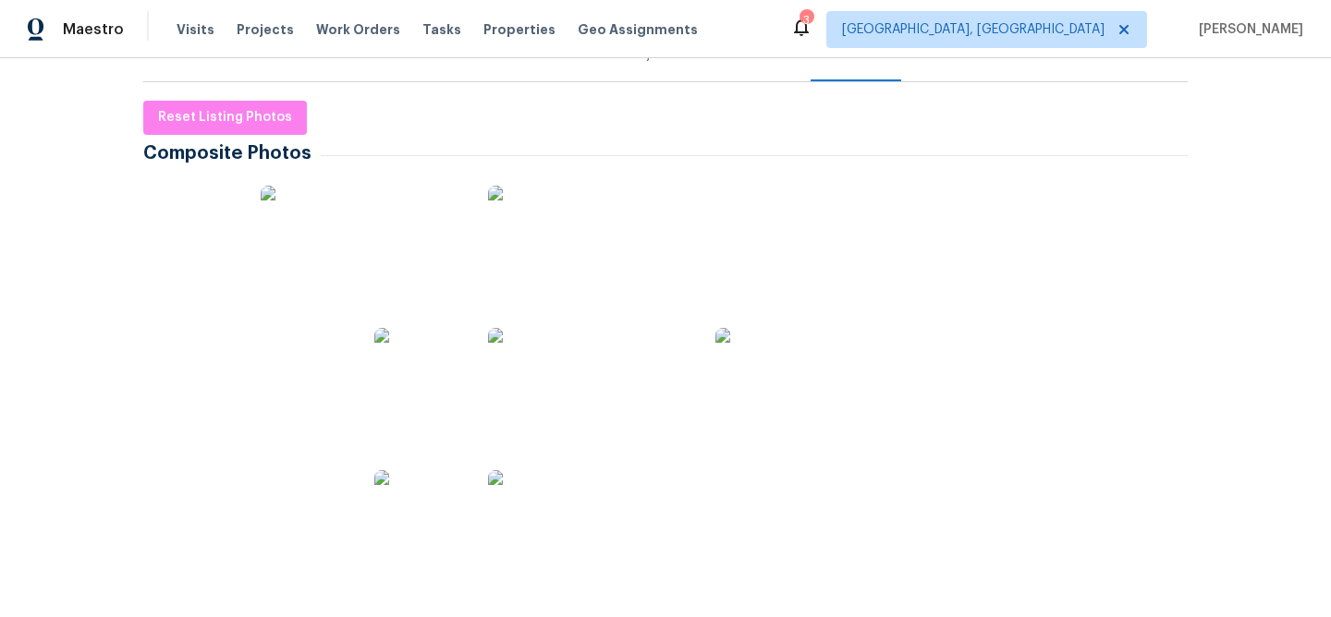
scroll to position [251, 0]
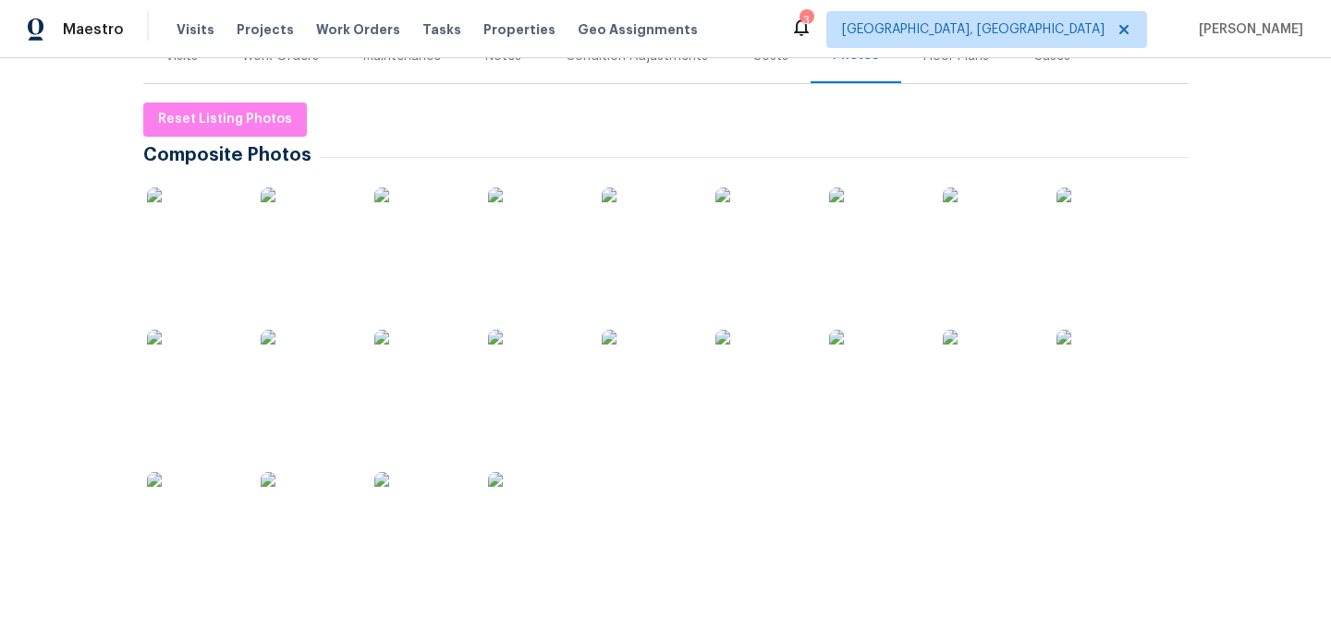
click at [775, 356] on img at bounding box center [761, 376] width 92 height 92
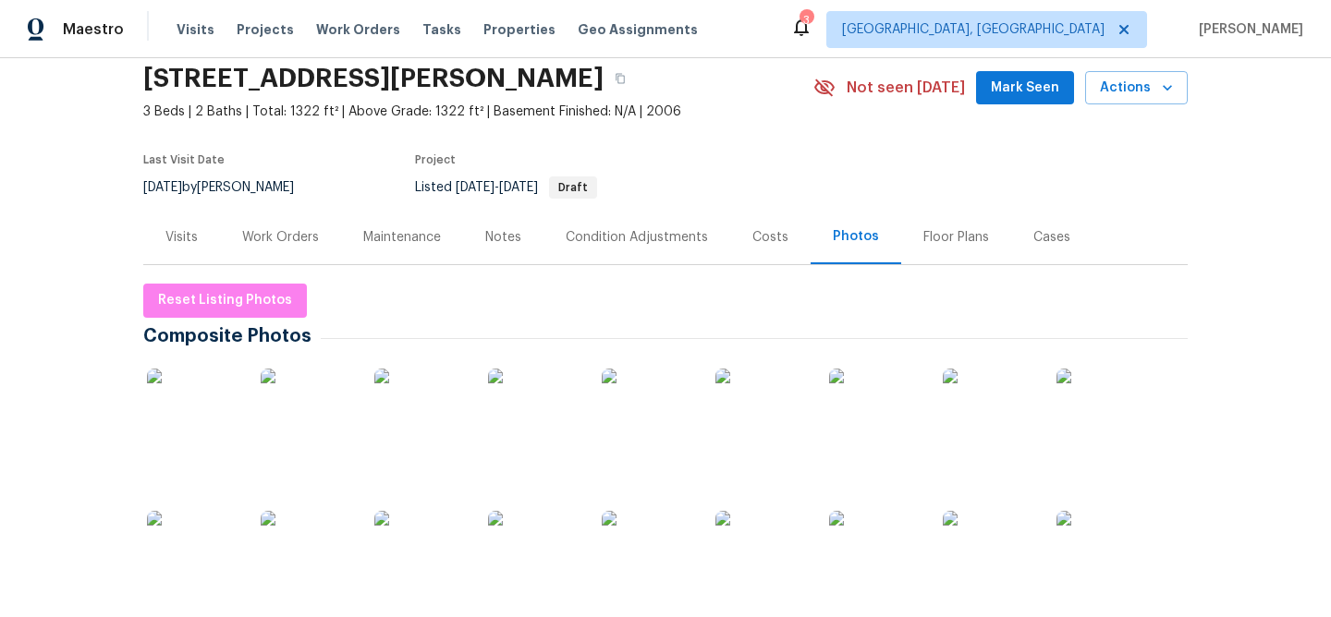
scroll to position [0, 0]
